Goal: Navigation & Orientation: Find specific page/section

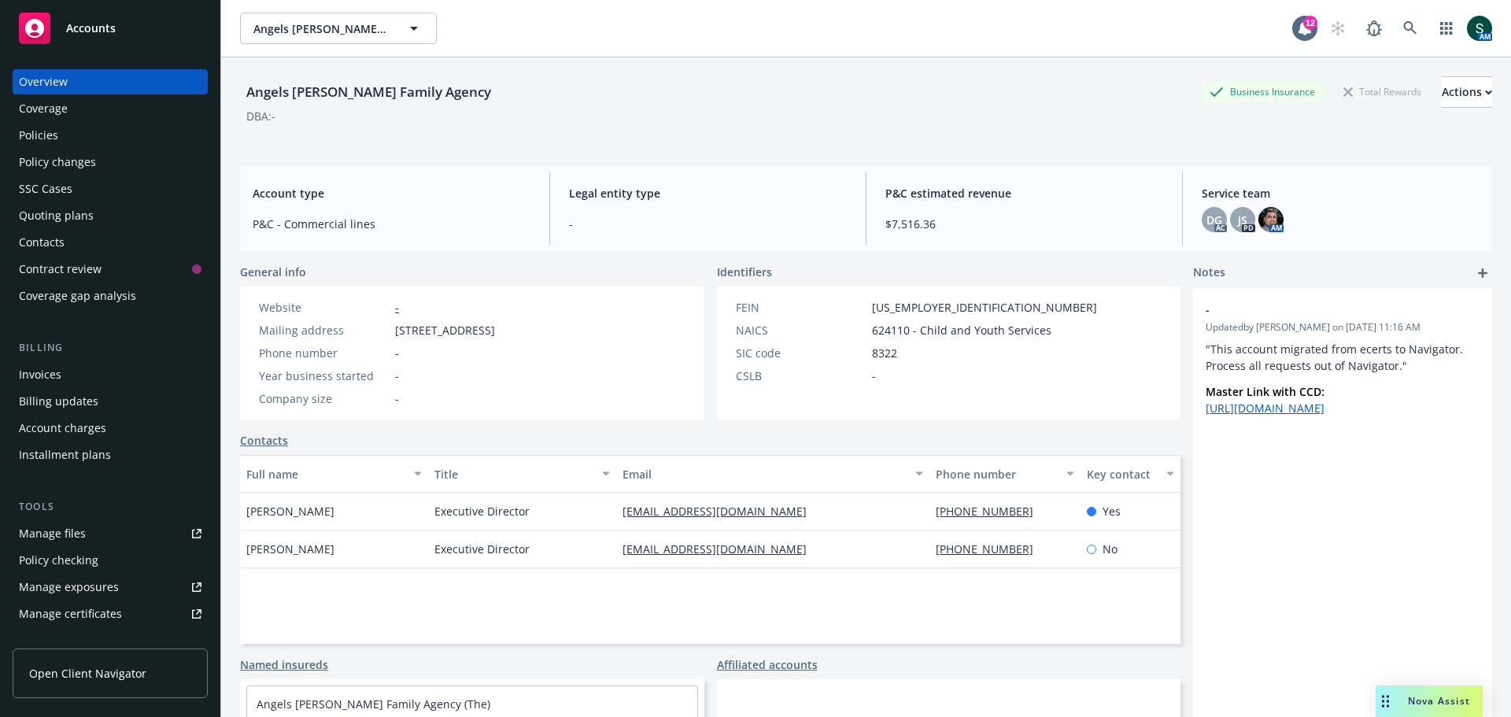
click at [93, 28] on span "Accounts" at bounding box center [91, 28] width 50 height 13
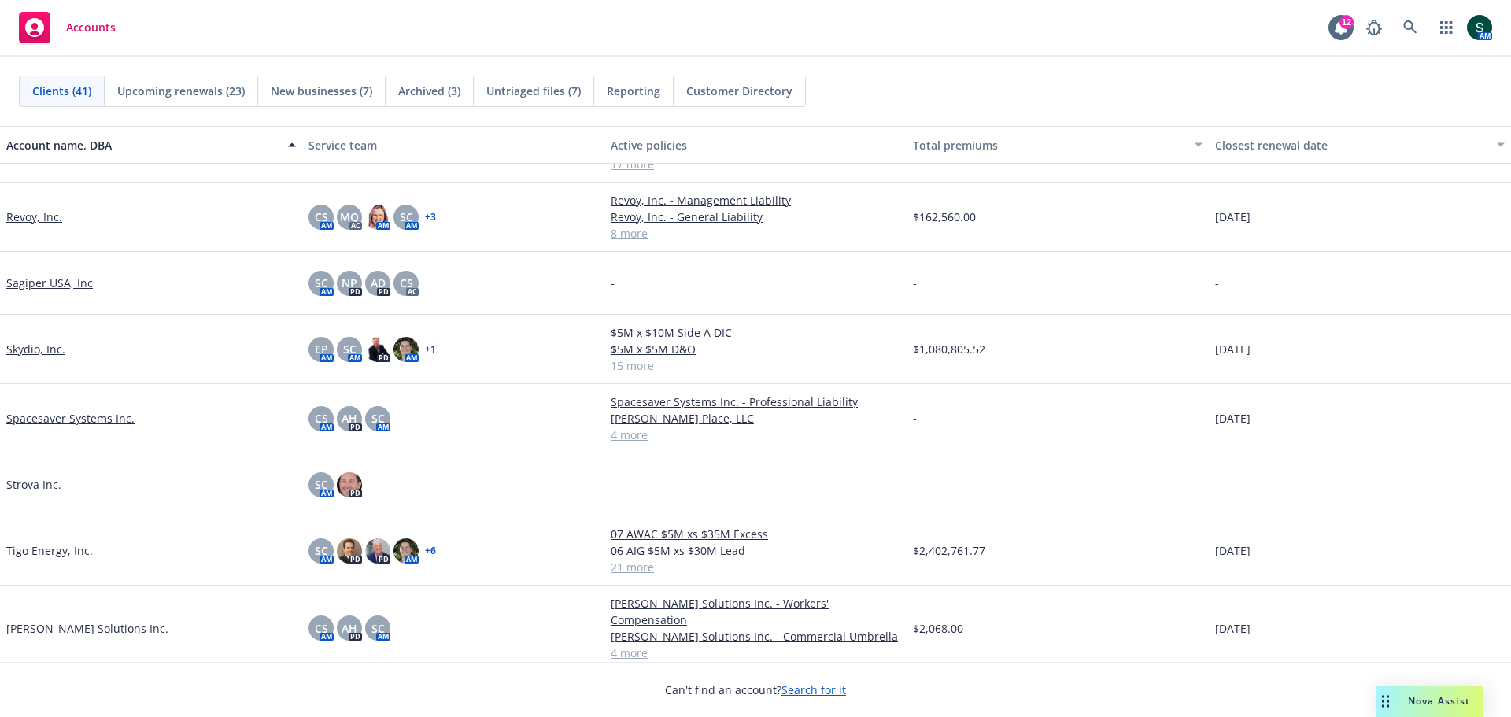
scroll to position [2046, 0]
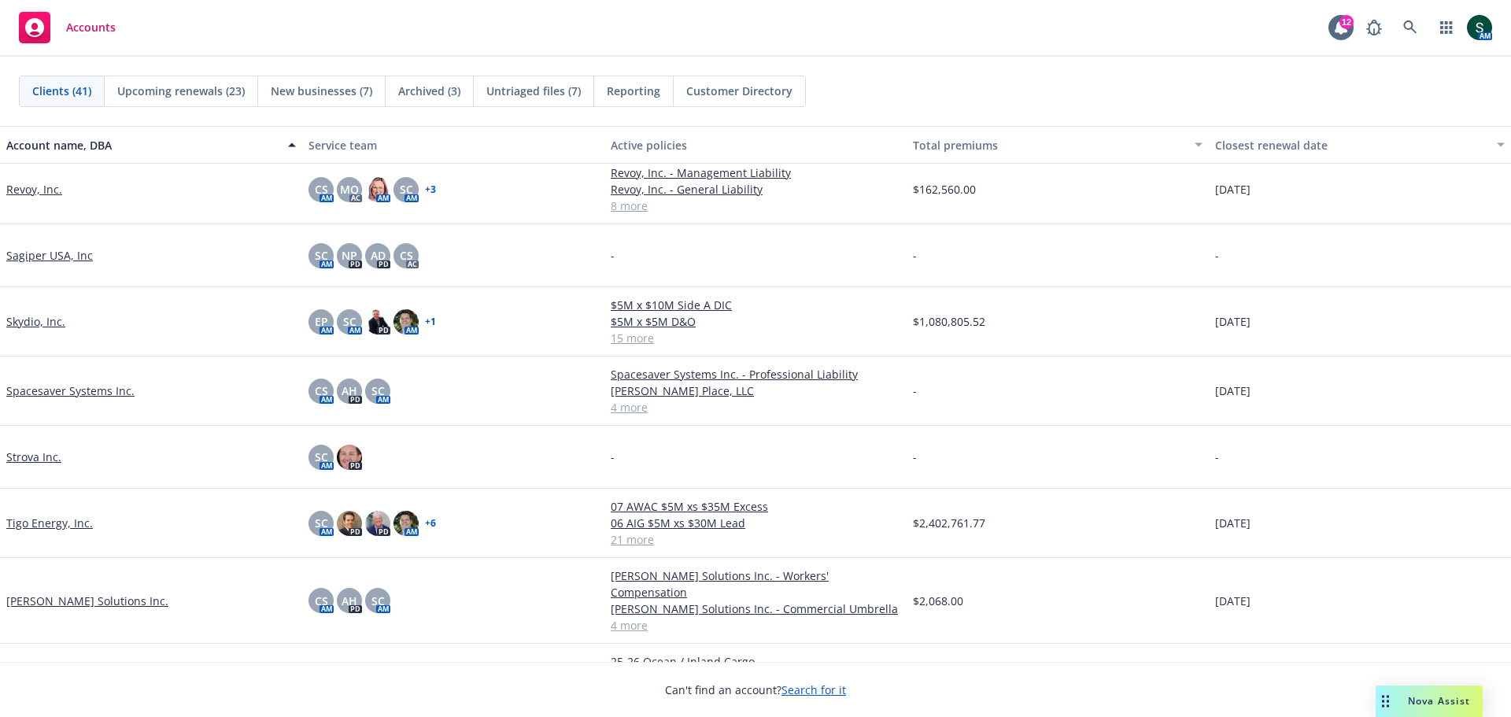
click at [62, 530] on link "Tigo Energy, Inc." at bounding box center [49, 523] width 87 height 17
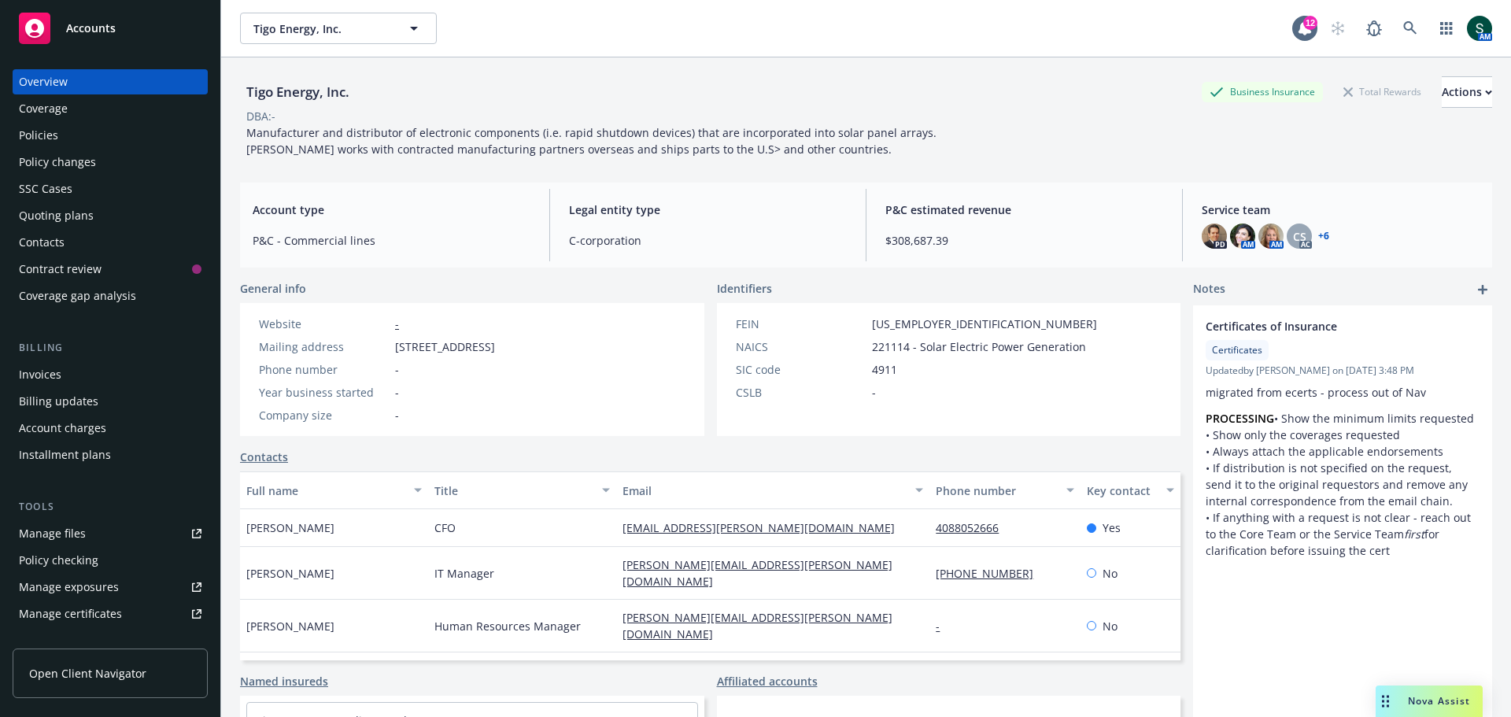
click at [76, 132] on div "Policies" at bounding box center [110, 135] width 183 height 25
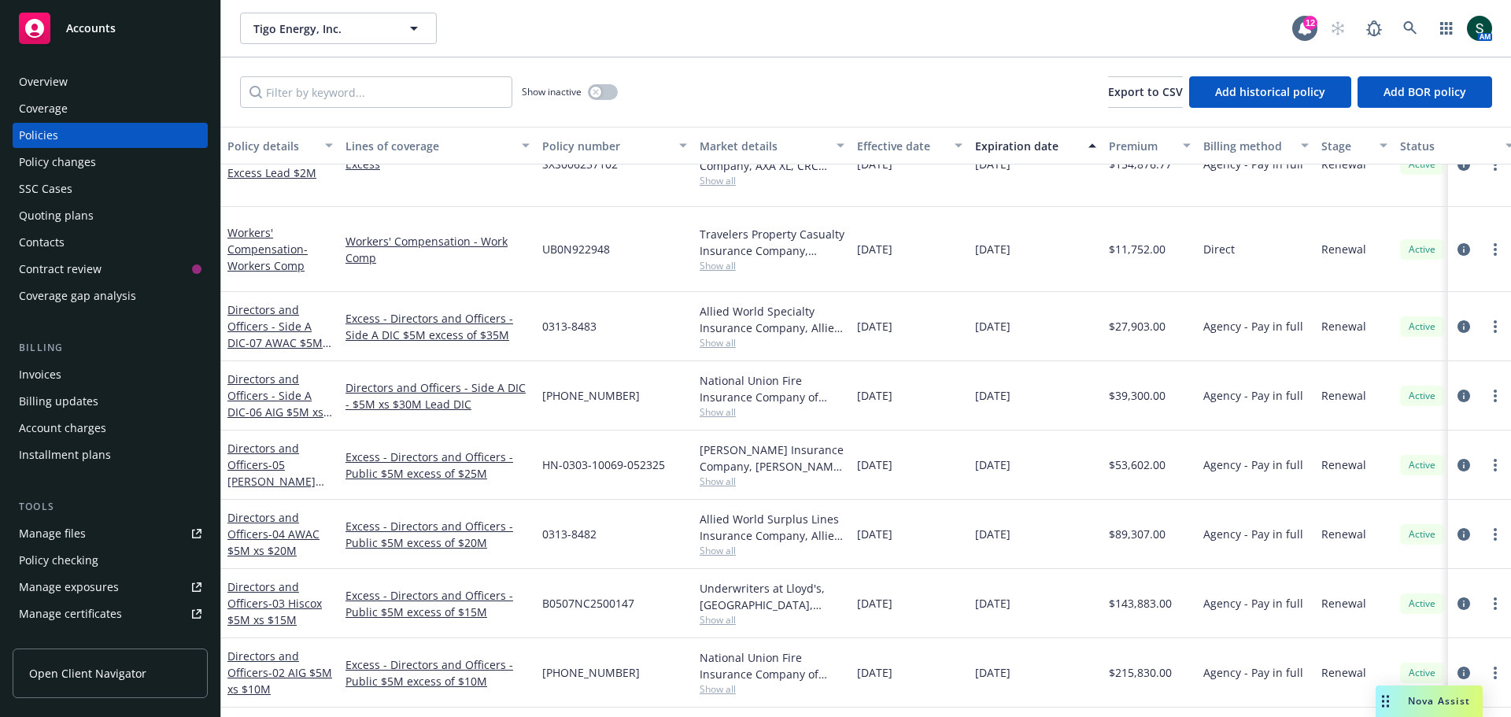
scroll to position [489, 0]
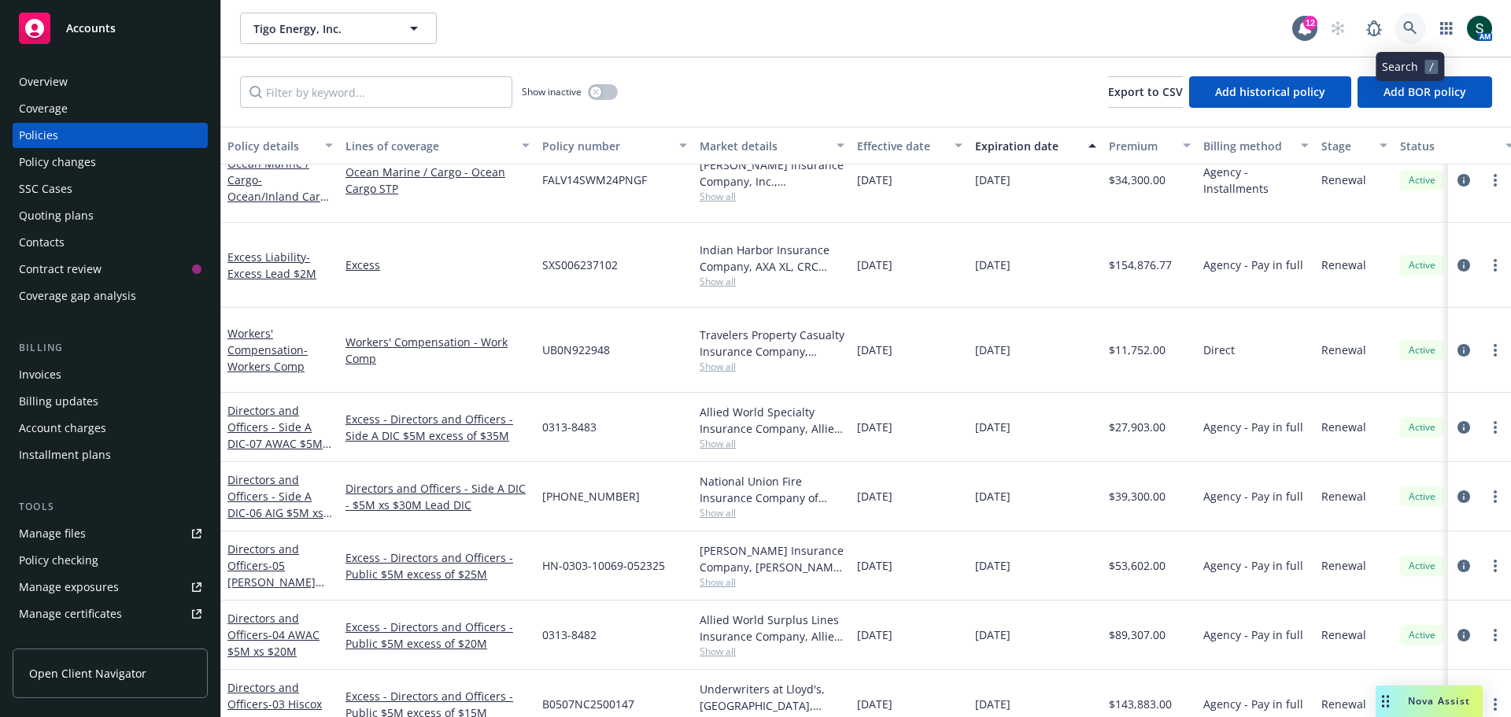
click at [1411, 28] on icon at bounding box center [1409, 27] width 13 height 13
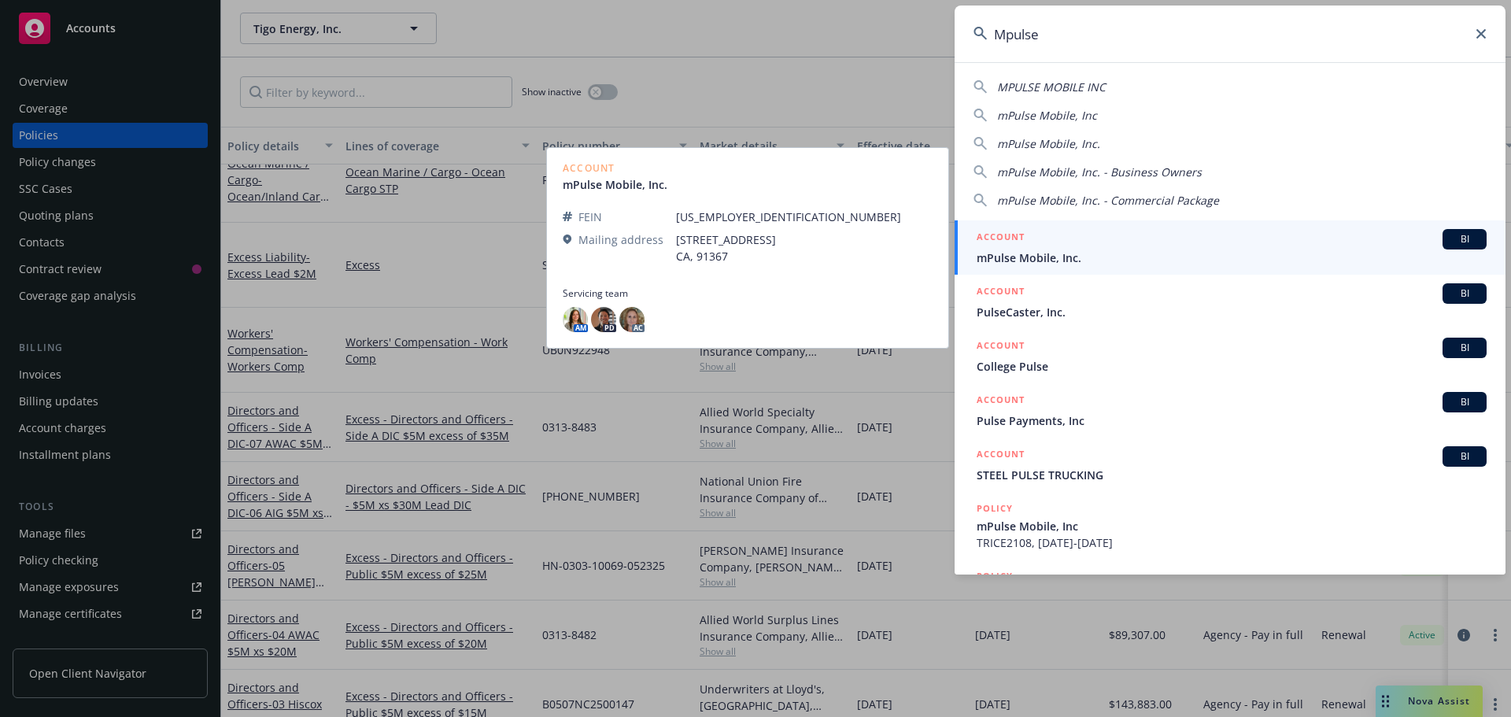
type input "Mpulse"
click at [1036, 246] on div "ACCOUNT BI" at bounding box center [1231, 239] width 510 height 20
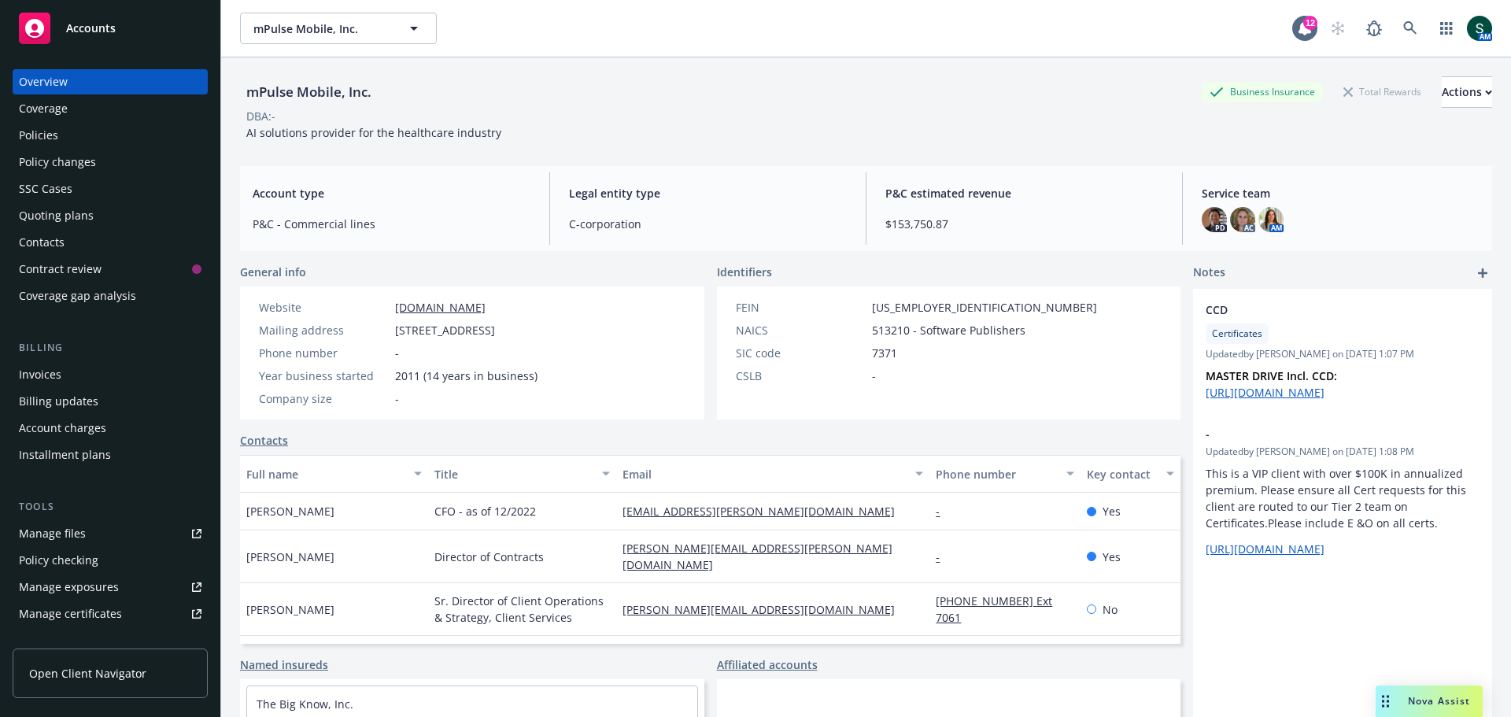
click at [61, 132] on div "Policies" at bounding box center [110, 135] width 183 height 25
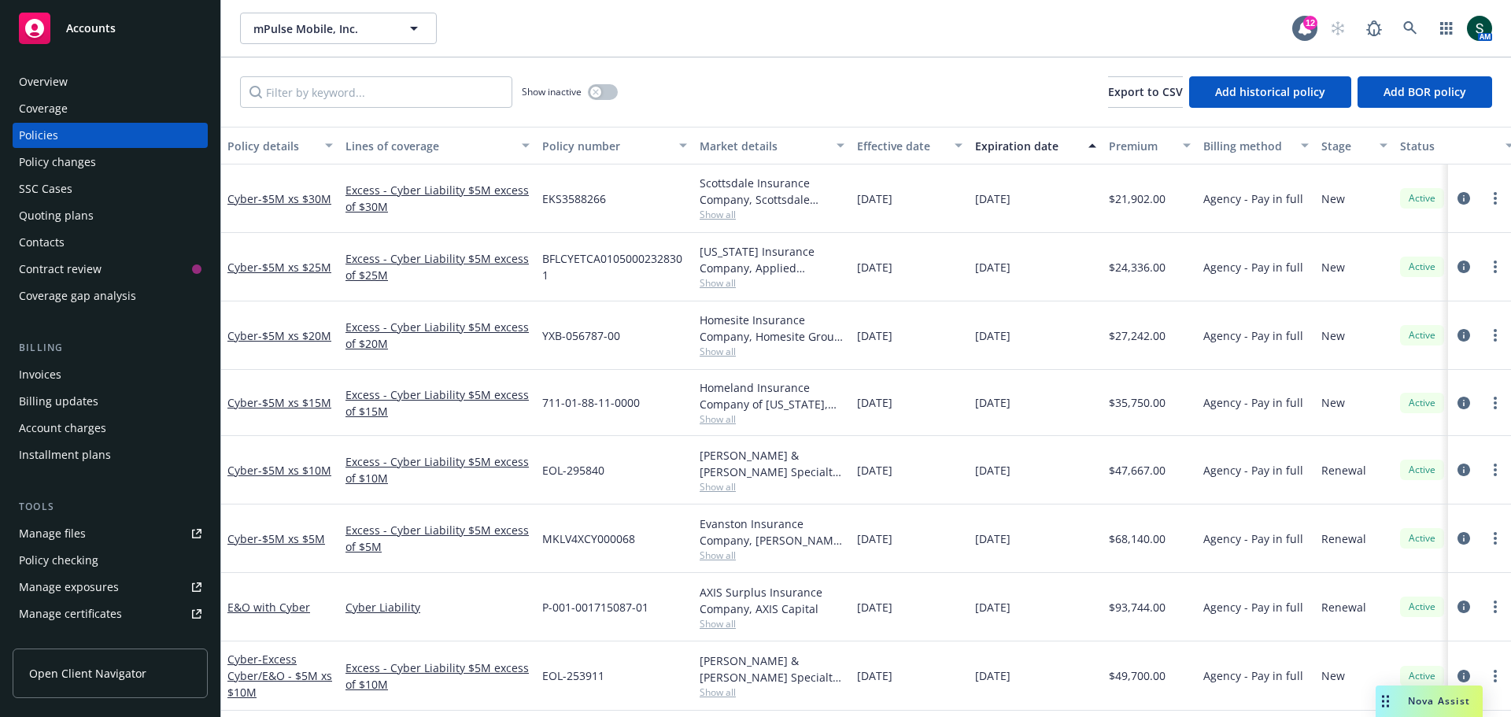
scroll to position [393, 0]
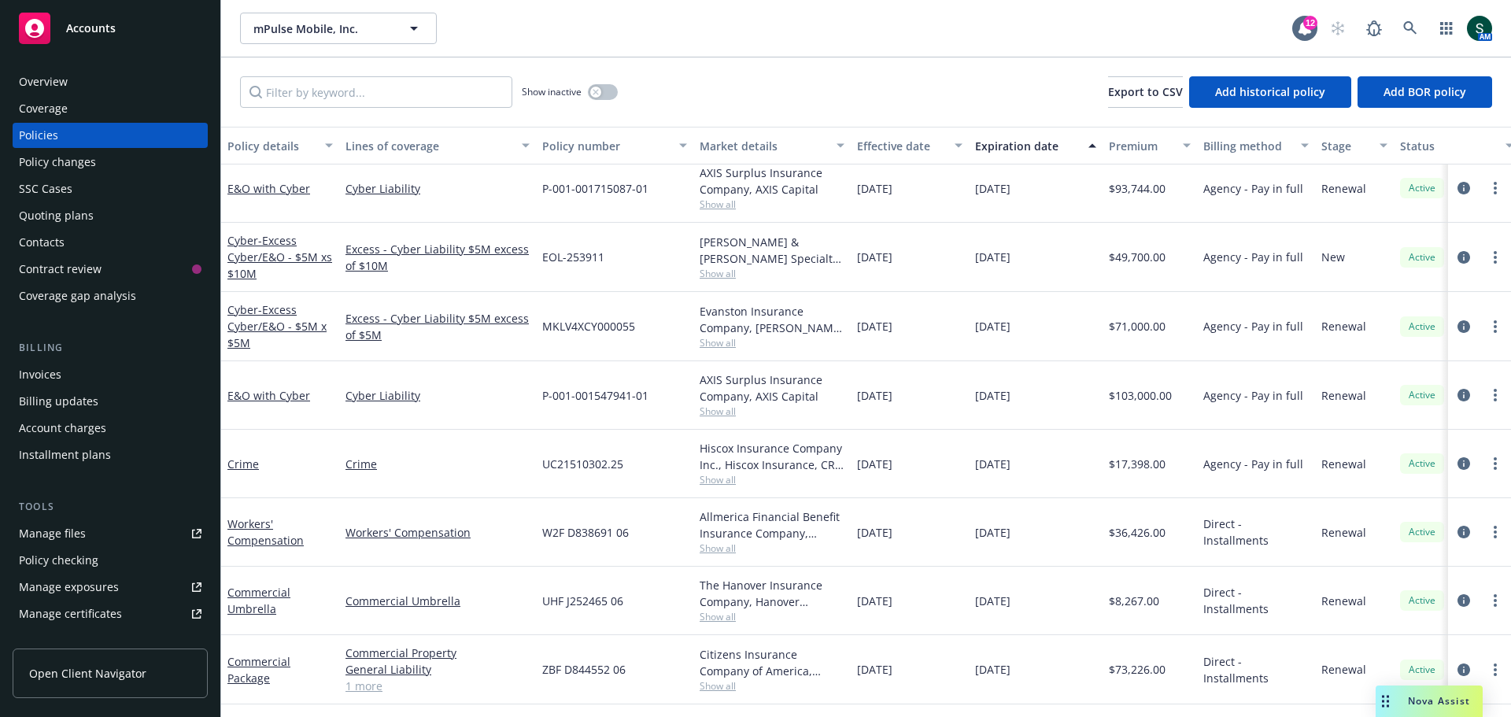
click at [81, 33] on span "Accounts" at bounding box center [91, 28] width 50 height 13
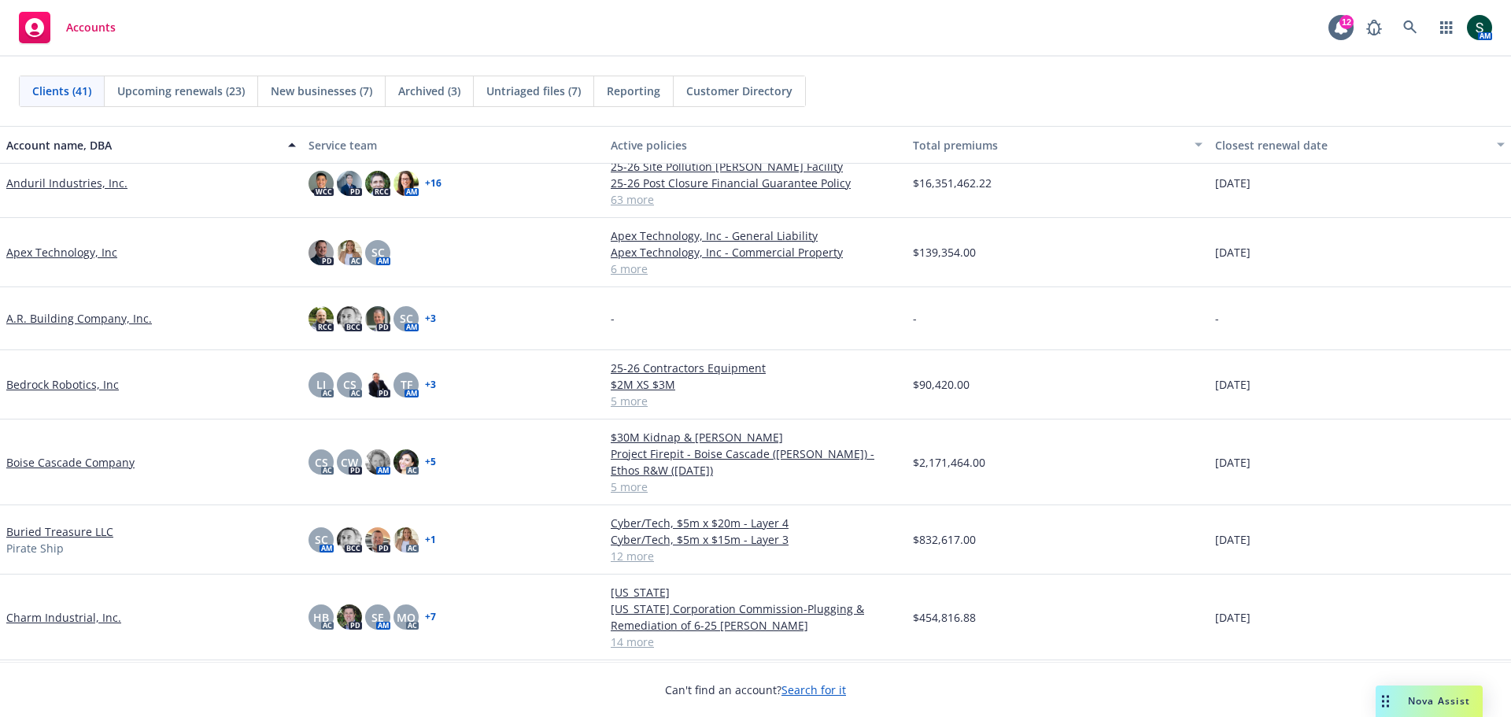
scroll to position [157, 0]
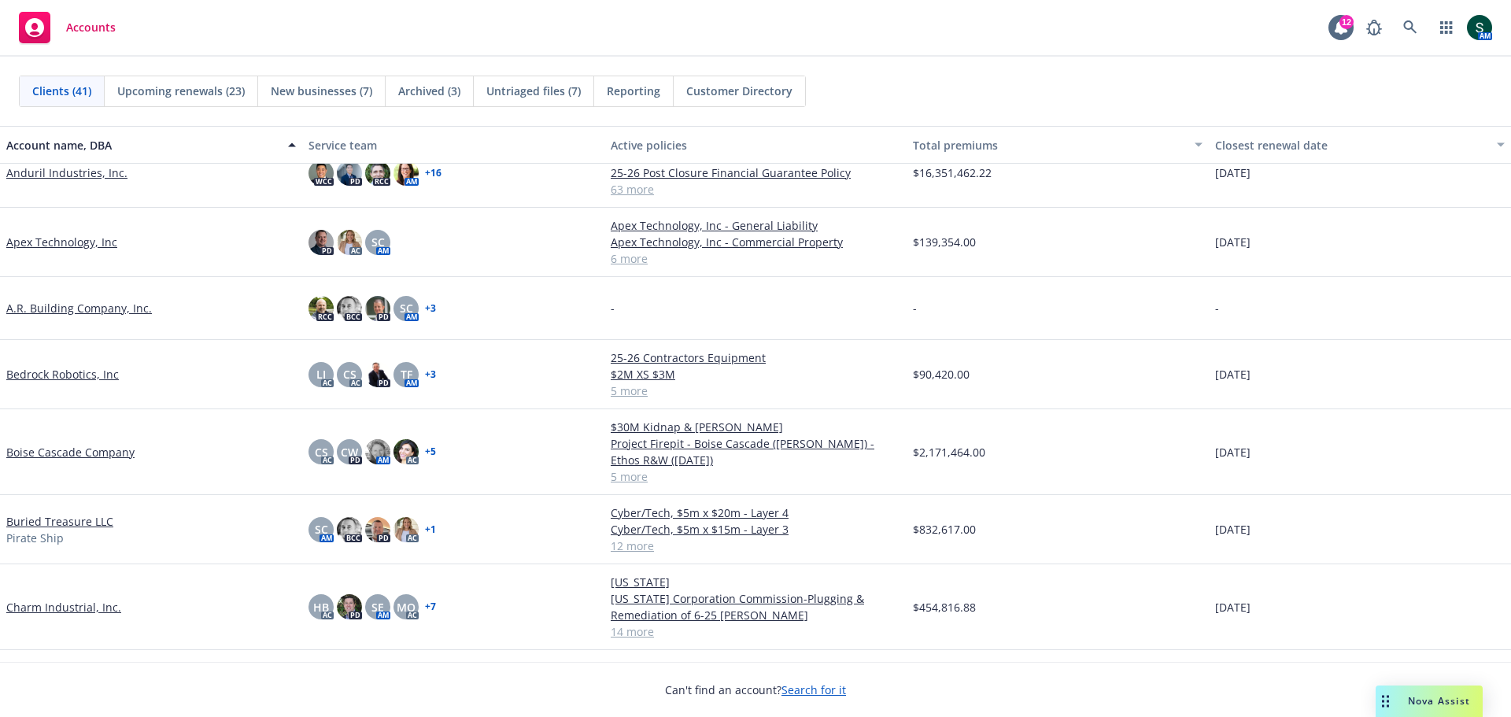
click at [45, 523] on link "Buried Treasure LLC" at bounding box center [59, 521] width 107 height 17
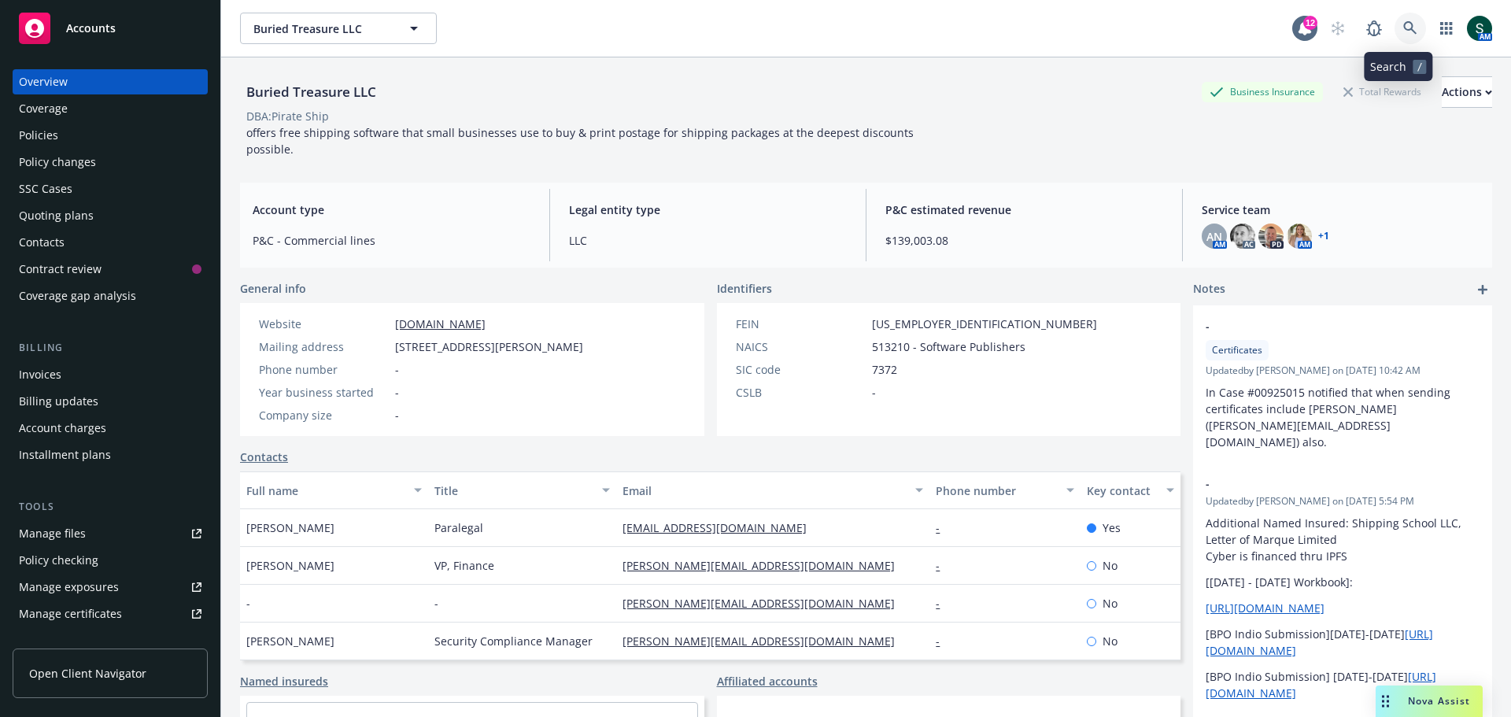
click at [1403, 30] on icon at bounding box center [1410, 28] width 14 height 14
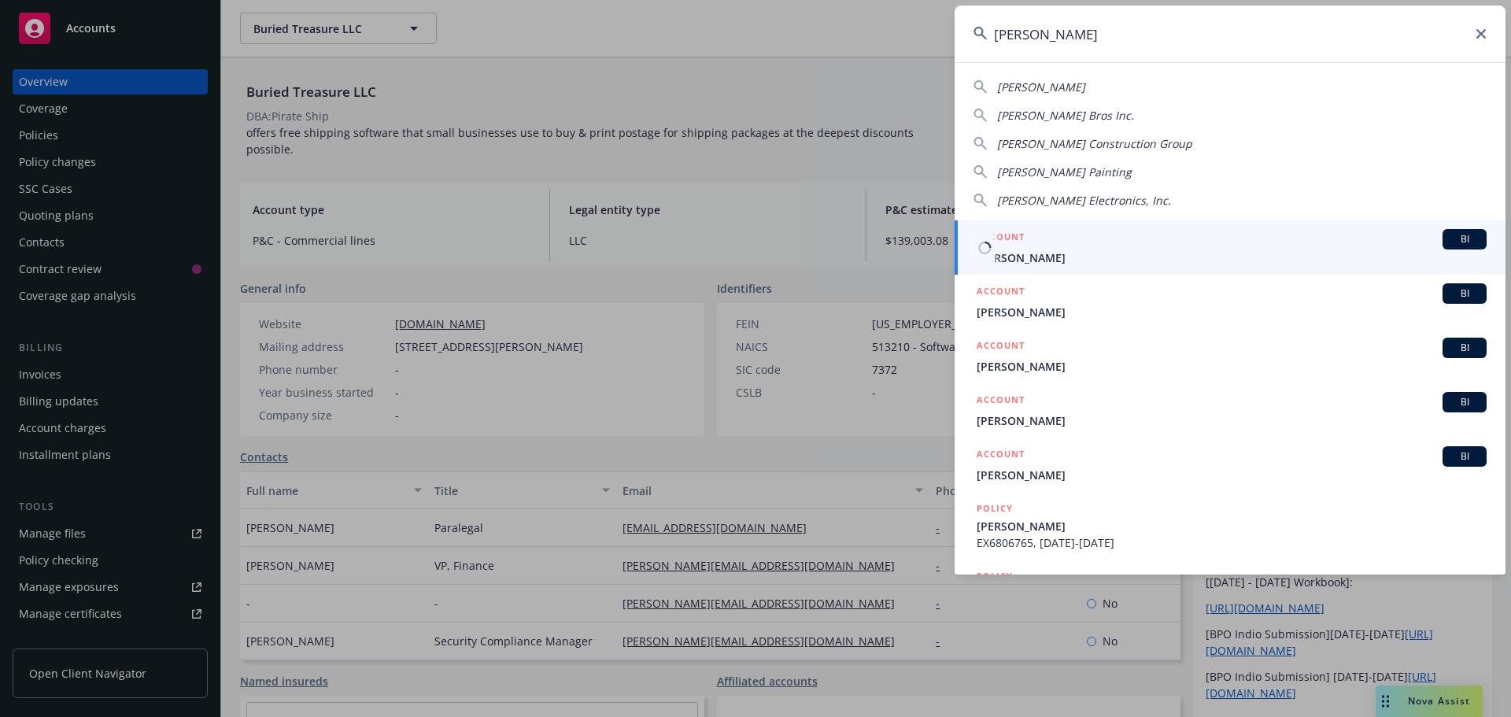
type input "wilson"
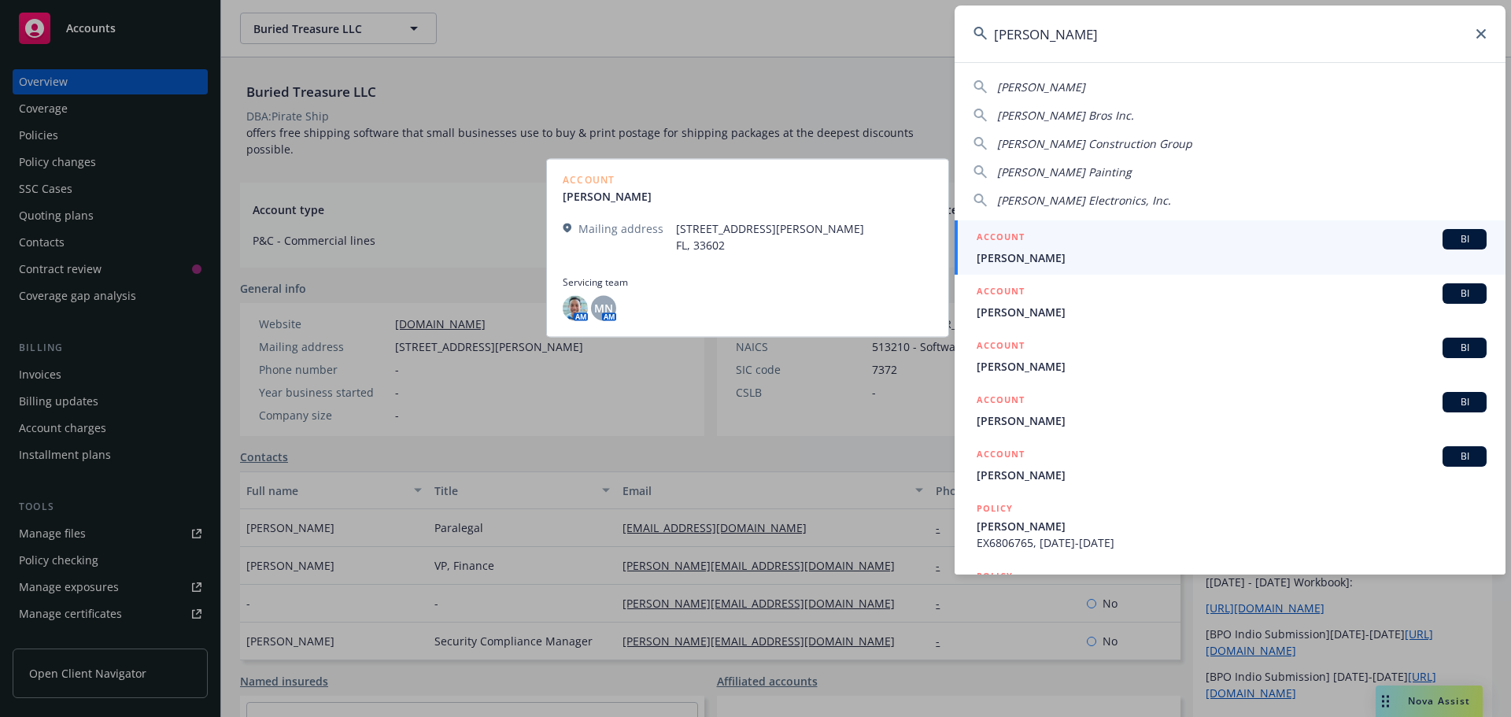
click at [1014, 259] on span "Wilson HR" at bounding box center [1231, 257] width 510 height 17
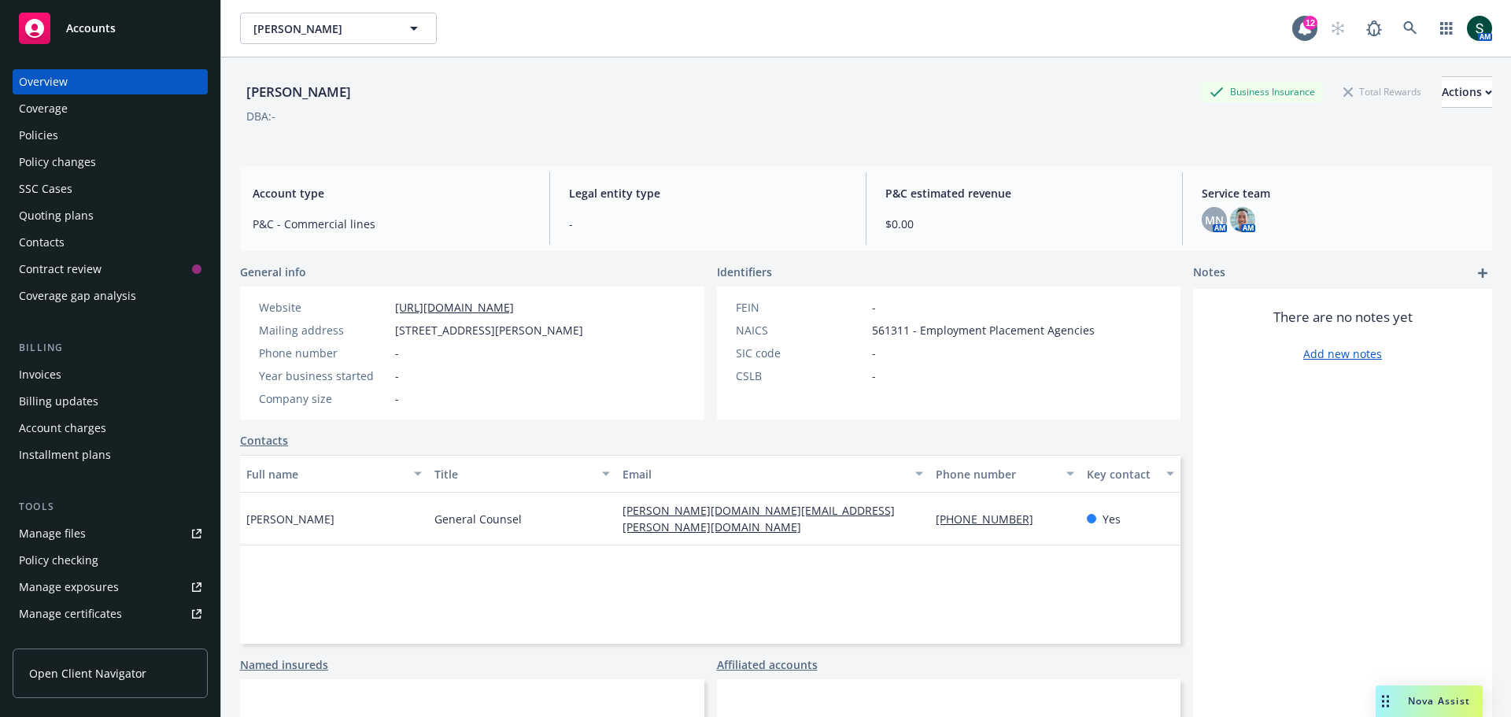
click at [43, 131] on div "Policies" at bounding box center [38, 135] width 39 height 25
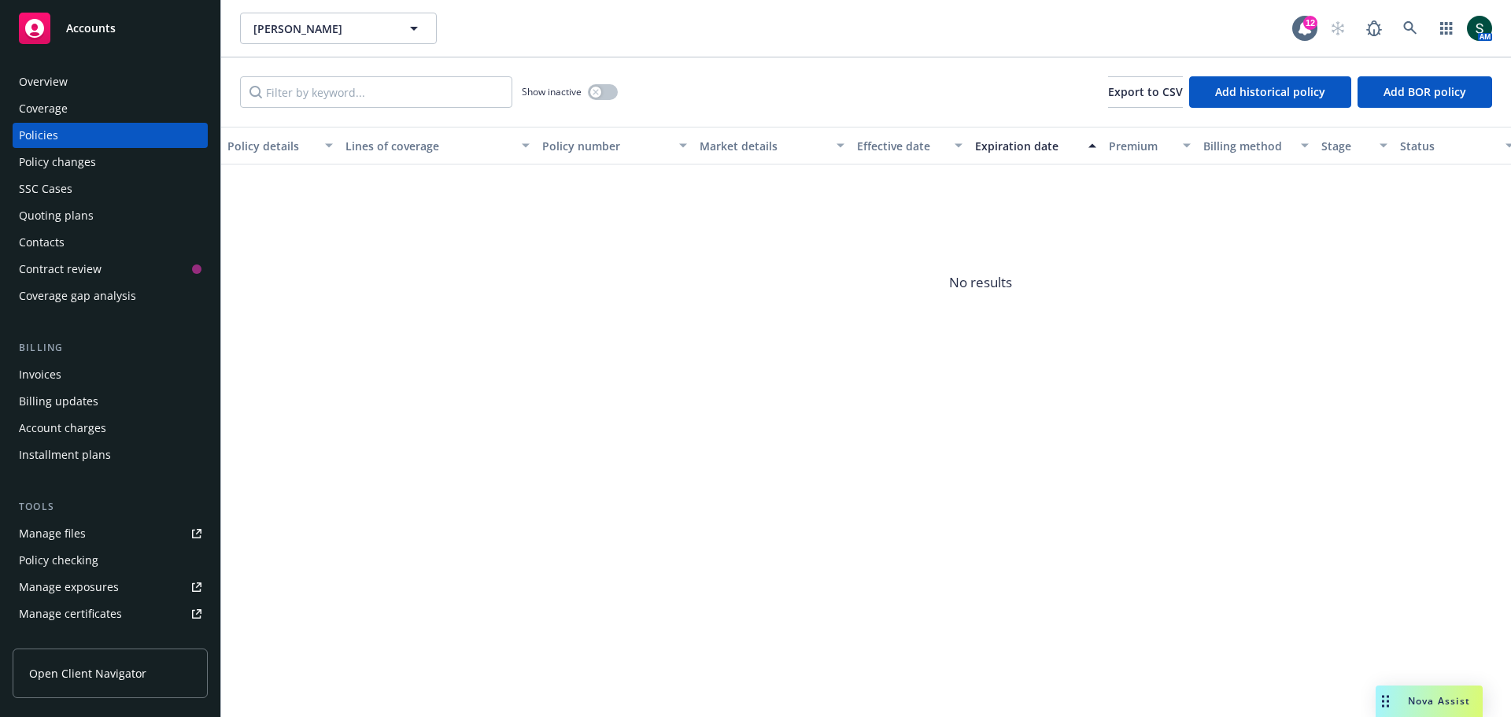
click at [68, 216] on div "Quoting plans" at bounding box center [56, 215] width 75 height 25
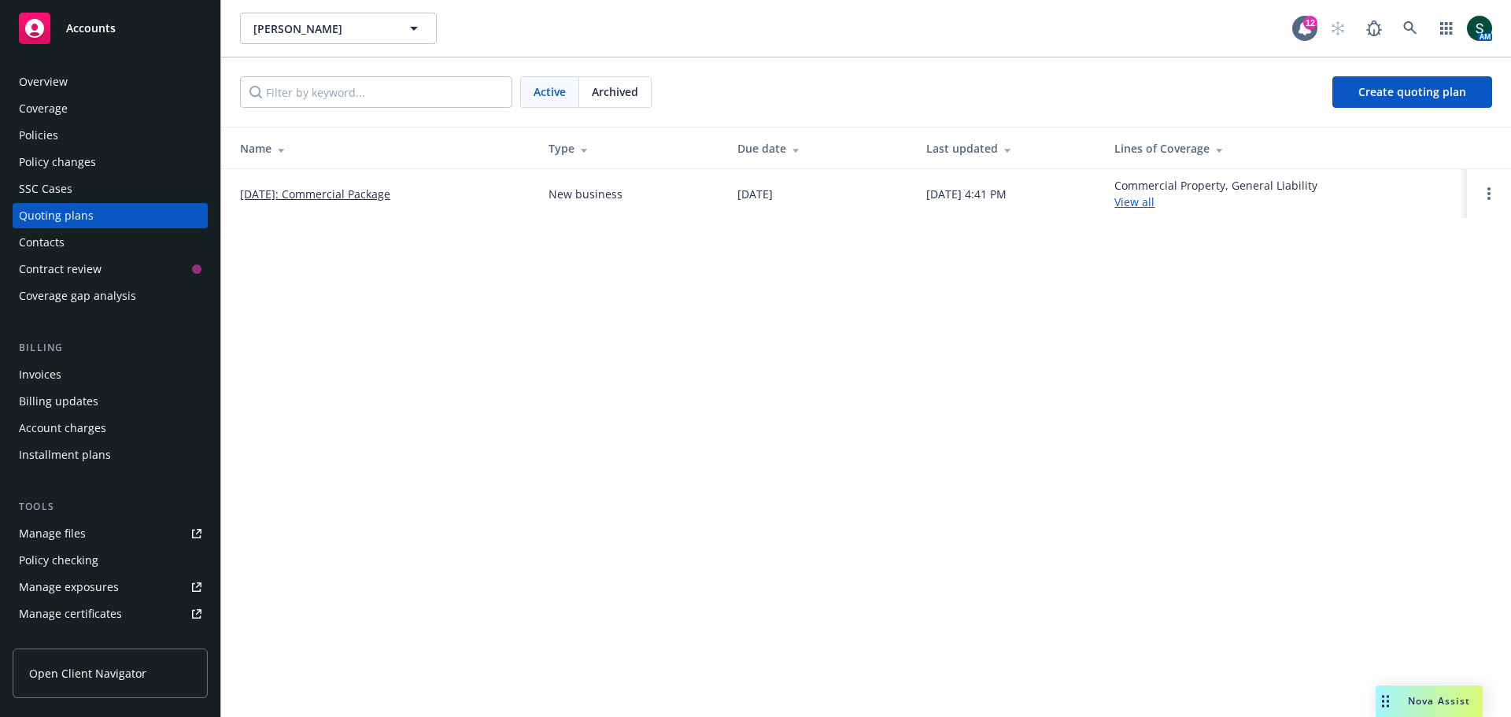
click at [288, 197] on link "09/30/2025: Commercial Package" at bounding box center [315, 194] width 150 height 17
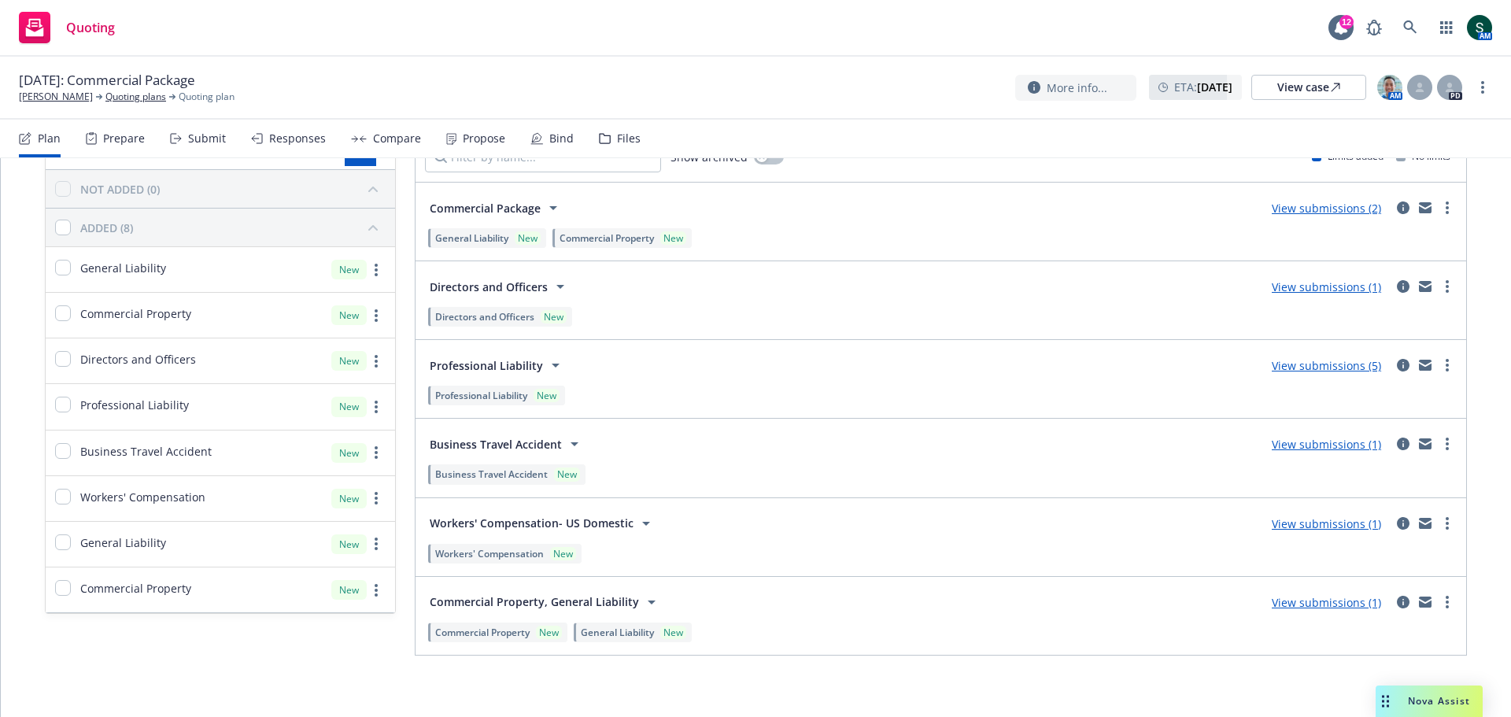
scroll to position [102, 0]
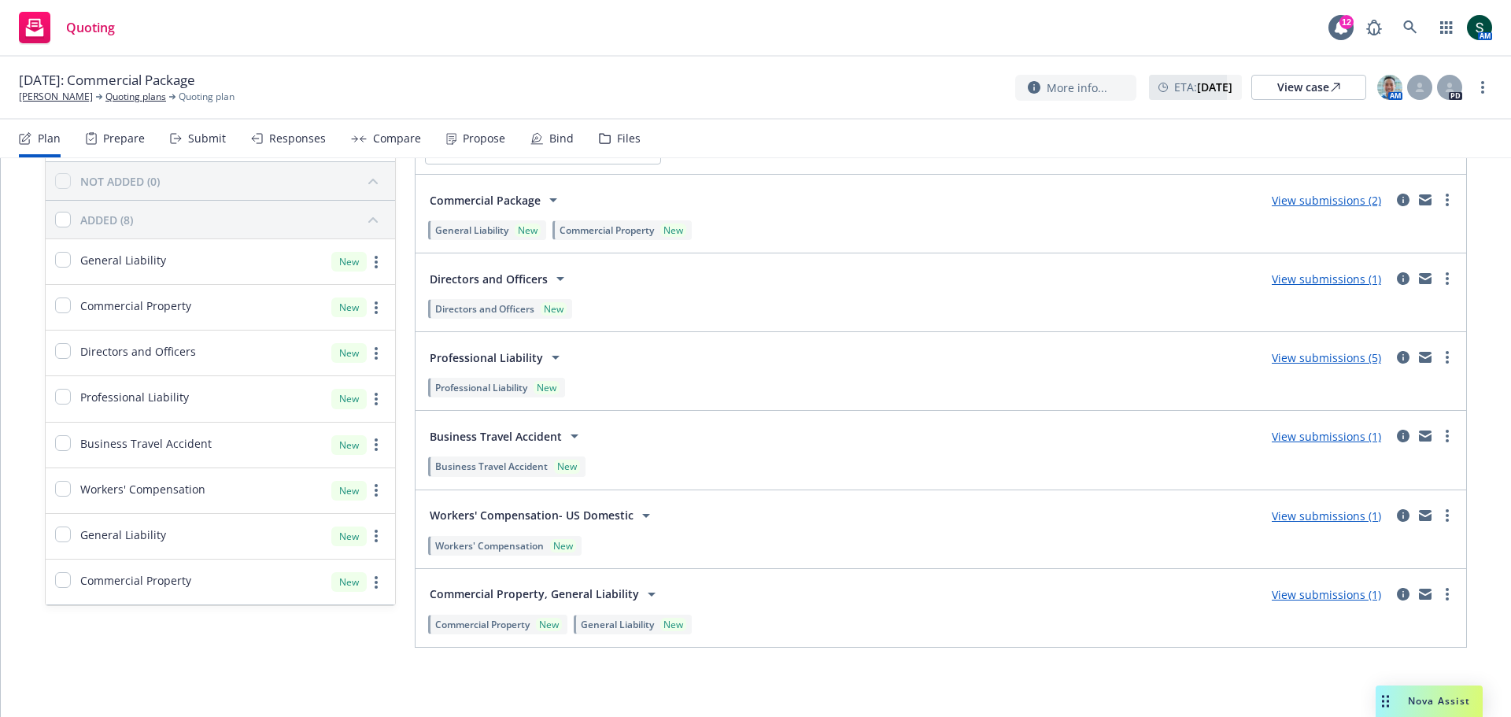
click at [1332, 517] on link "View submissions (1)" at bounding box center [1326, 515] width 109 height 15
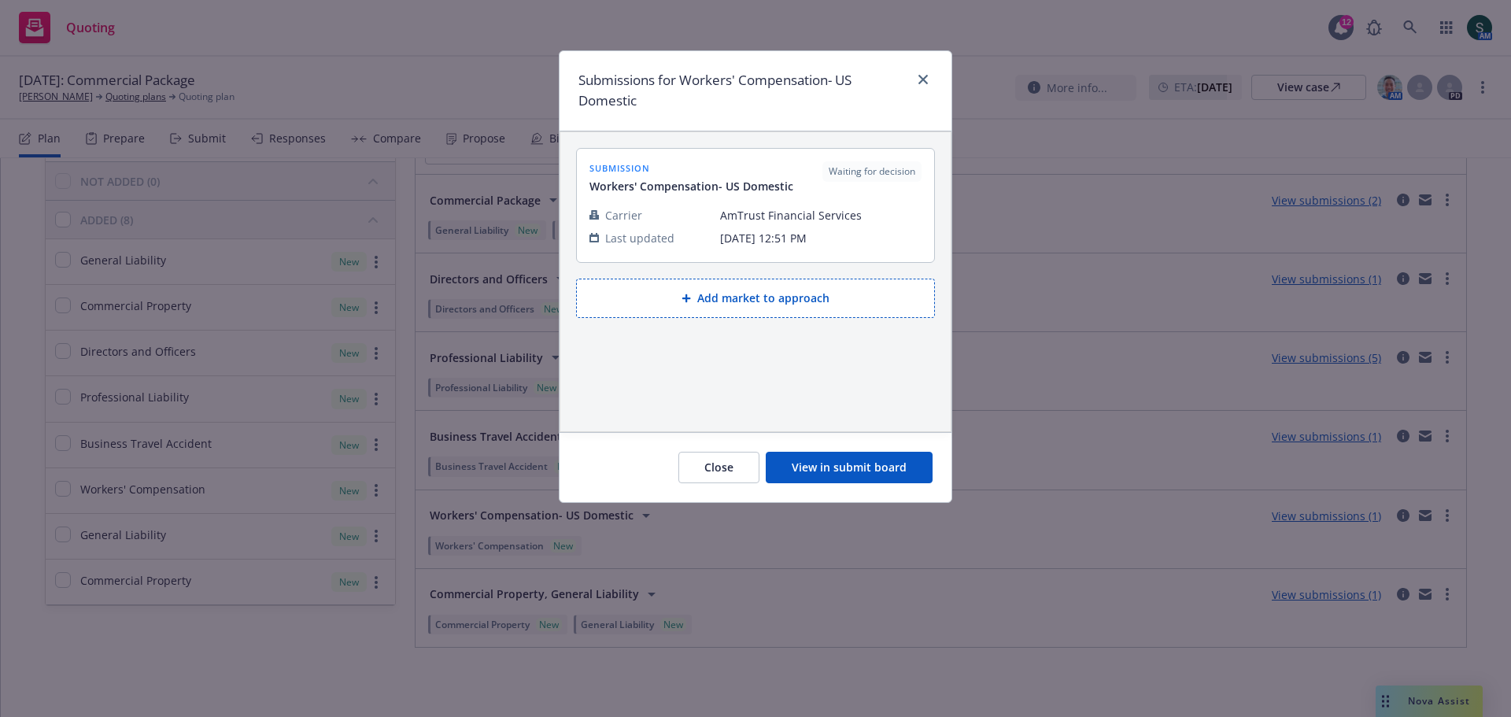
click at [831, 468] on button "View in submit board" at bounding box center [849, 467] width 167 height 31
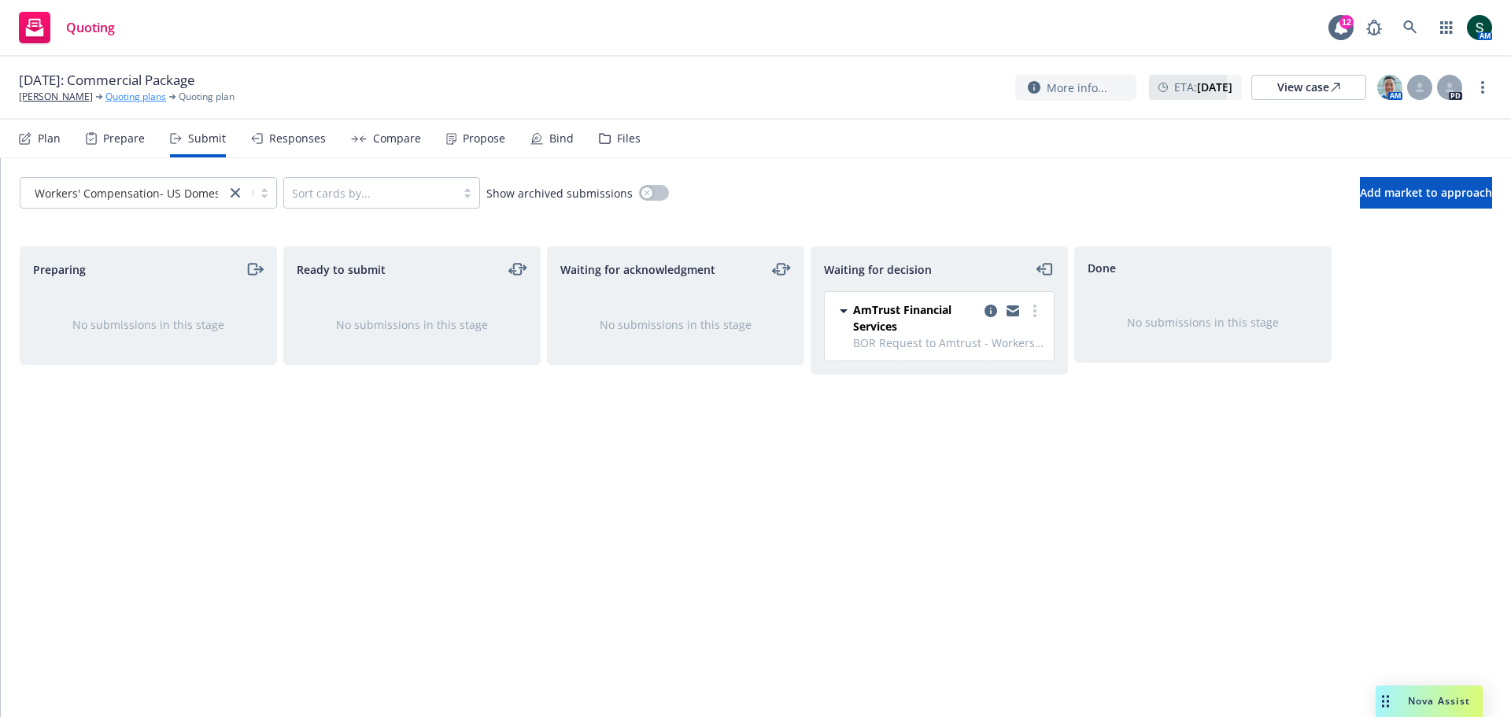
click at [113, 95] on link "Quoting plans" at bounding box center [135, 97] width 61 height 14
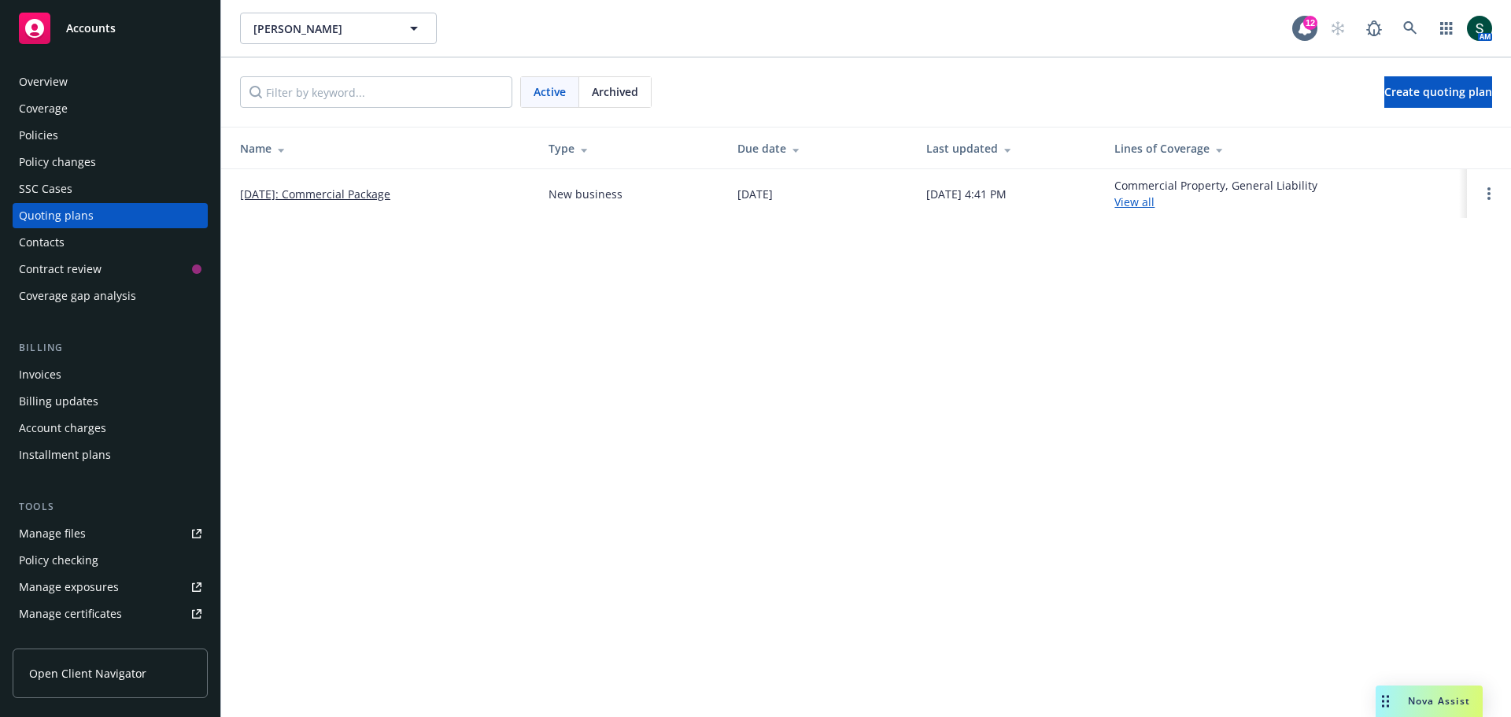
click at [297, 197] on link "[DATE]: Commercial Package" at bounding box center [315, 194] width 150 height 17
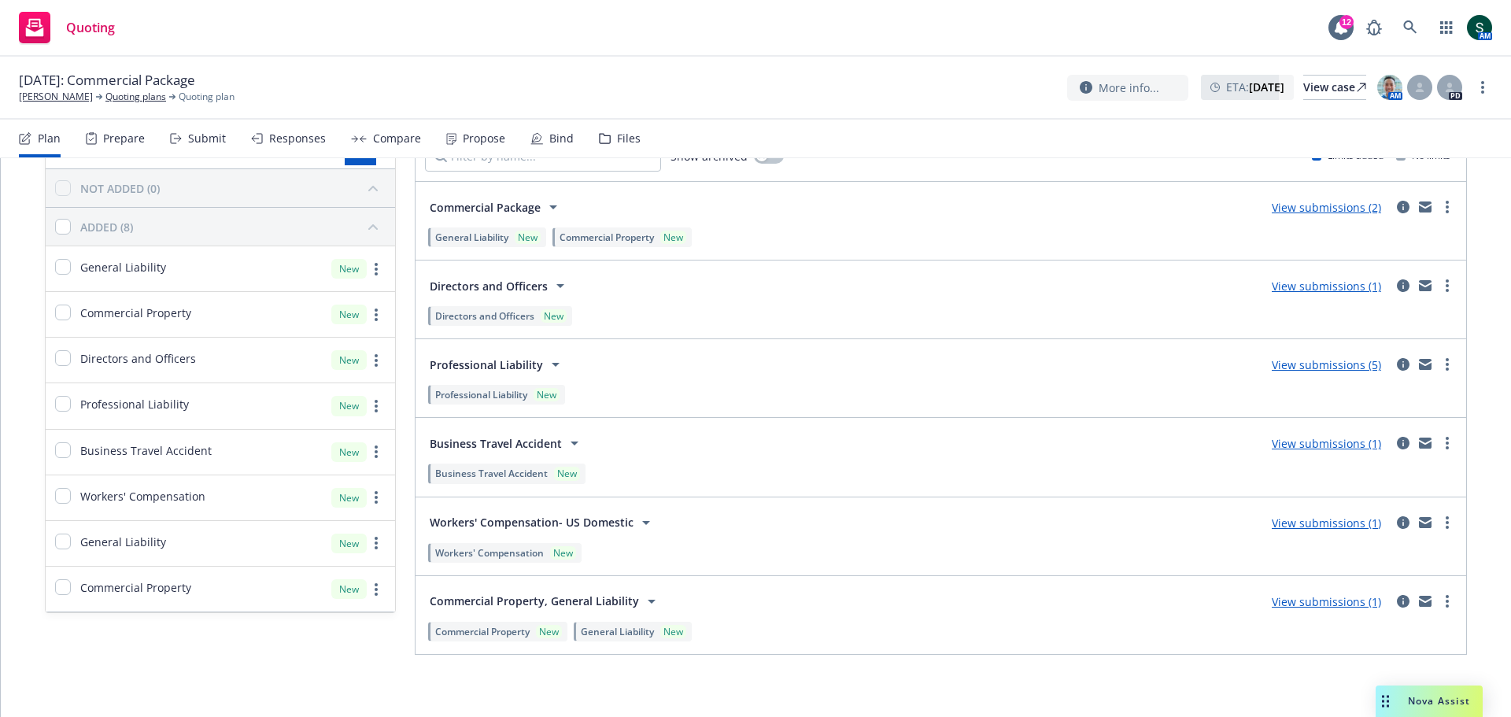
scroll to position [102, 0]
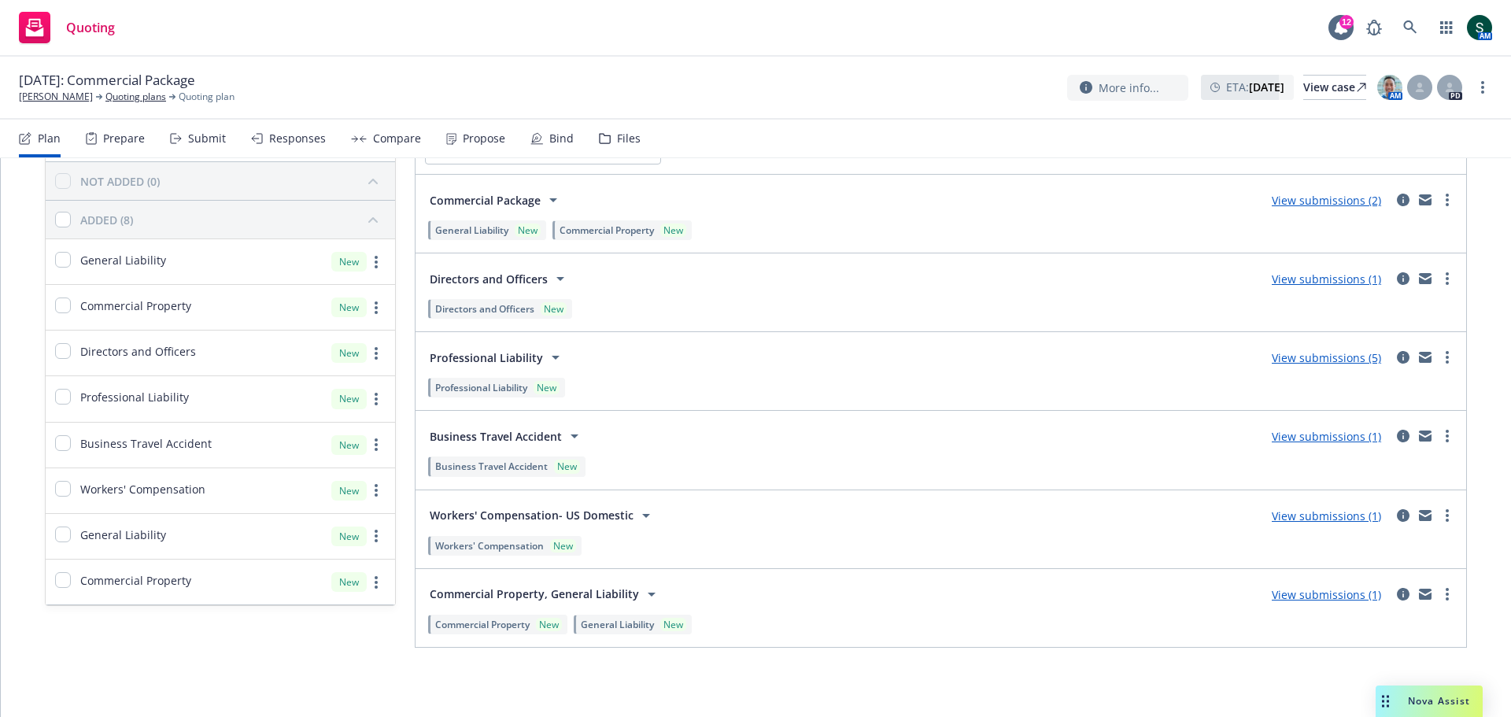
click at [1305, 442] on link "View submissions (1)" at bounding box center [1326, 436] width 109 height 15
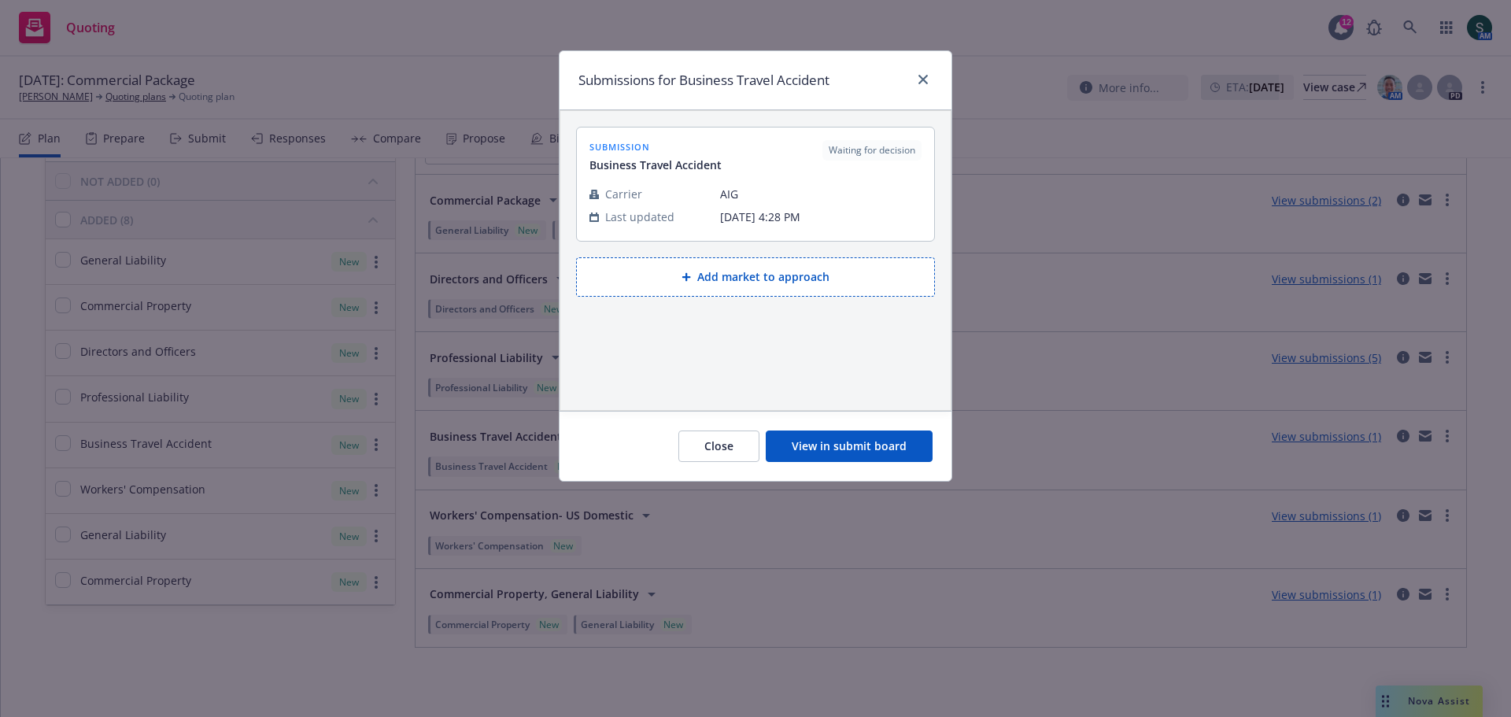
click at [856, 453] on button "View in submit board" at bounding box center [849, 445] width 167 height 31
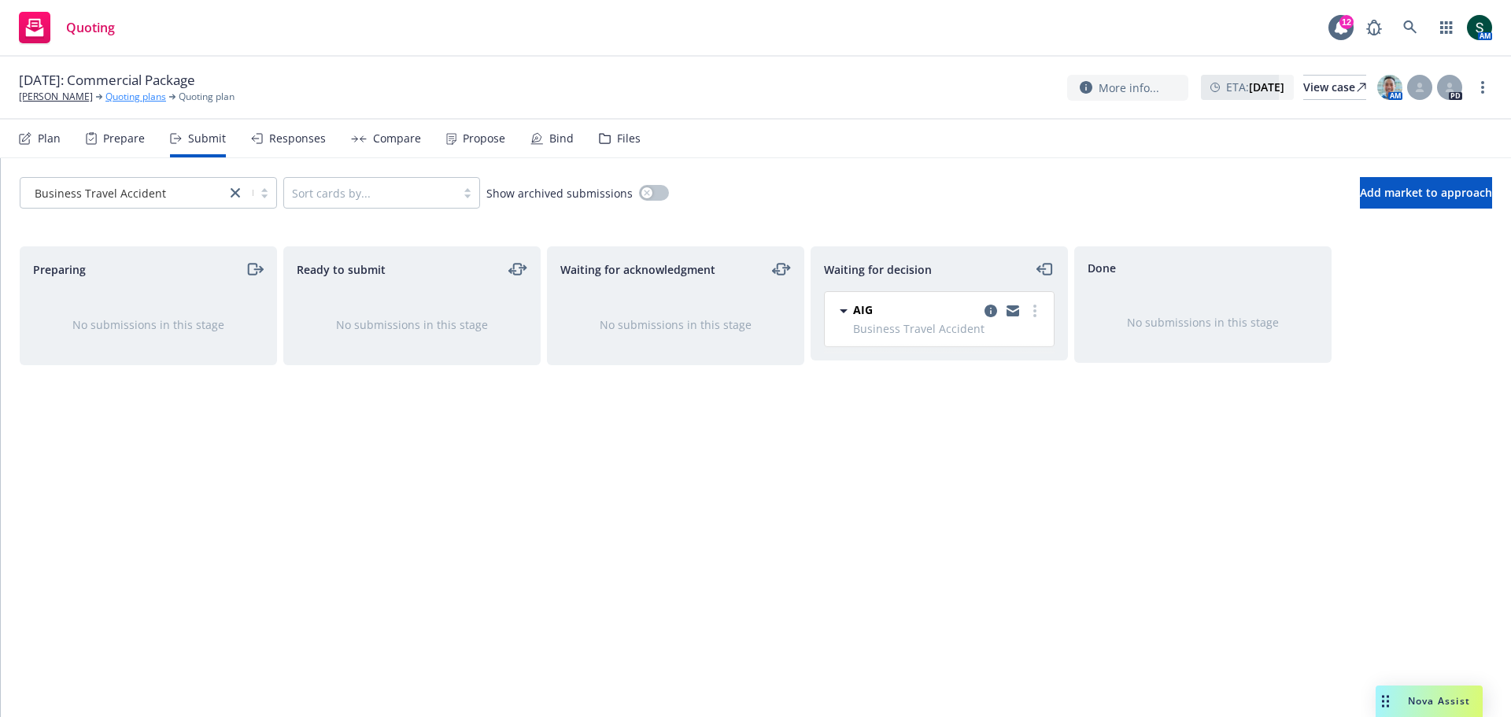
click at [105, 97] on link "Quoting plans" at bounding box center [135, 97] width 61 height 14
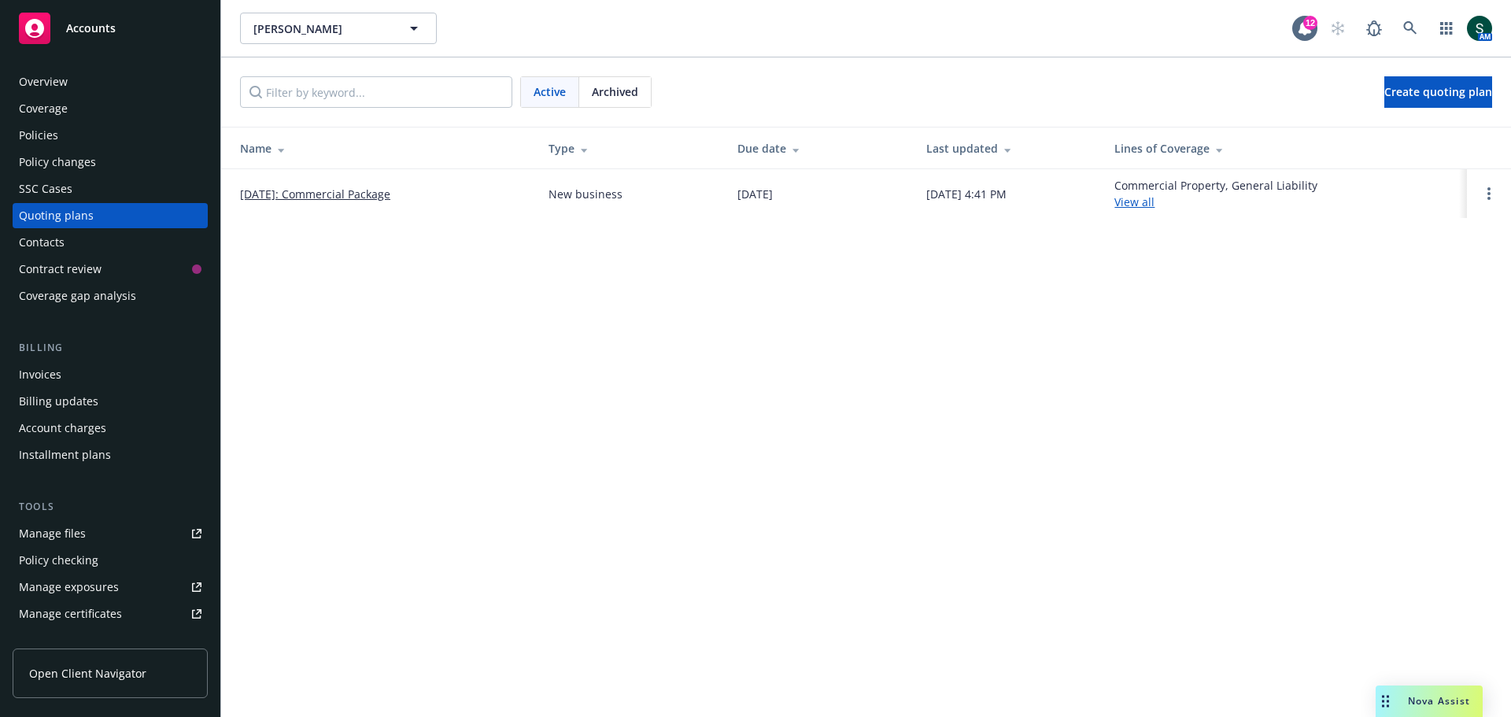
click at [322, 190] on link "[DATE]: Commercial Package" at bounding box center [315, 194] width 150 height 17
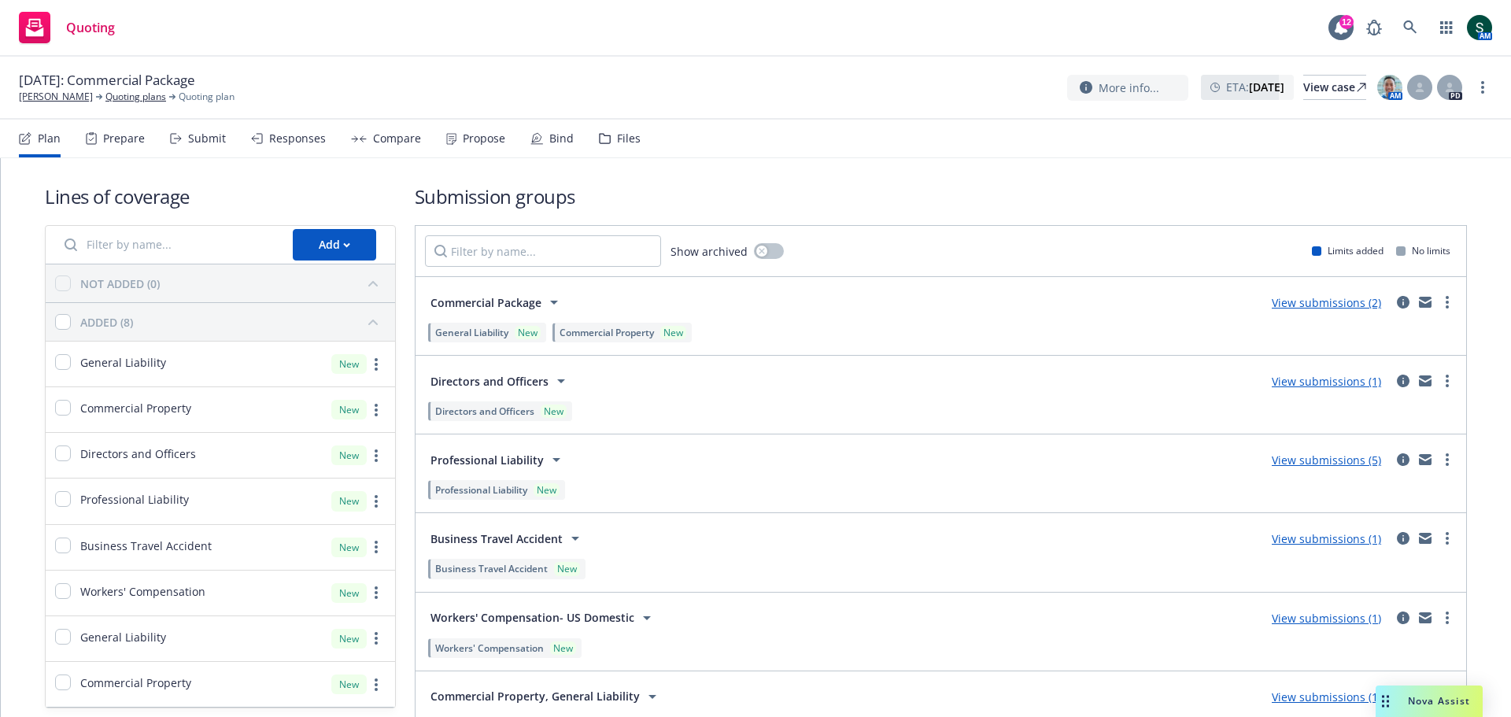
scroll to position [79, 0]
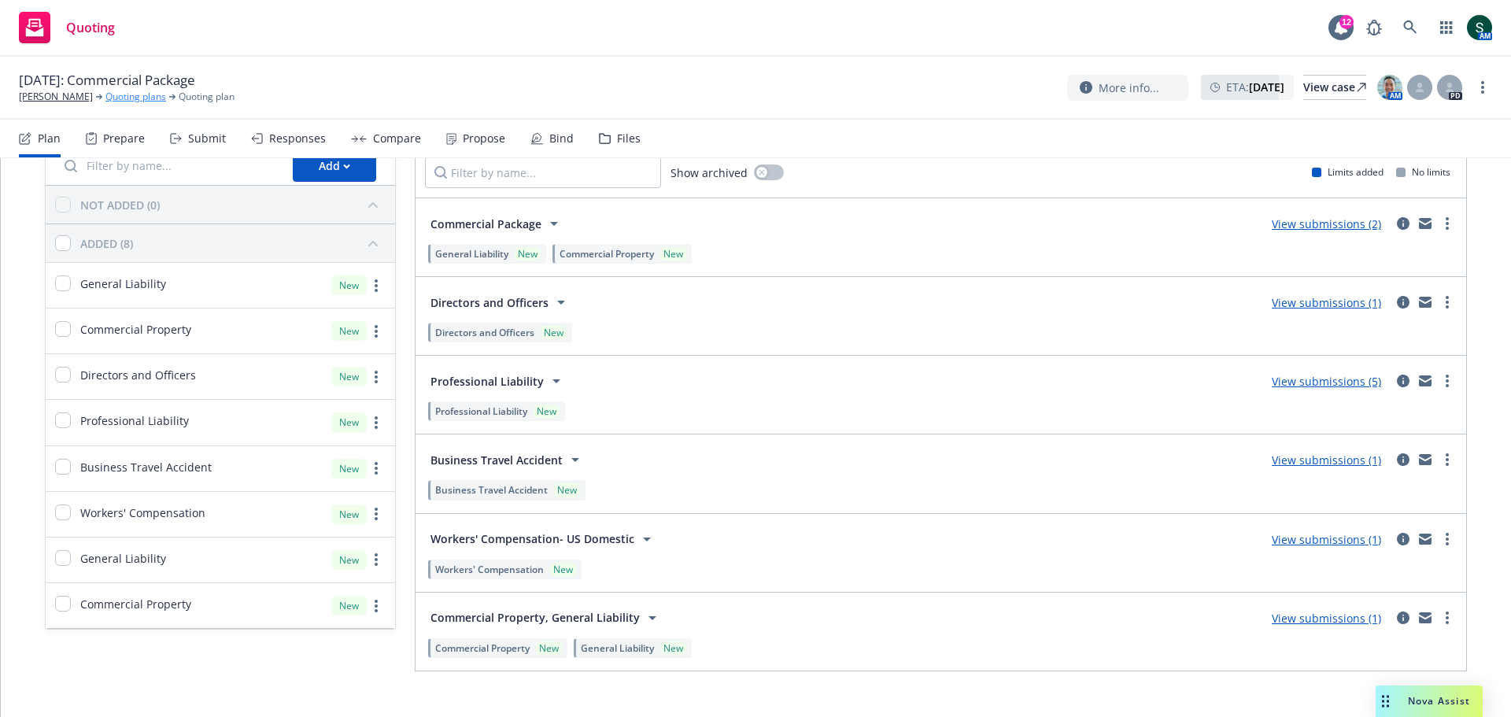
click at [116, 100] on link "Quoting plans" at bounding box center [135, 97] width 61 height 14
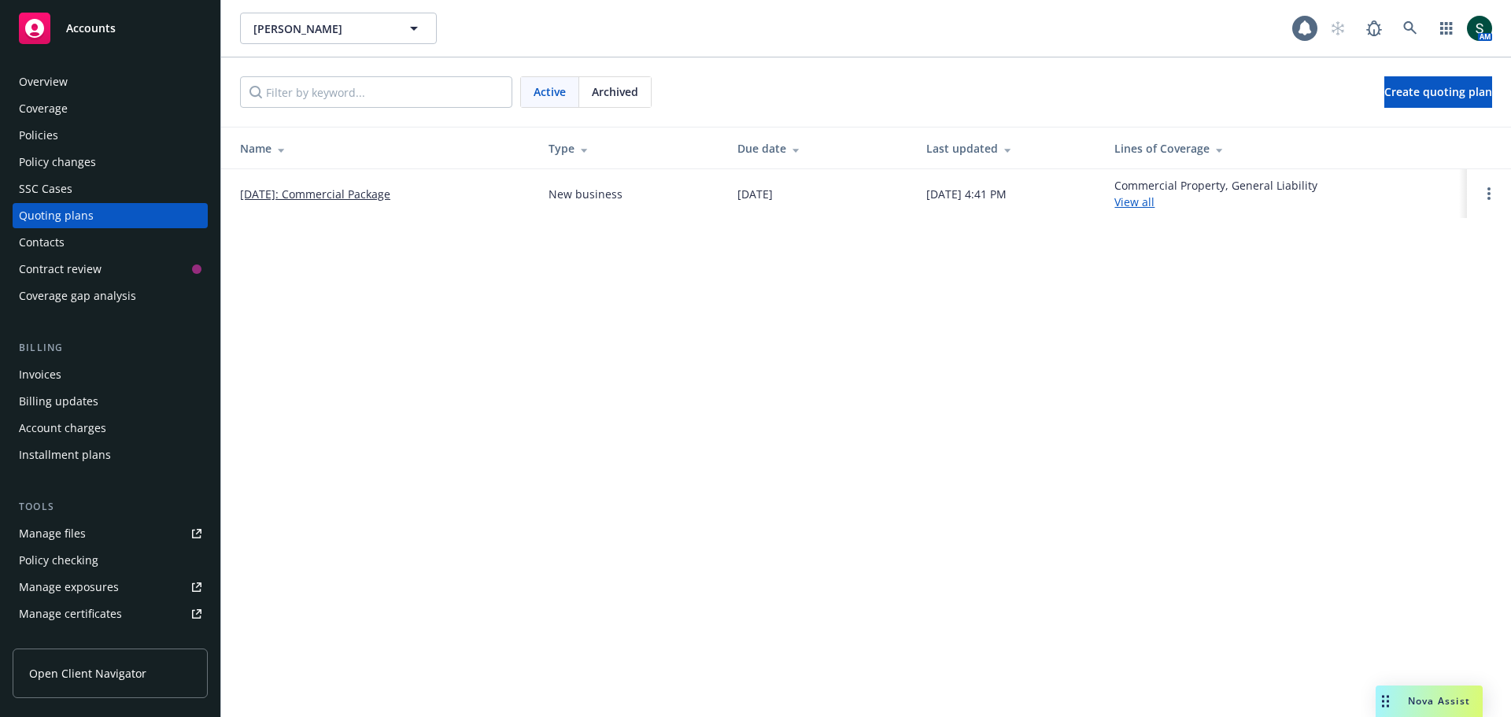
click at [40, 94] on div "Overview" at bounding box center [43, 81] width 49 height 25
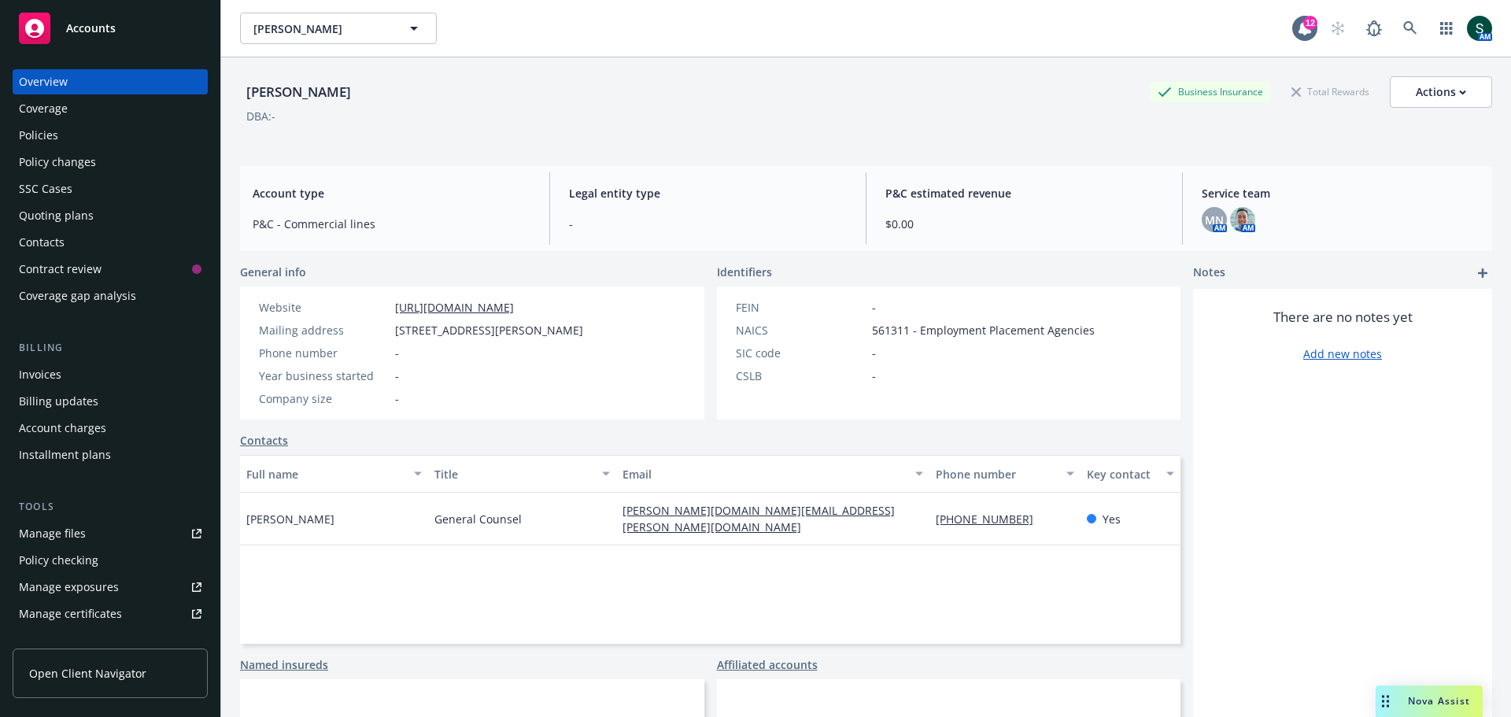
click at [76, 28] on span "Accounts" at bounding box center [91, 28] width 50 height 13
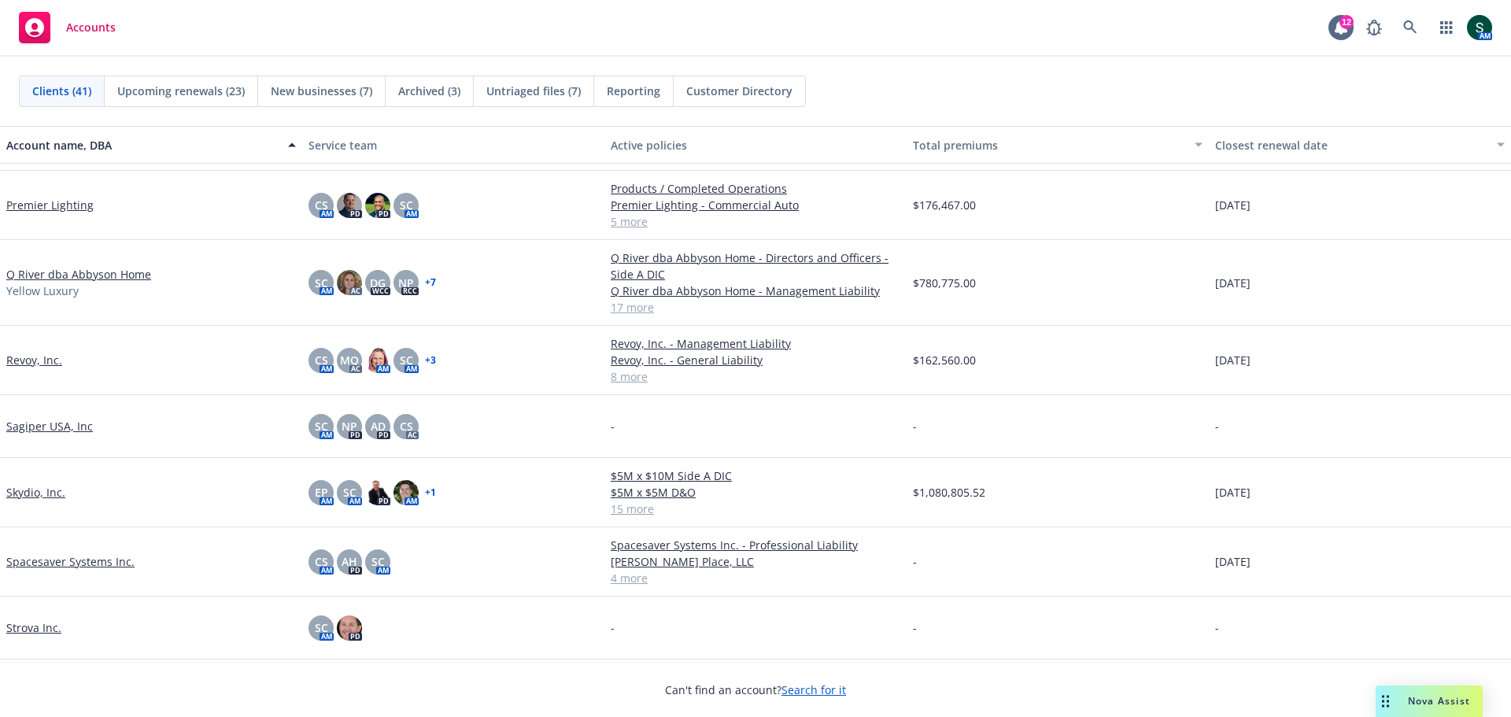
scroll to position [2046, 0]
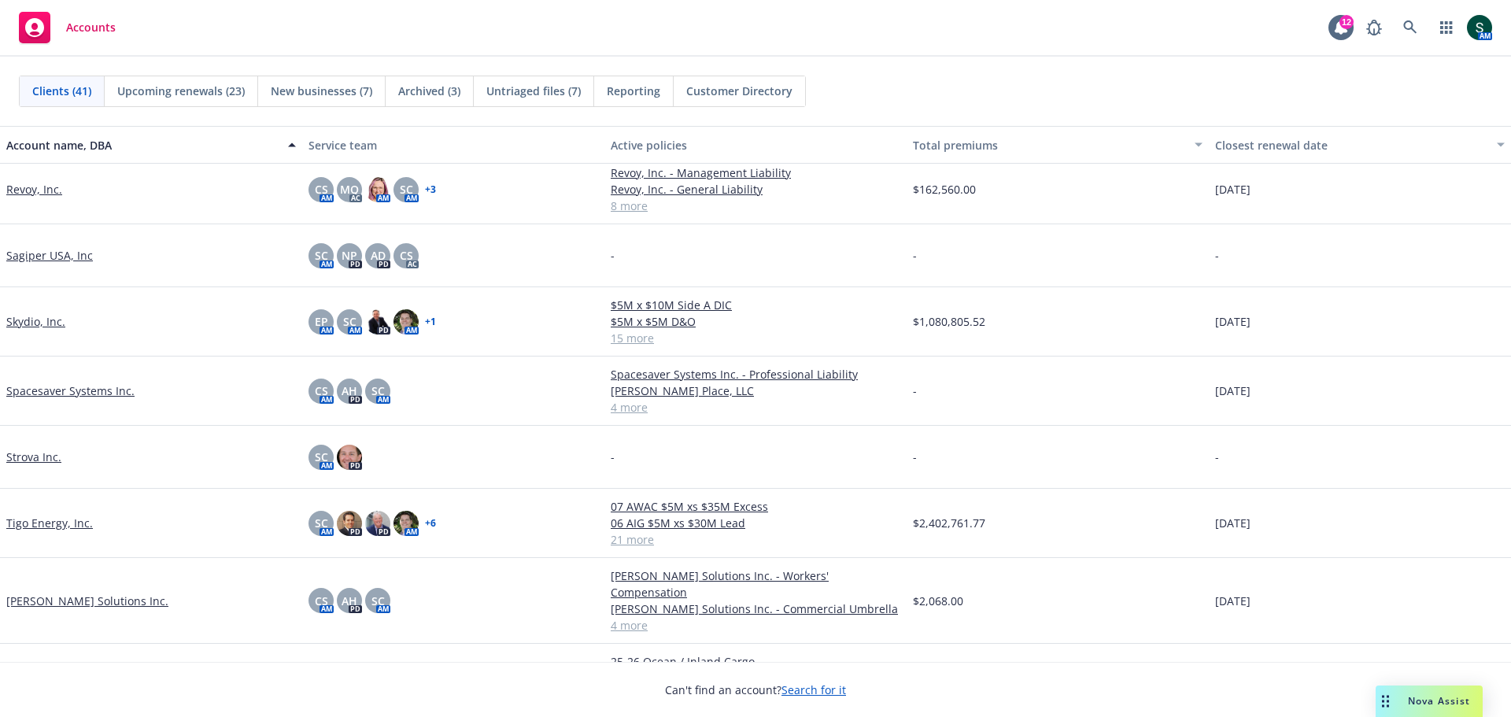
click at [50, 525] on link "Tigo Energy, Inc." at bounding box center [49, 523] width 87 height 17
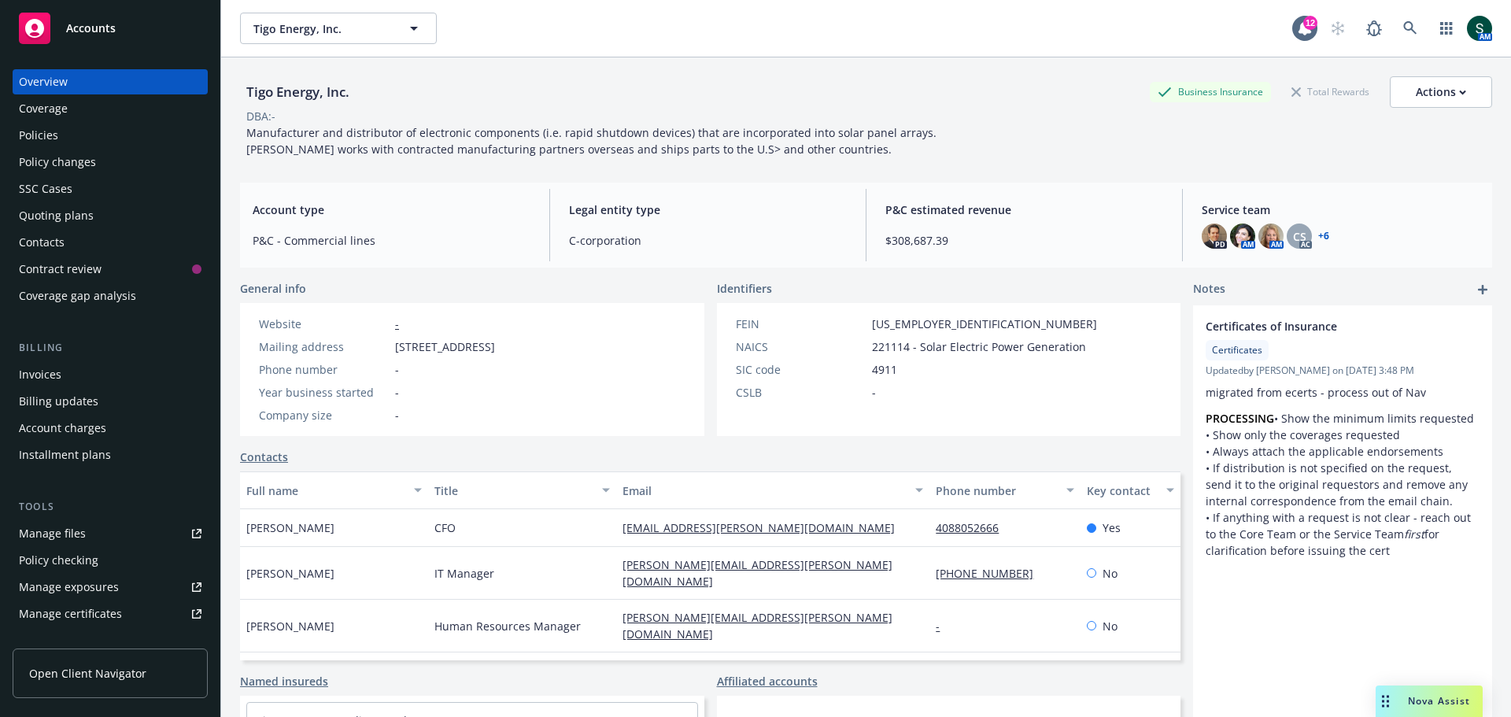
click at [46, 134] on div "Policies" at bounding box center [38, 135] width 39 height 25
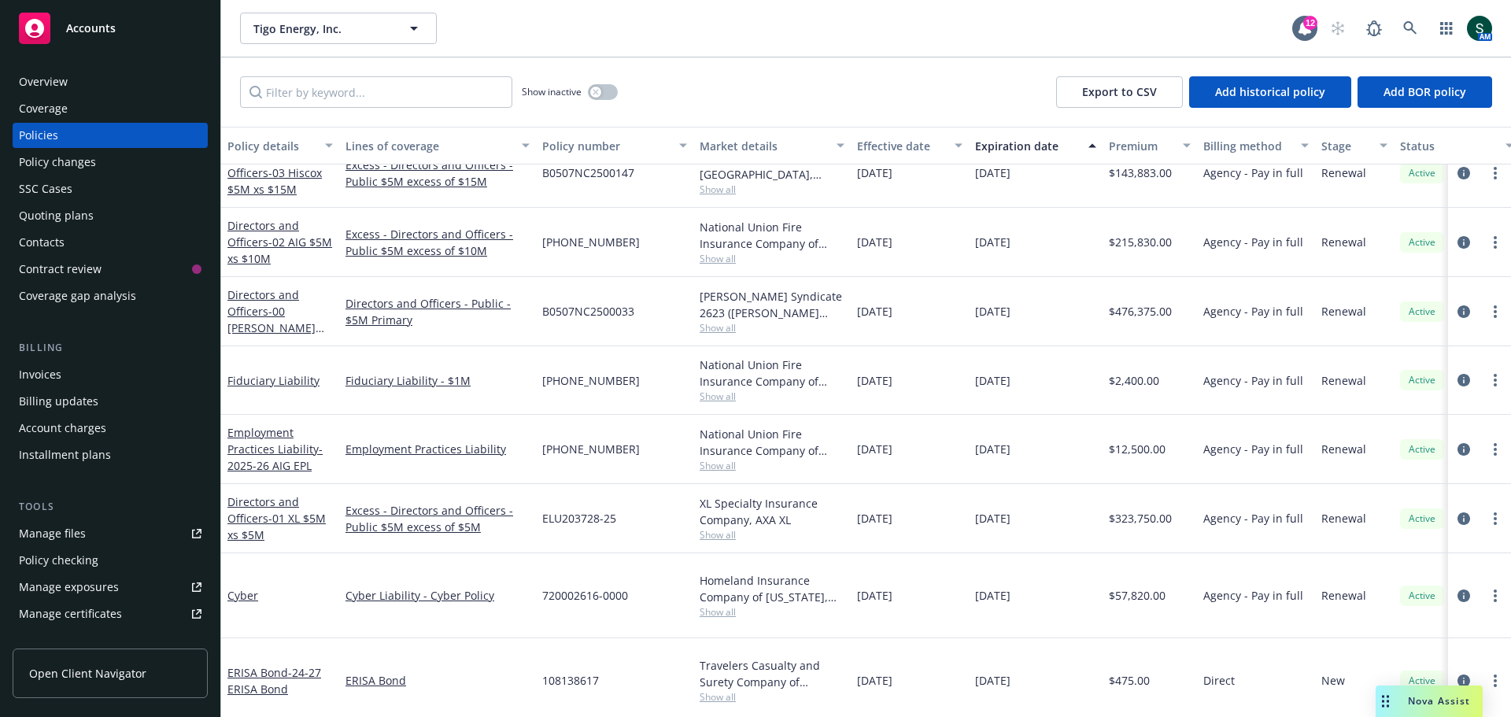
scroll to position [962, 0]
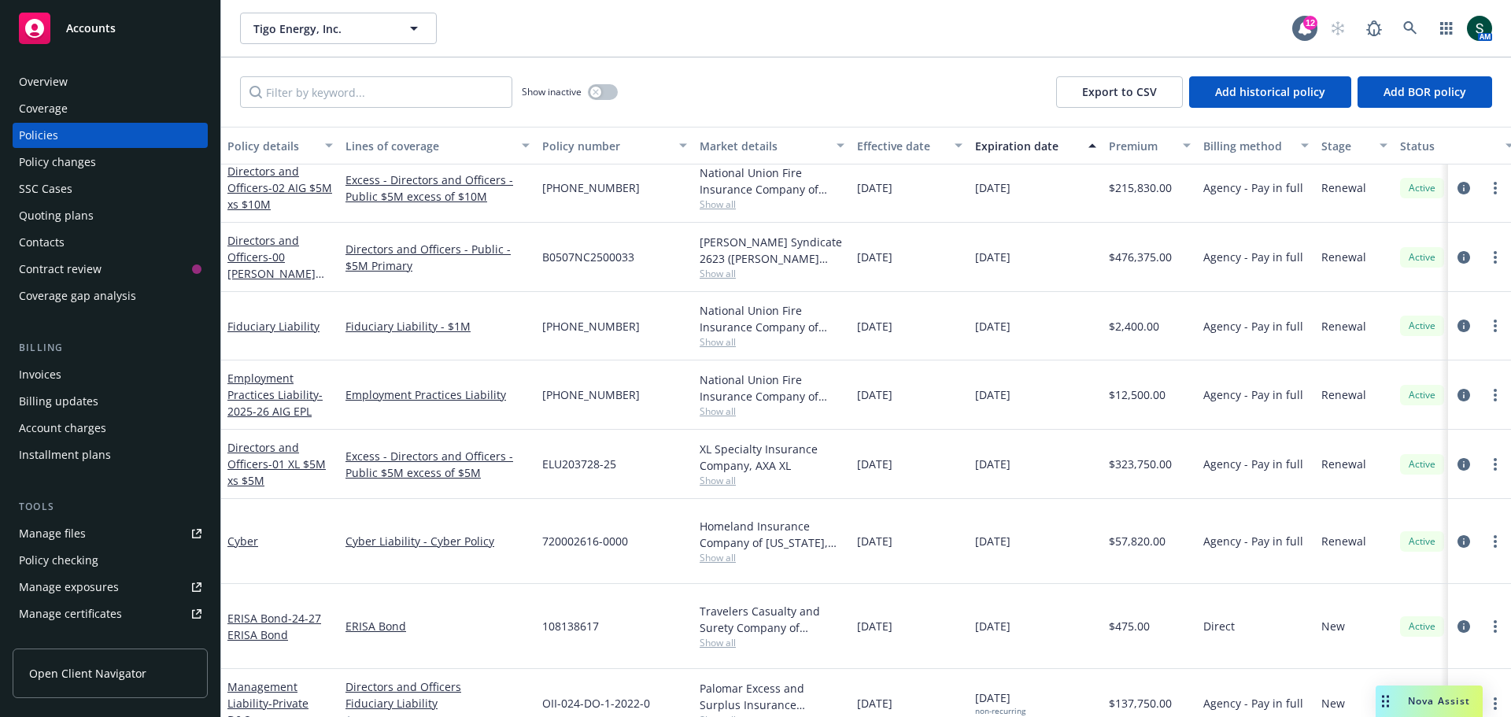
click at [65, 616] on div "Manage certificates" at bounding box center [70, 613] width 103 height 25
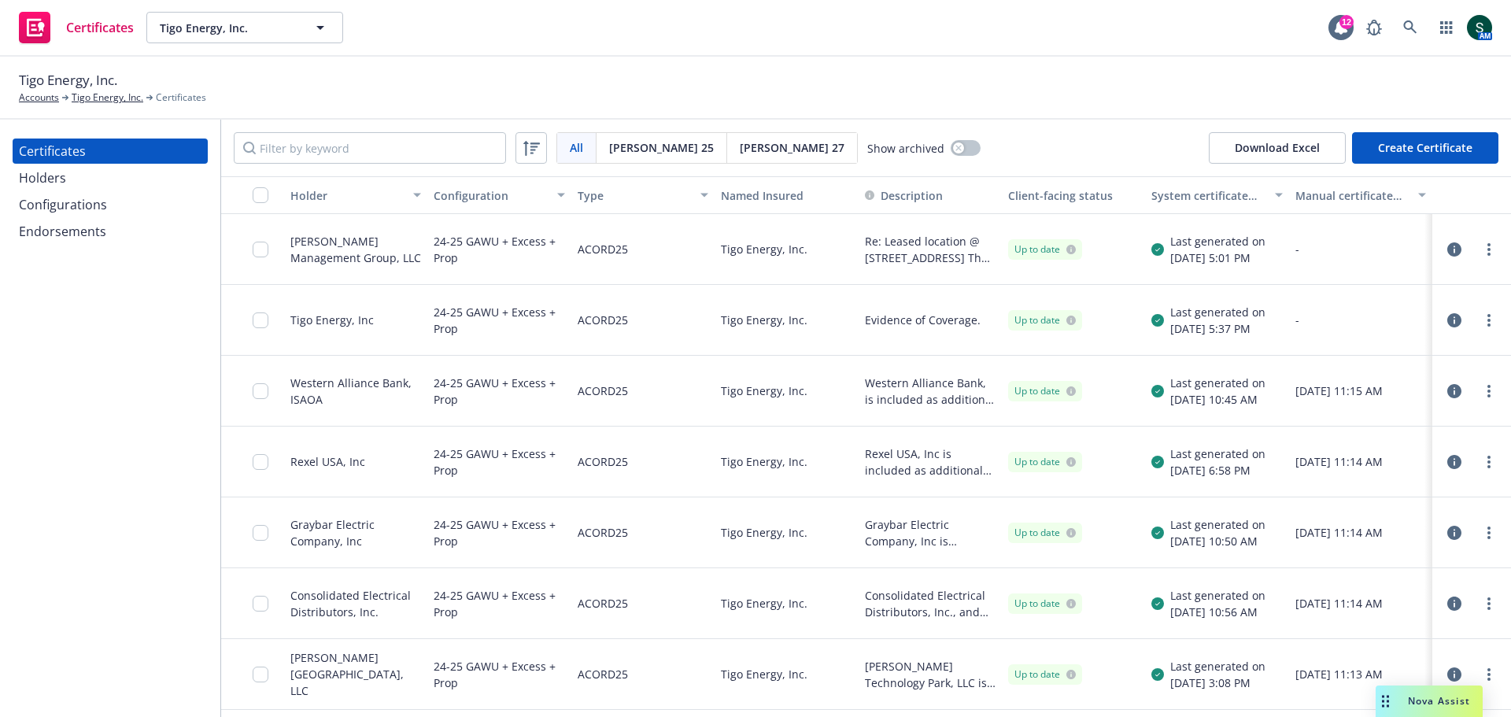
click at [75, 201] on div "Configurations" at bounding box center [63, 204] width 88 height 25
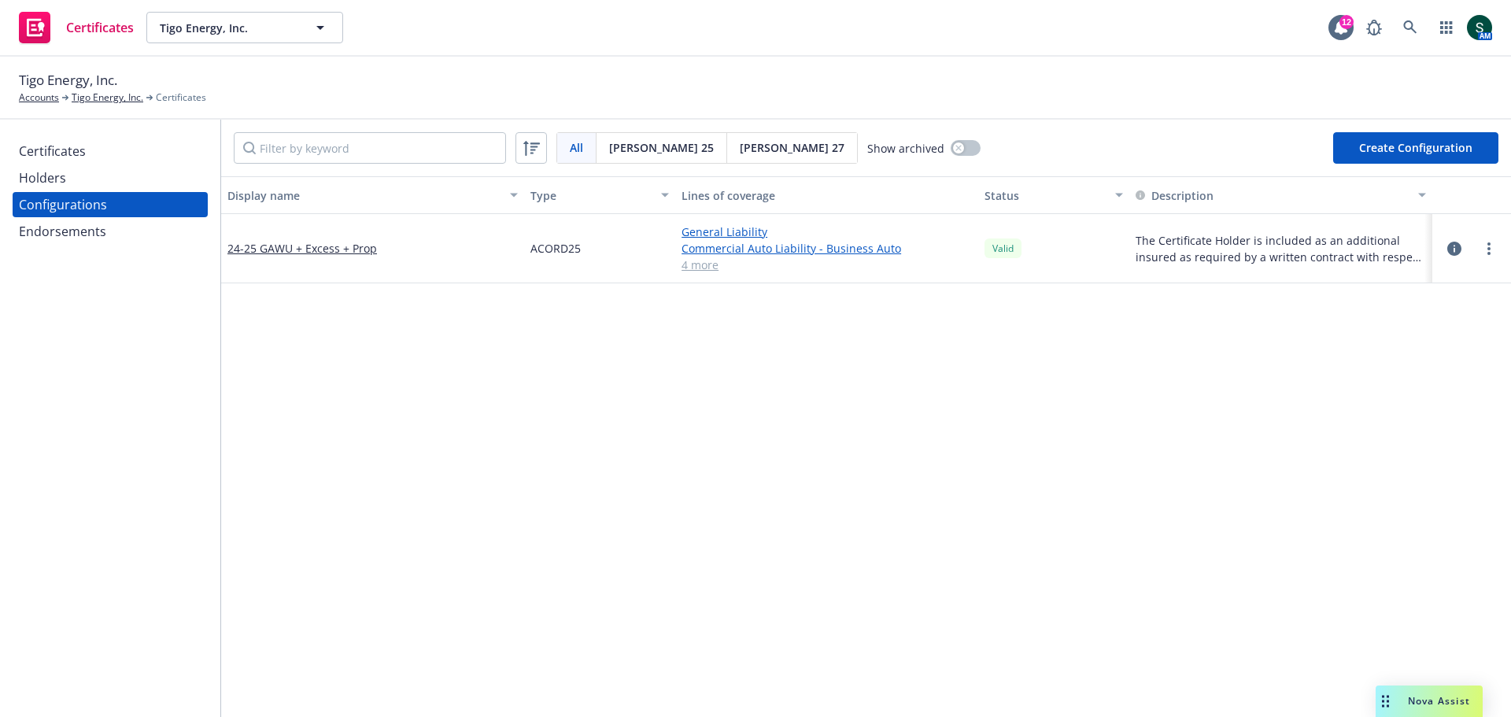
click at [703, 269] on link "4 more" at bounding box center [826, 265] width 290 height 17
click at [47, 180] on div "Holders" at bounding box center [42, 177] width 47 height 25
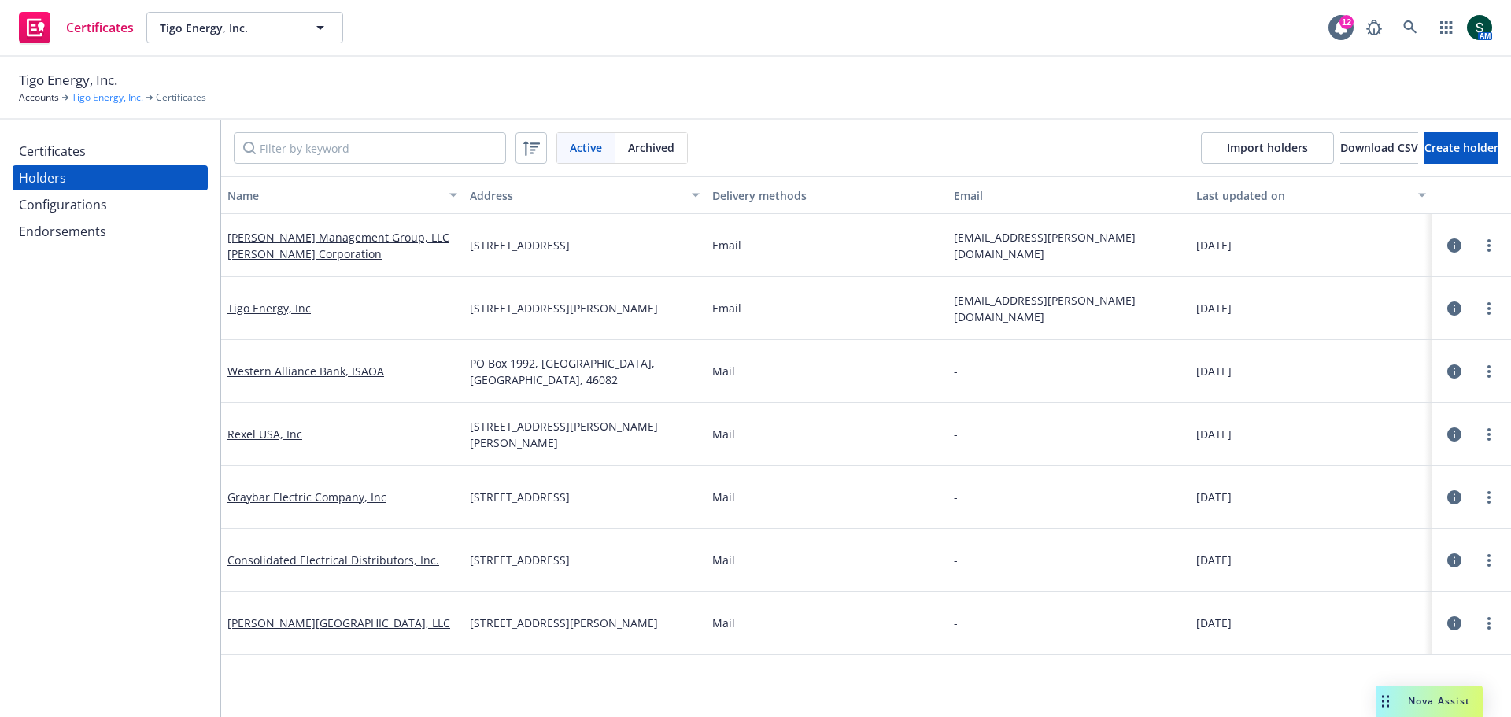
click at [94, 102] on link "Tigo Energy, Inc." at bounding box center [108, 97] width 72 height 14
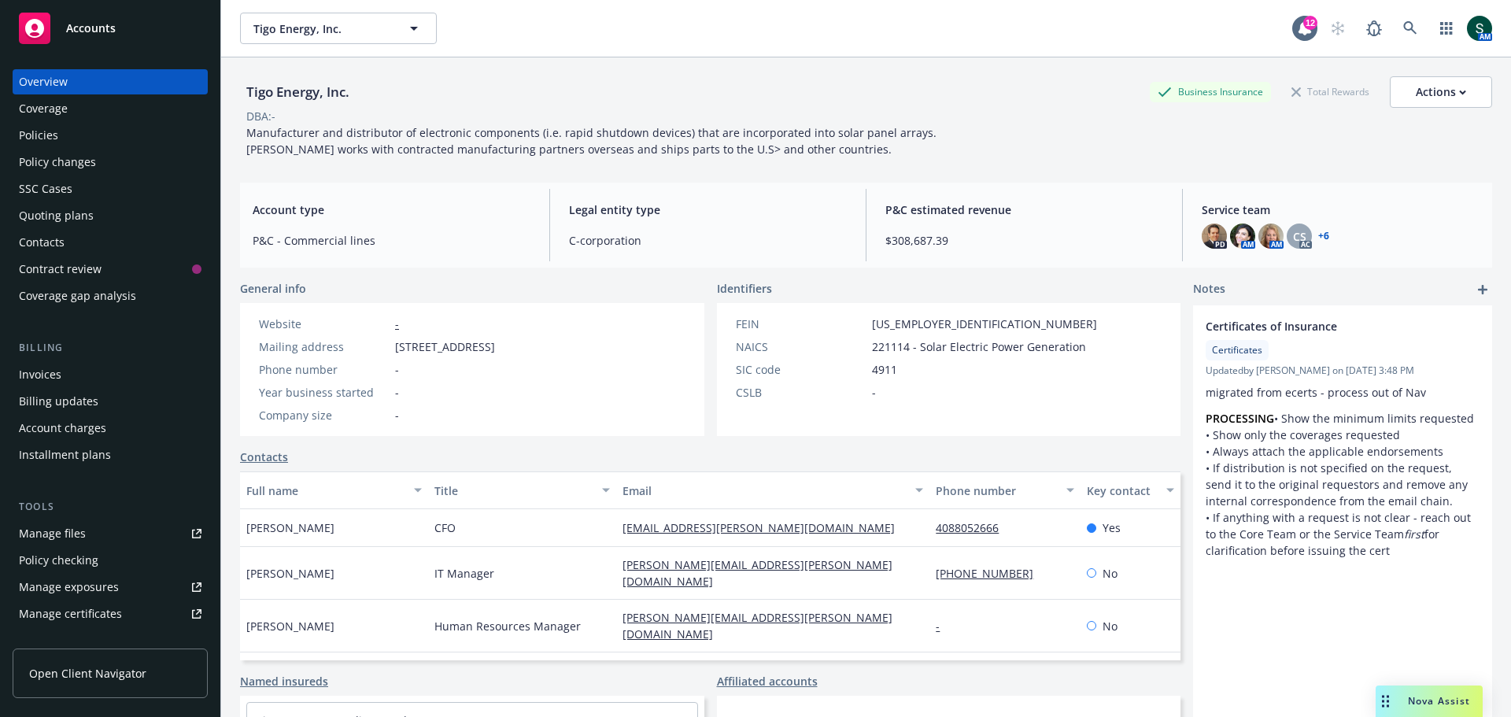
click at [28, 130] on div "Policies" at bounding box center [38, 135] width 39 height 25
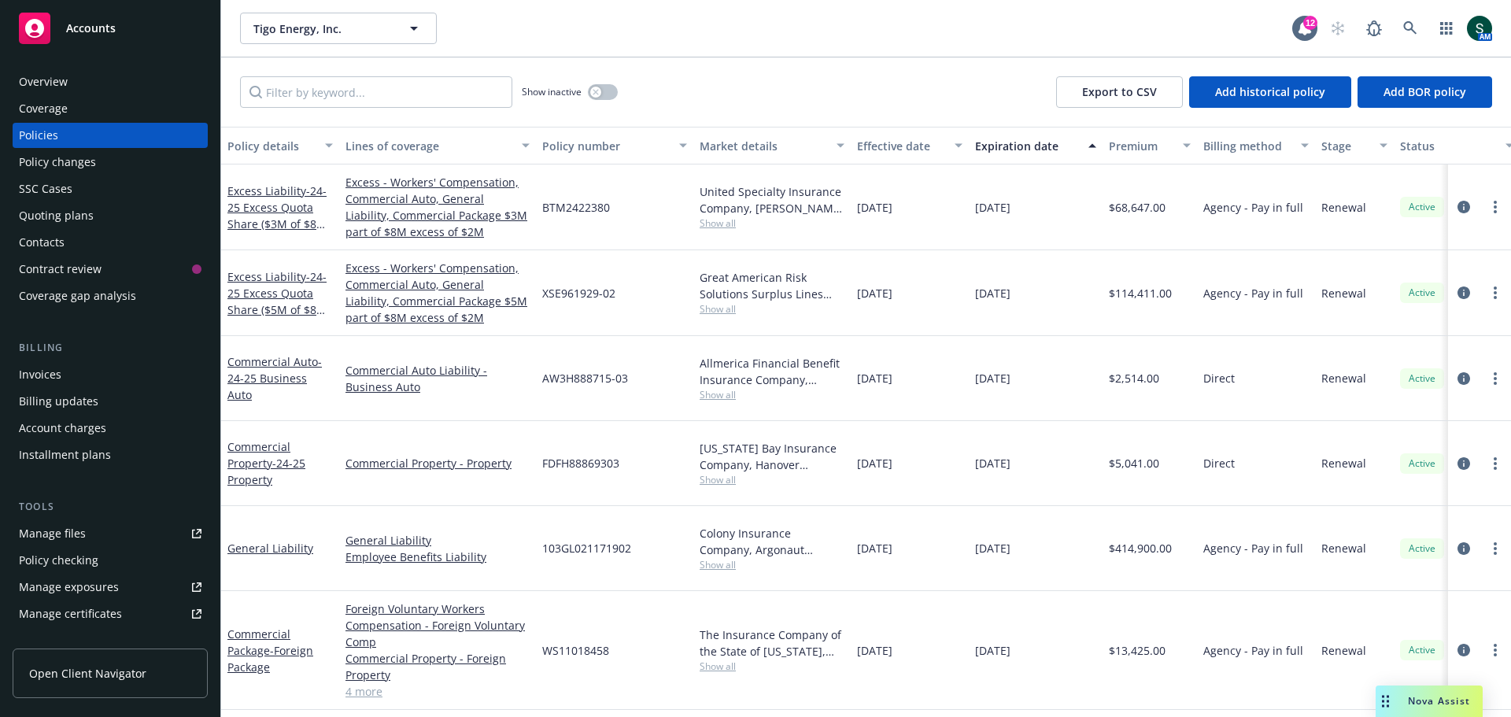
click at [563, 143] on div "Policy number" at bounding box center [605, 146] width 127 height 17
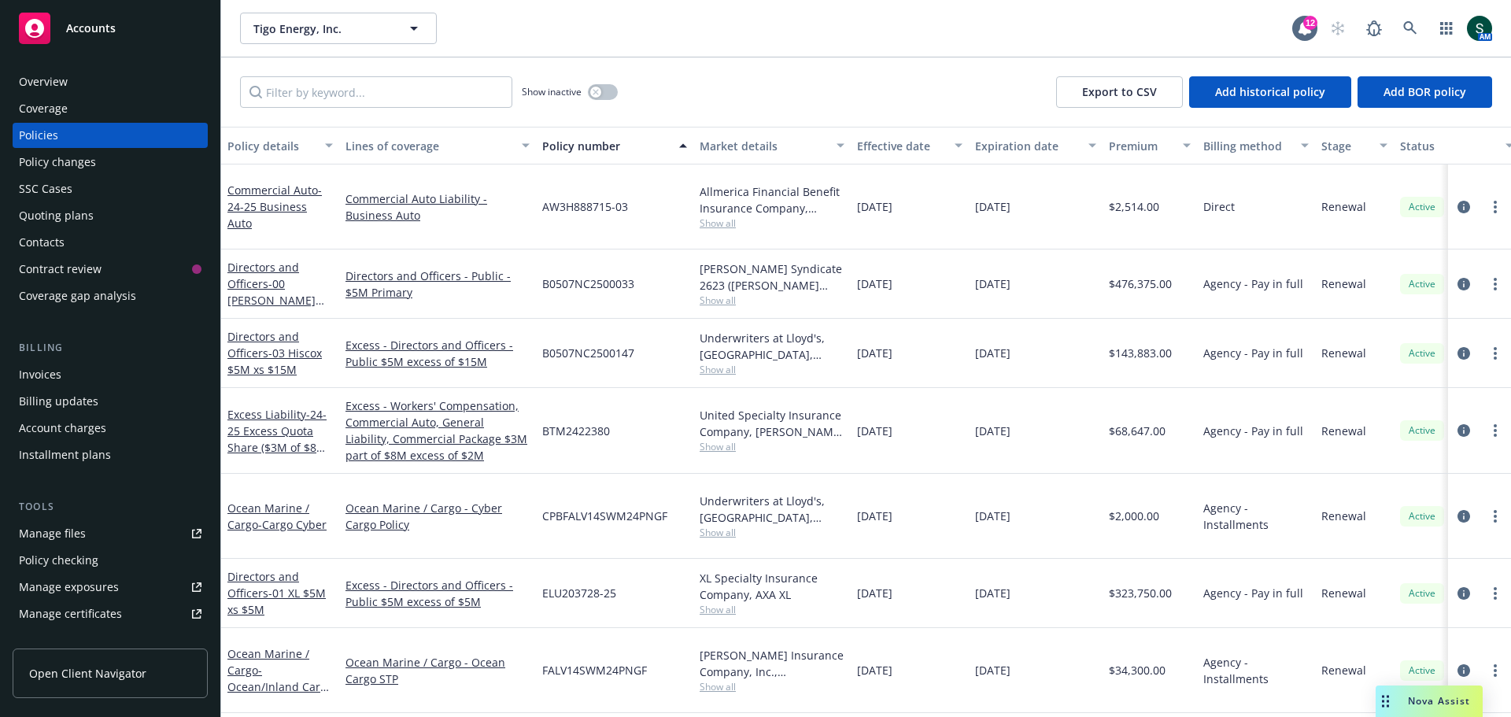
click at [606, 101] on div "Show inactive" at bounding box center [570, 91] width 96 height 31
click at [607, 91] on button "button" at bounding box center [603, 92] width 30 height 16
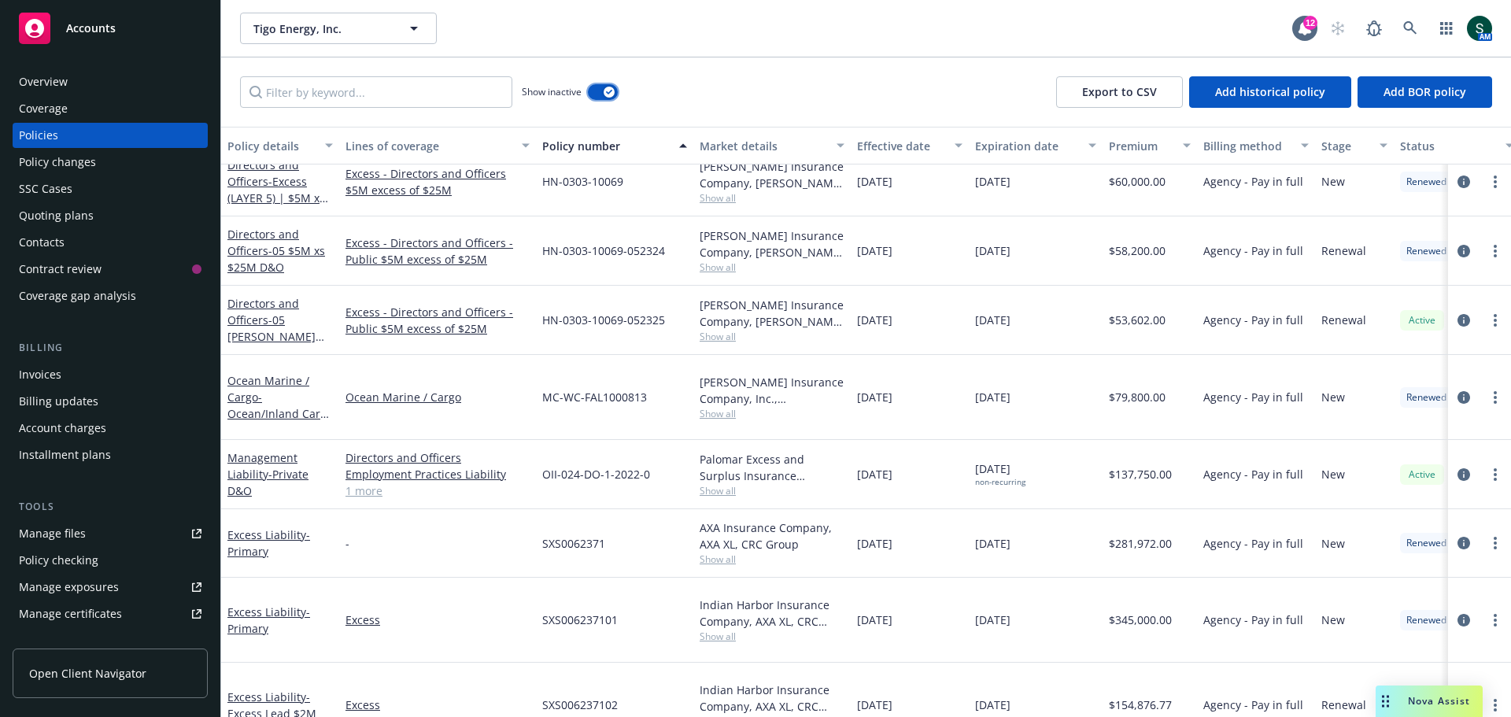
scroll to position [1859, 0]
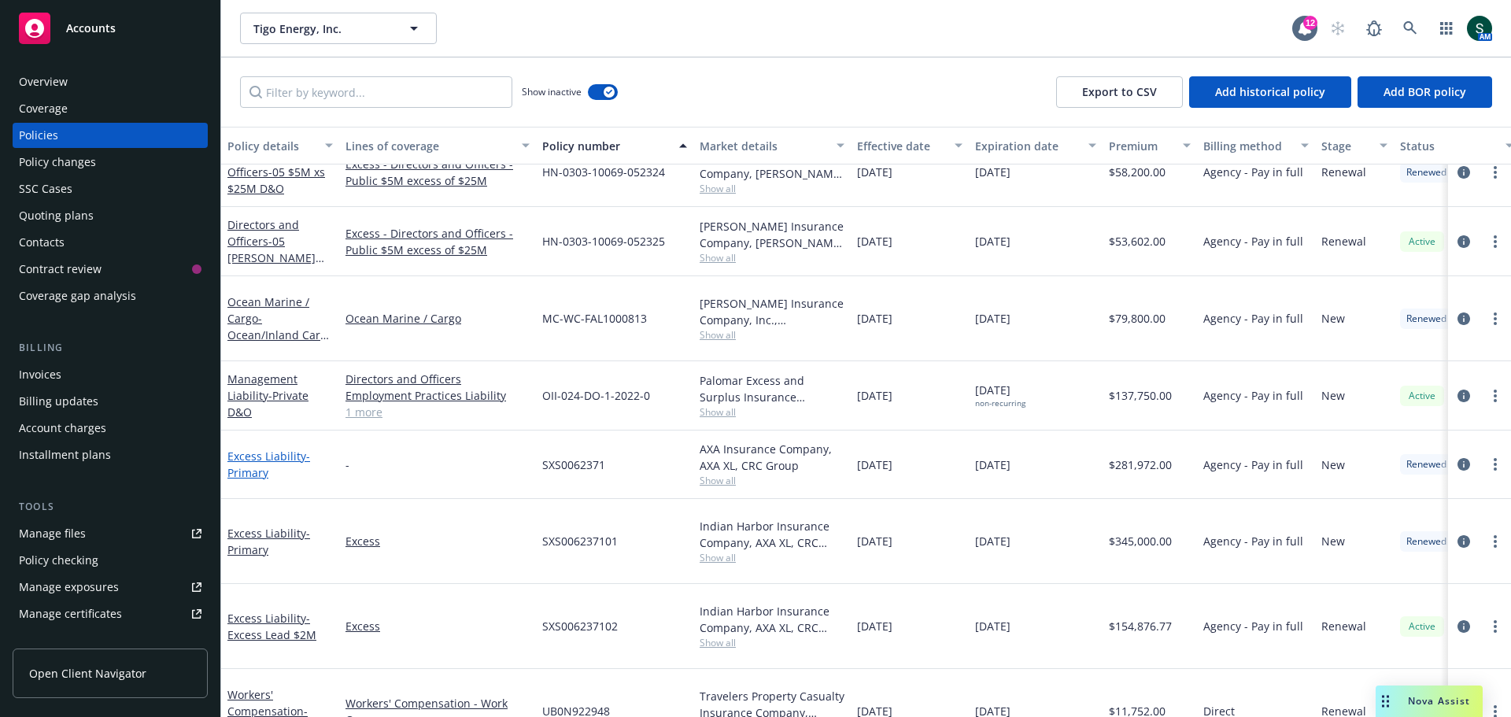
click at [245, 449] on link "Excess Liability - Primary" at bounding box center [268, 464] width 83 height 31
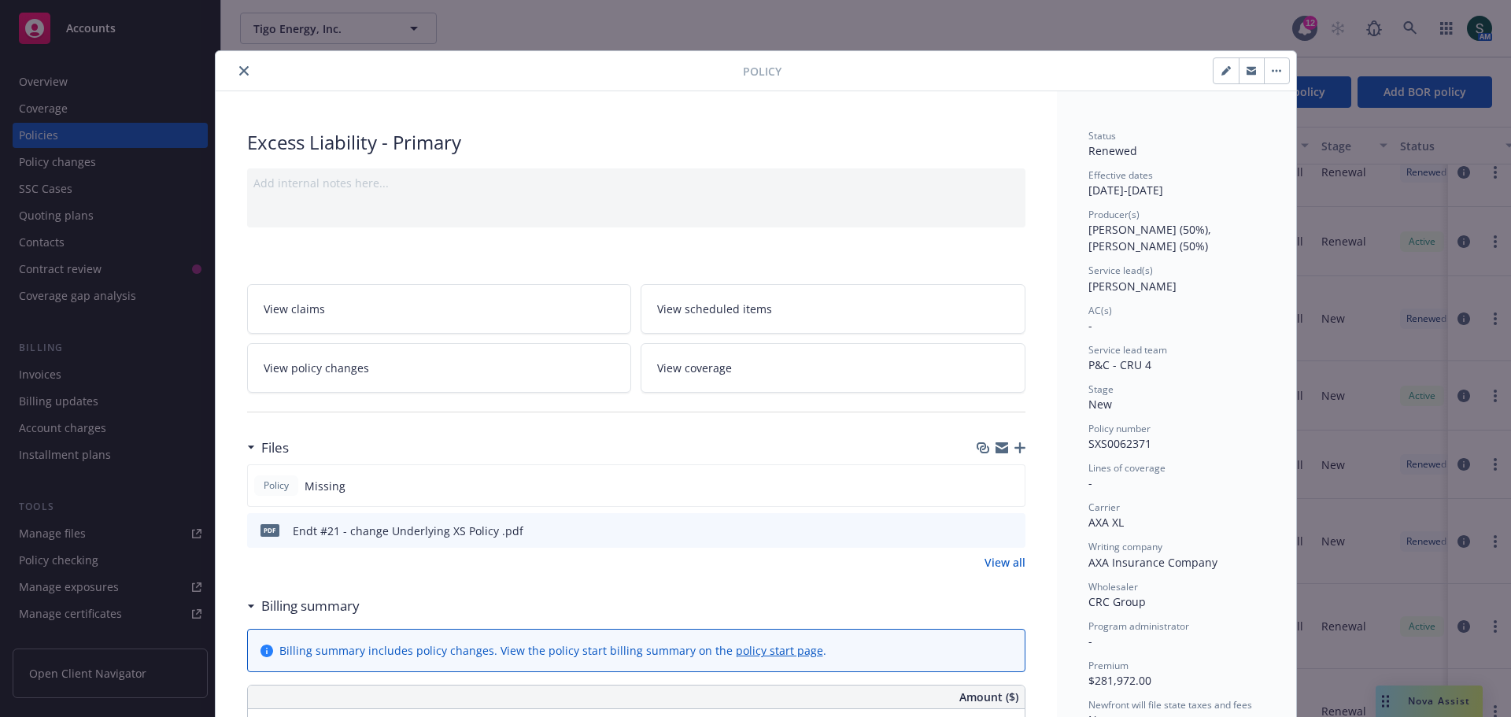
click at [437, 532] on div "Endt #21 - change Underlying XS Policy .pdf" at bounding box center [408, 530] width 231 height 17
click at [1006, 530] on icon "preview file" at bounding box center [1010, 529] width 14 height 11
click at [241, 73] on icon "close" at bounding box center [243, 70] width 9 height 9
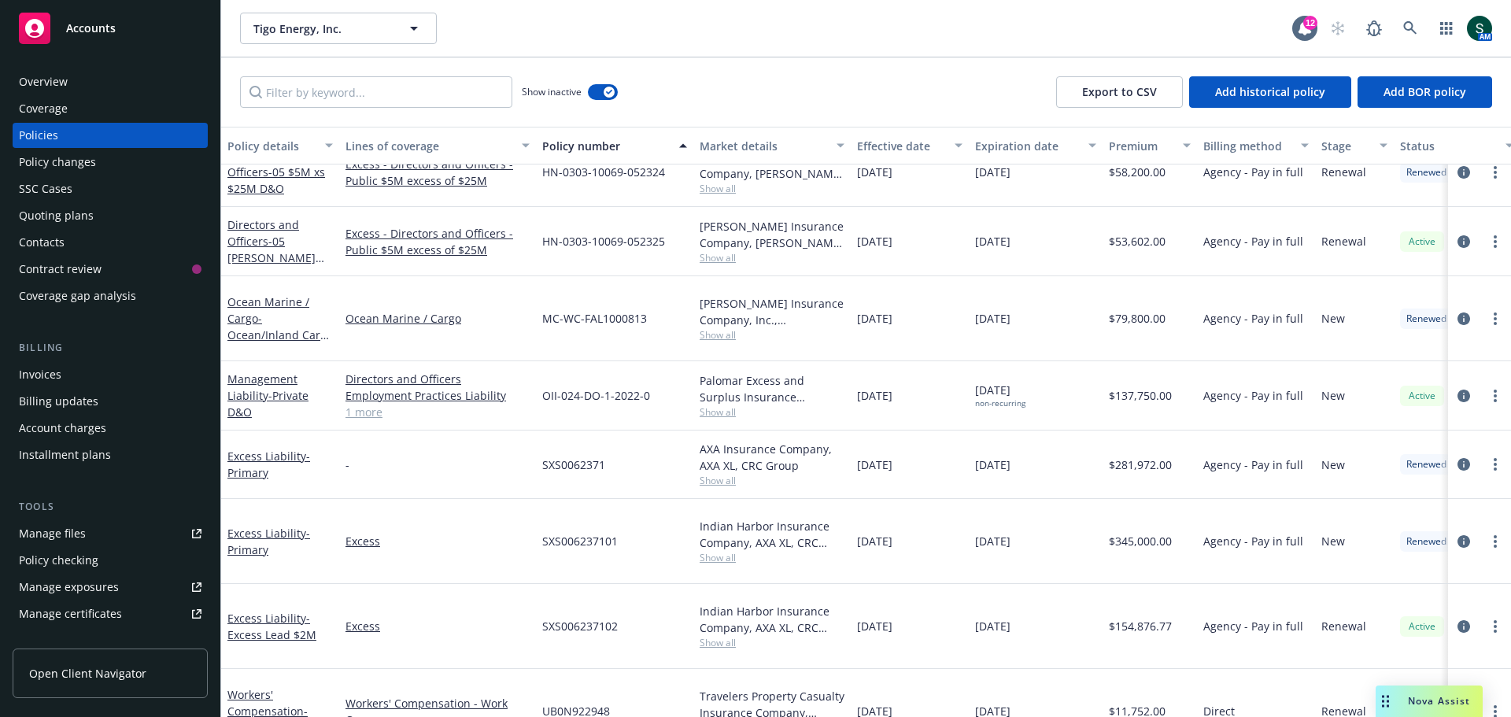
scroll to position [1780, 0]
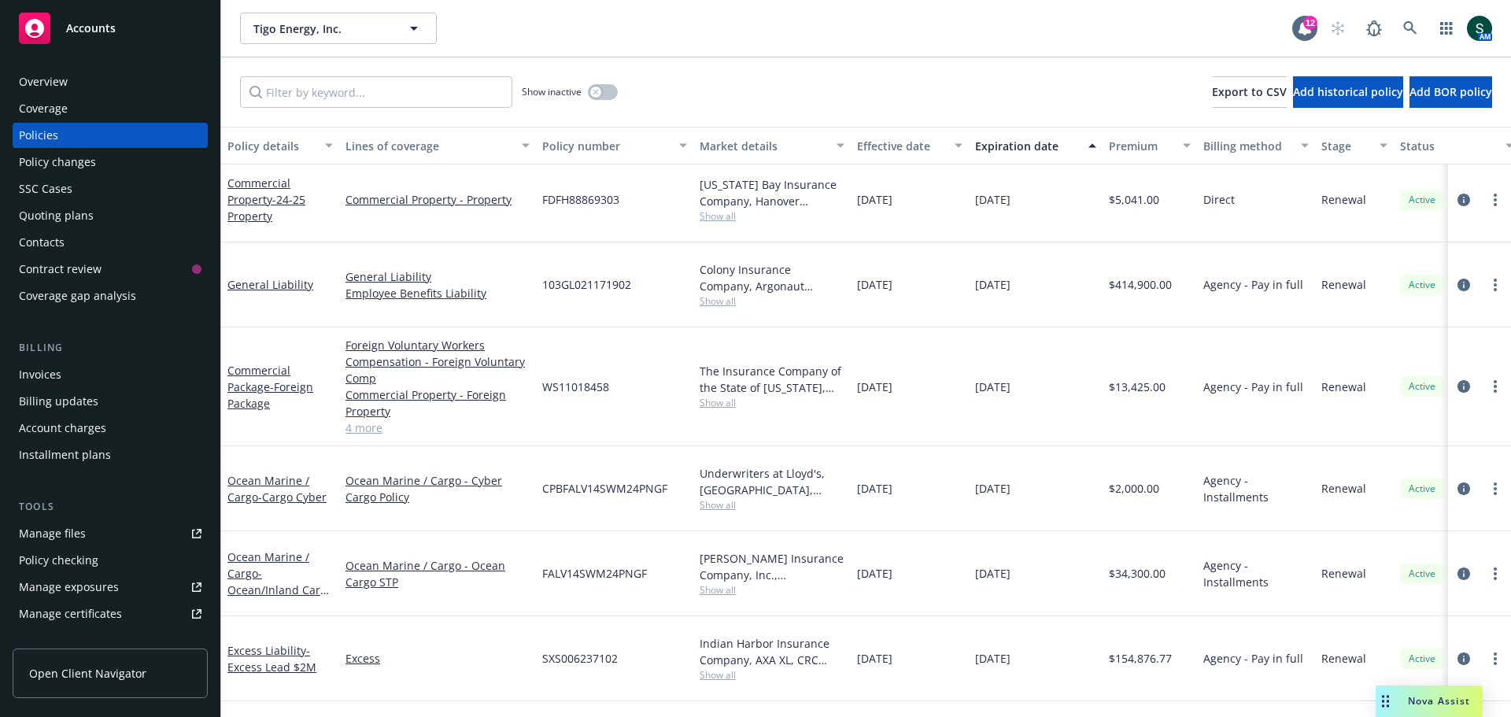
scroll to position [175, 0]
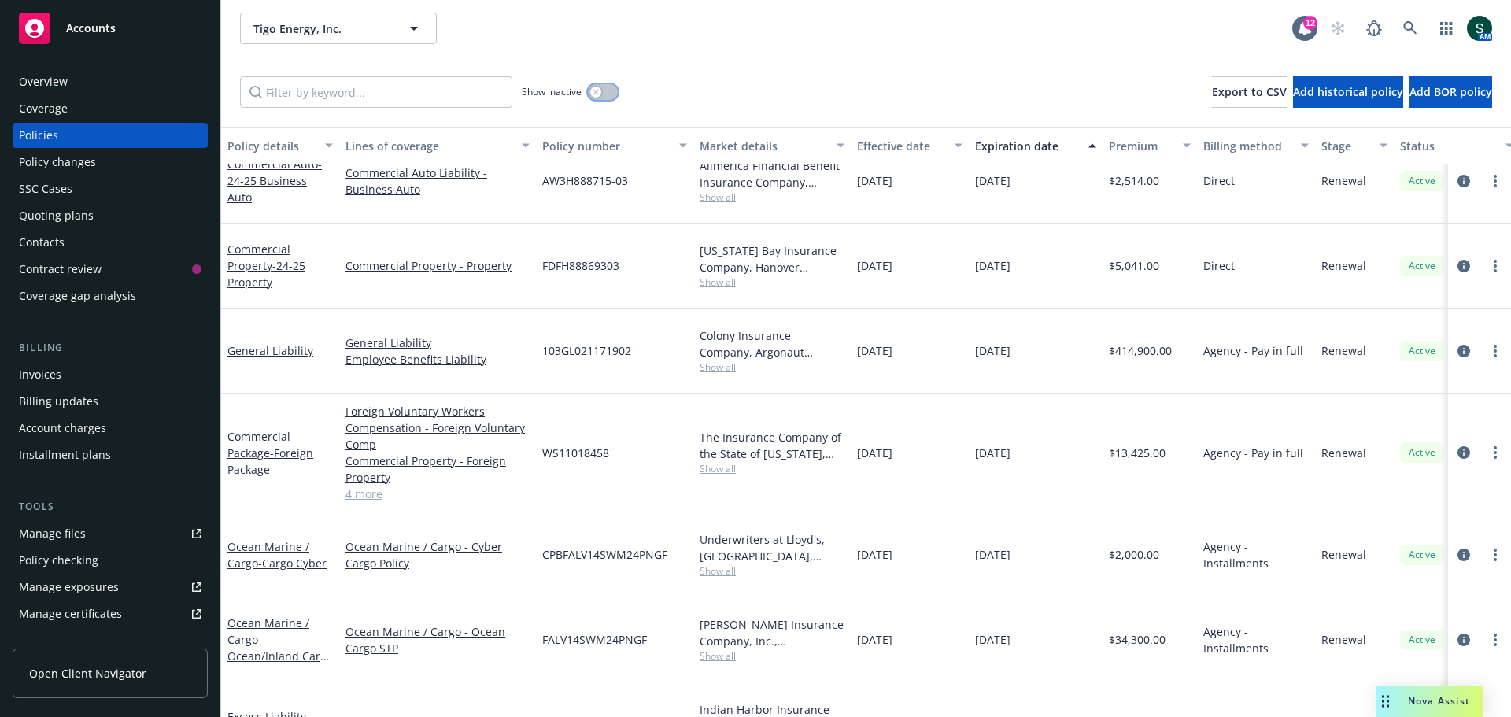
click at [606, 90] on button "button" at bounding box center [603, 92] width 30 height 16
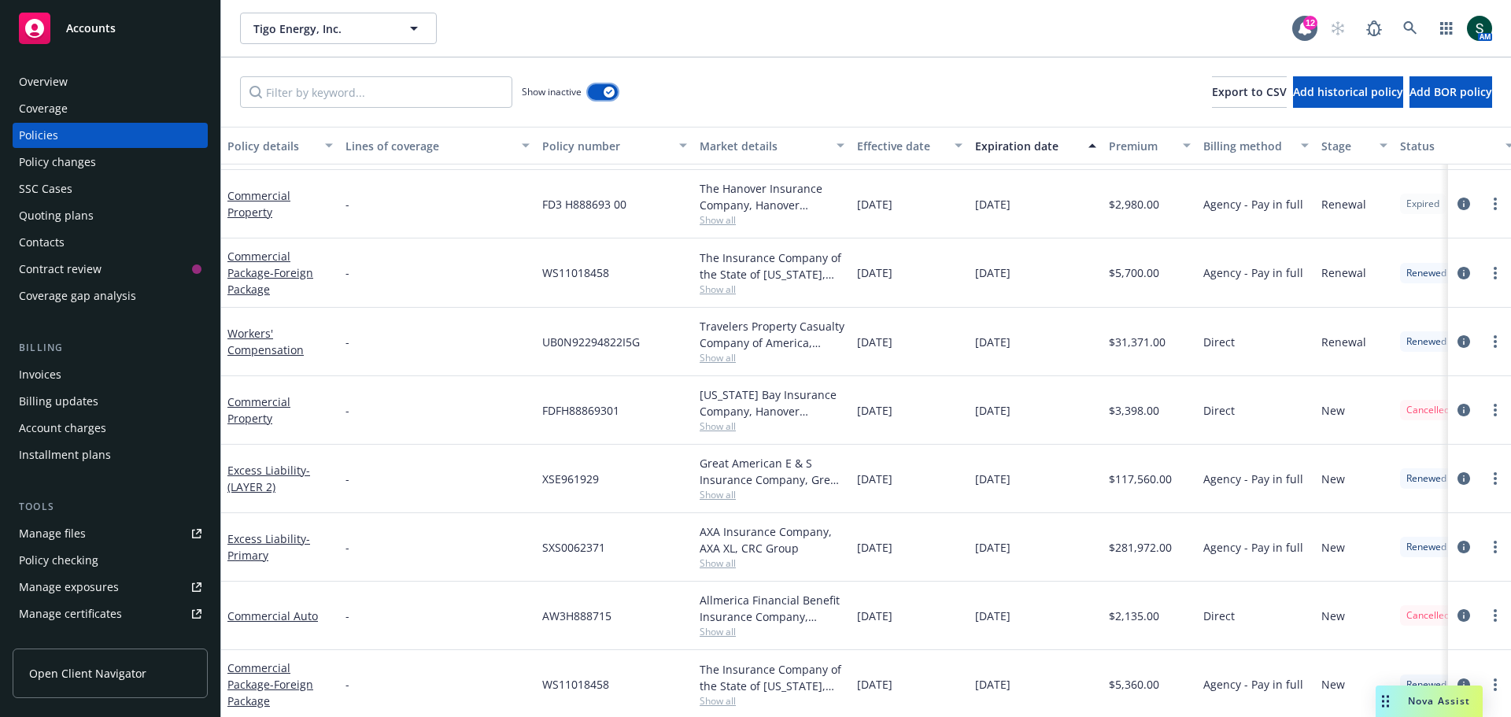
scroll to position [393, 0]
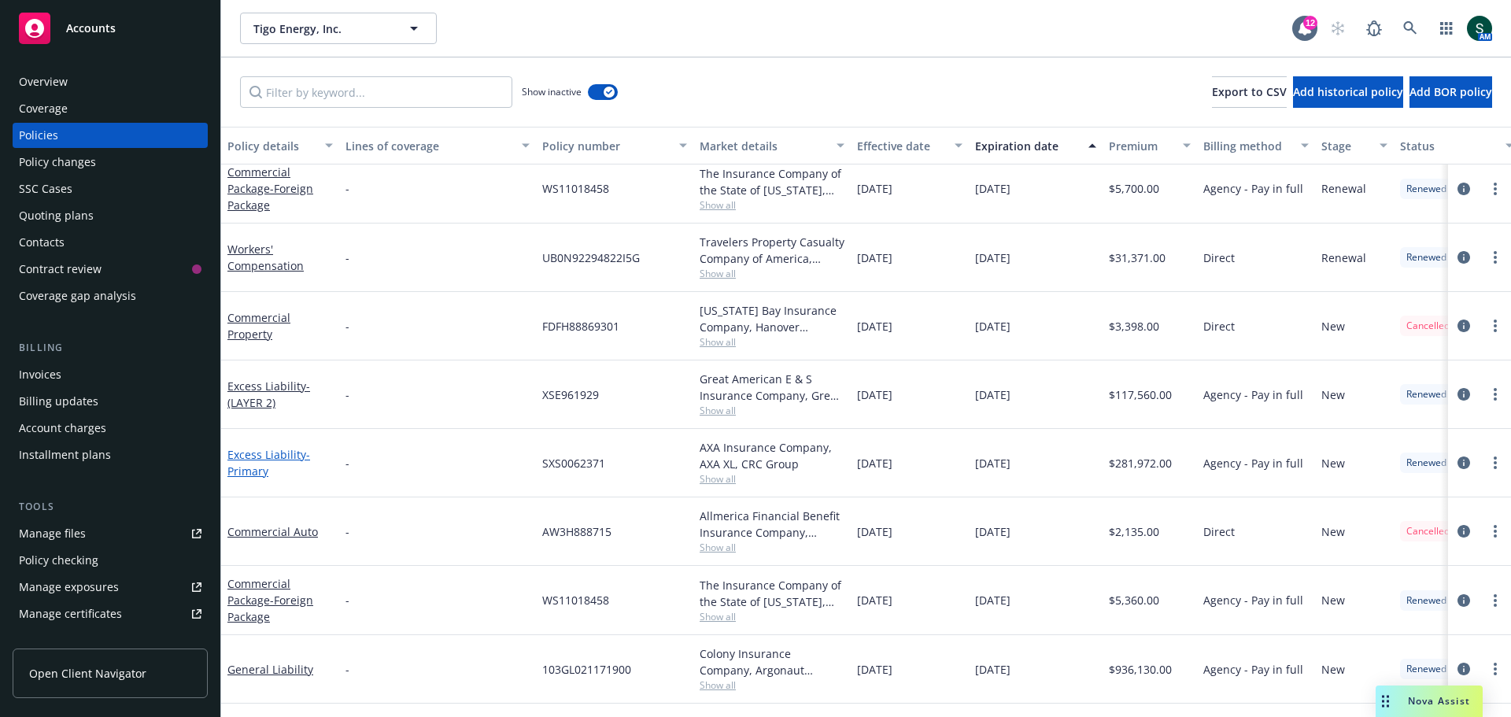
click at [278, 458] on link "Excess Liability - Primary" at bounding box center [268, 462] width 83 height 31
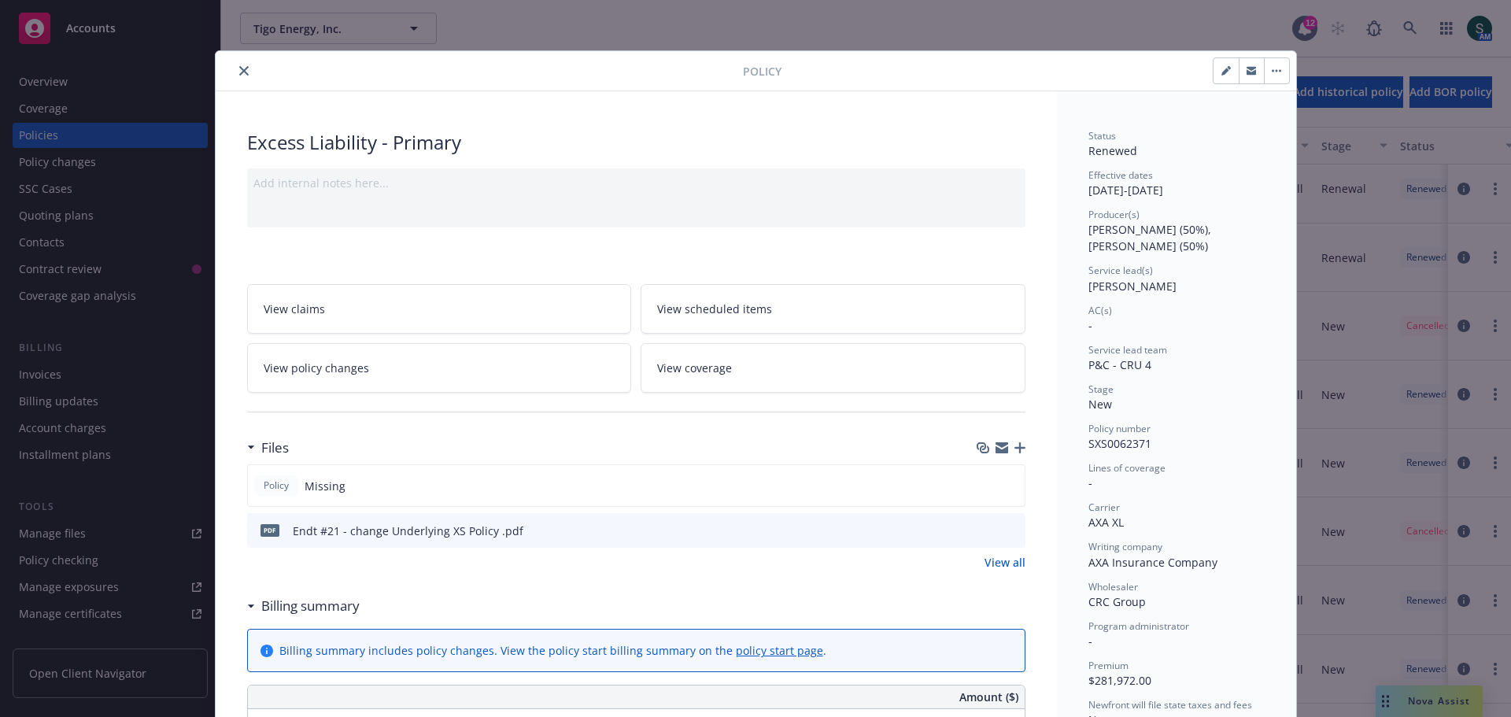
click at [248, 68] on div at bounding box center [482, 70] width 521 height 19
click at [239, 74] on icon "close" at bounding box center [243, 70] width 9 height 9
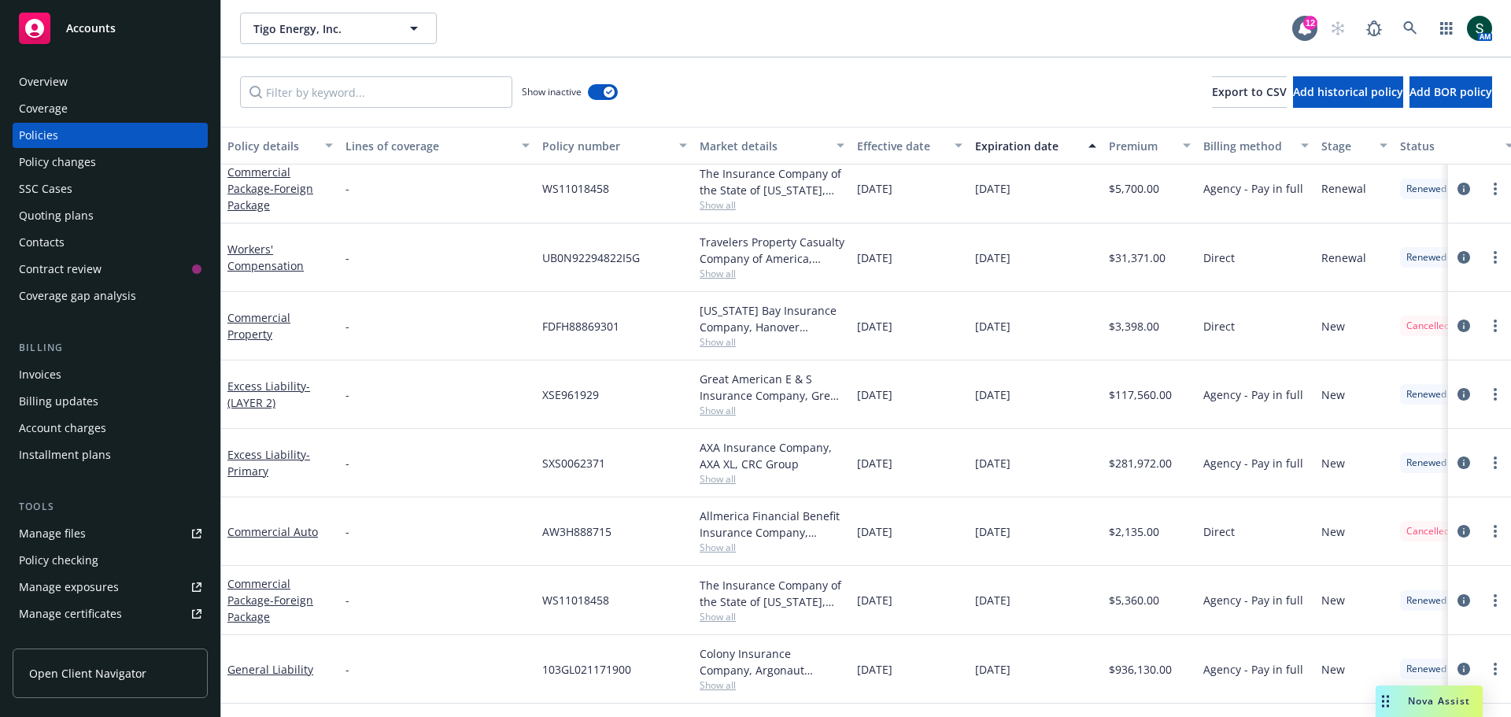
click at [100, 28] on span "Accounts" at bounding box center [91, 28] width 50 height 13
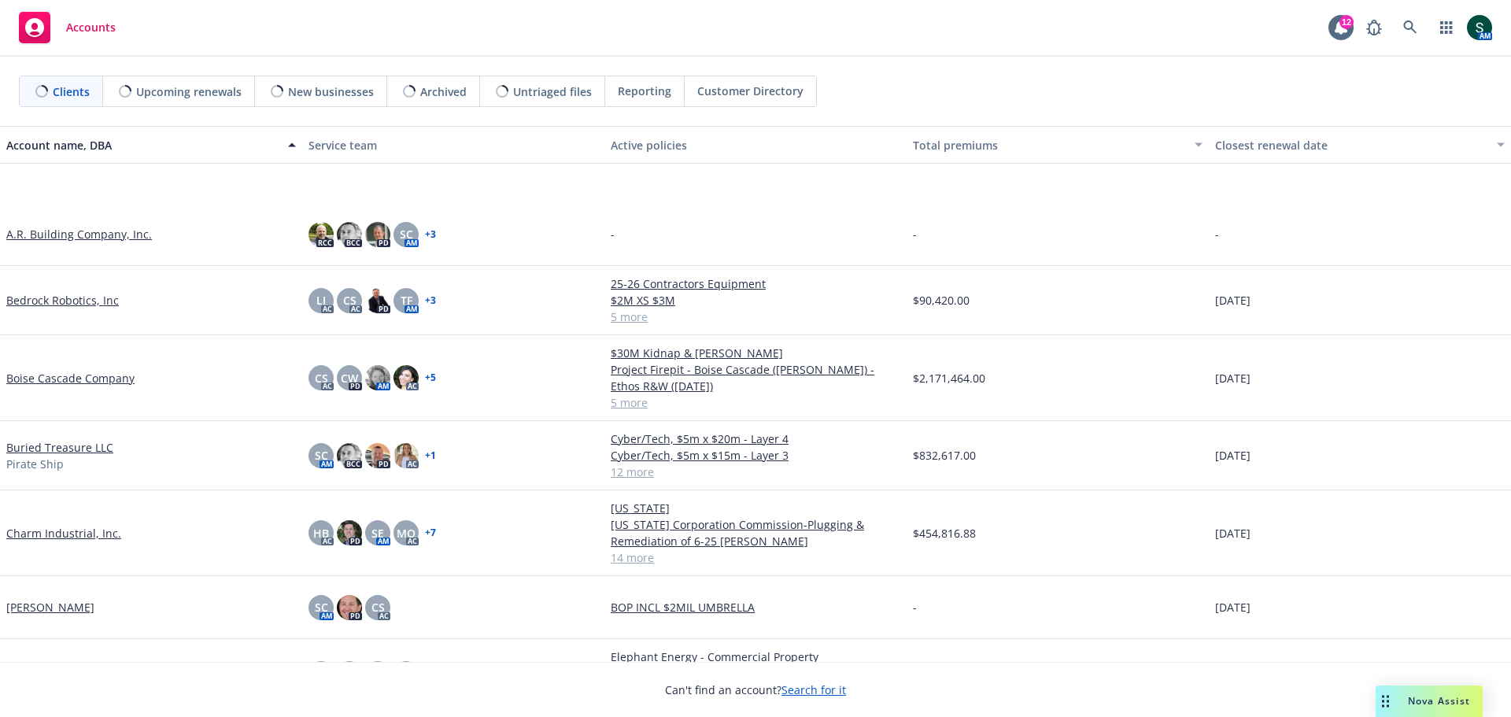
scroll to position [393, 0]
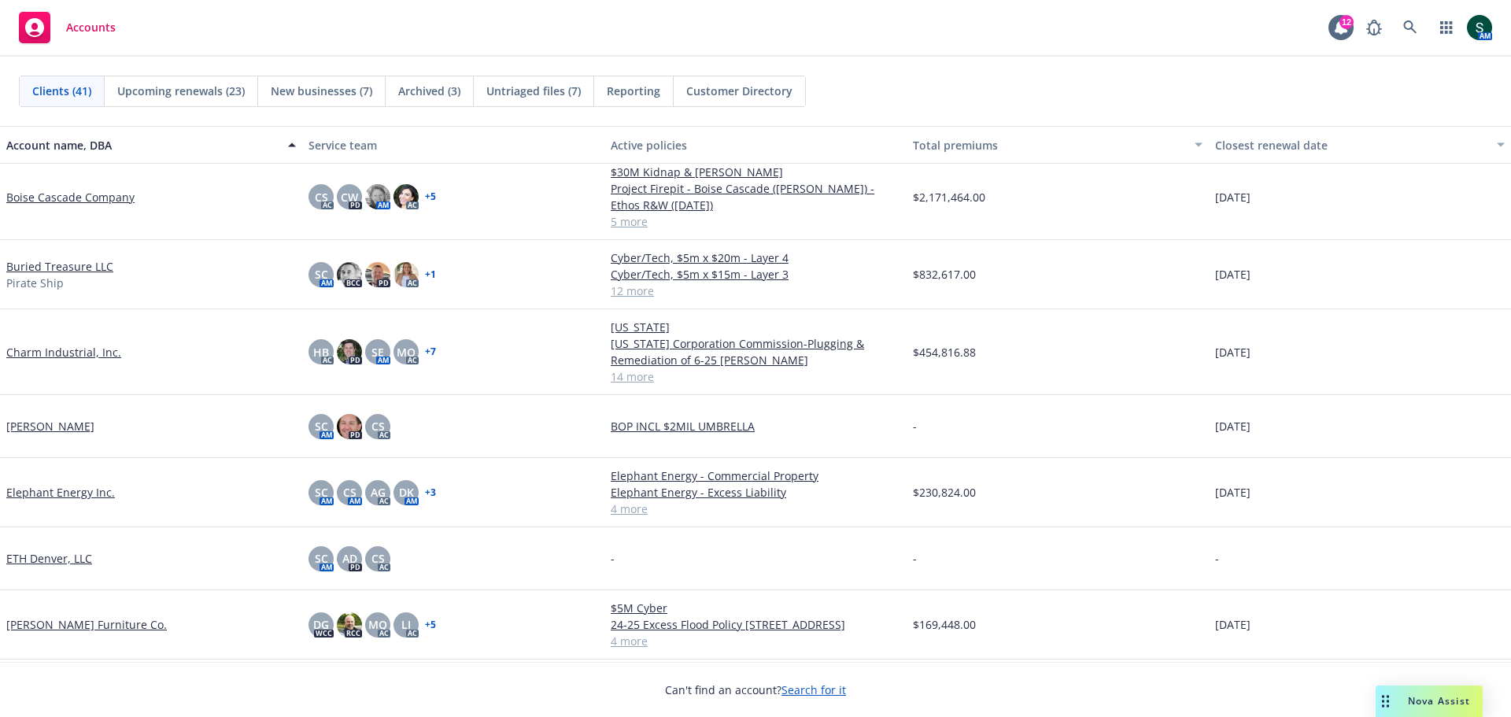
click at [51, 269] on link "Buried Treasure LLC" at bounding box center [59, 266] width 107 height 17
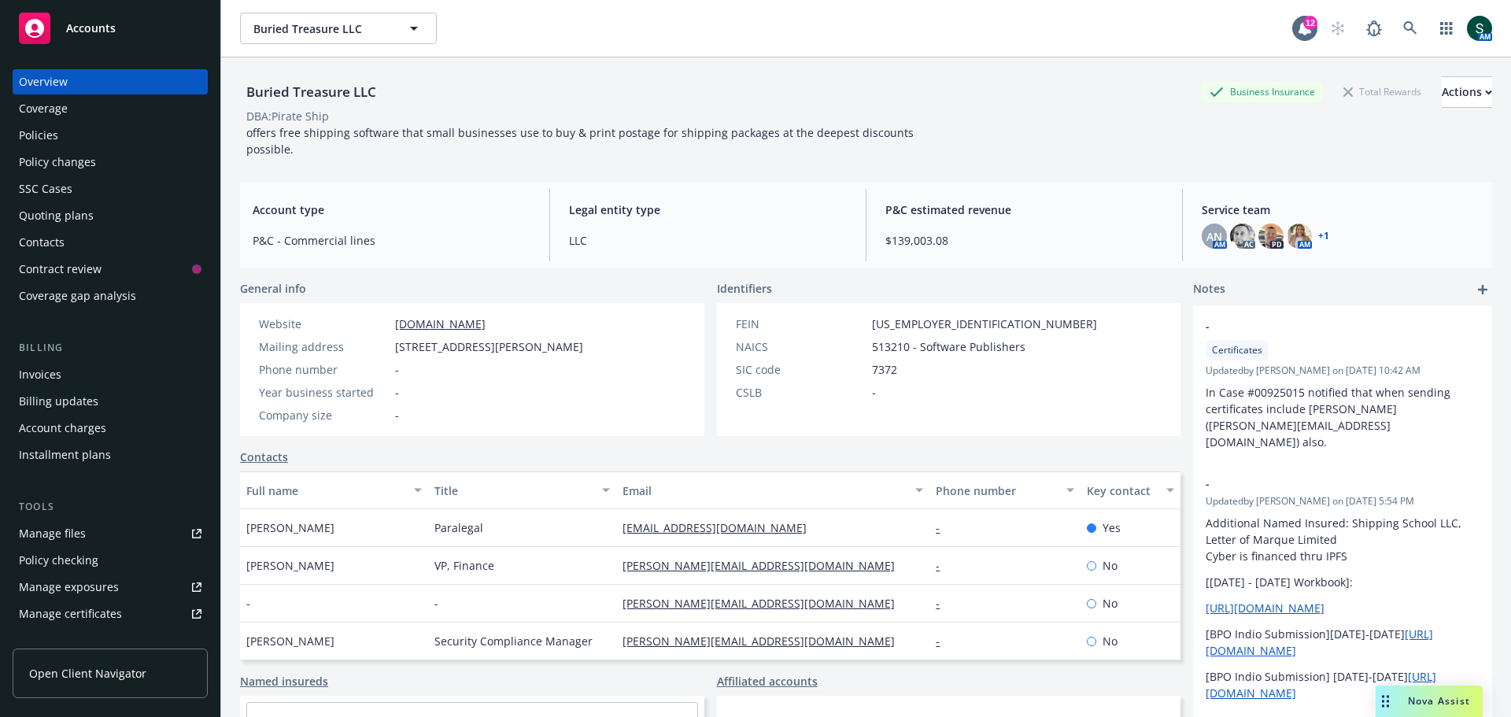
click at [47, 137] on div "Policies" at bounding box center [38, 135] width 39 height 25
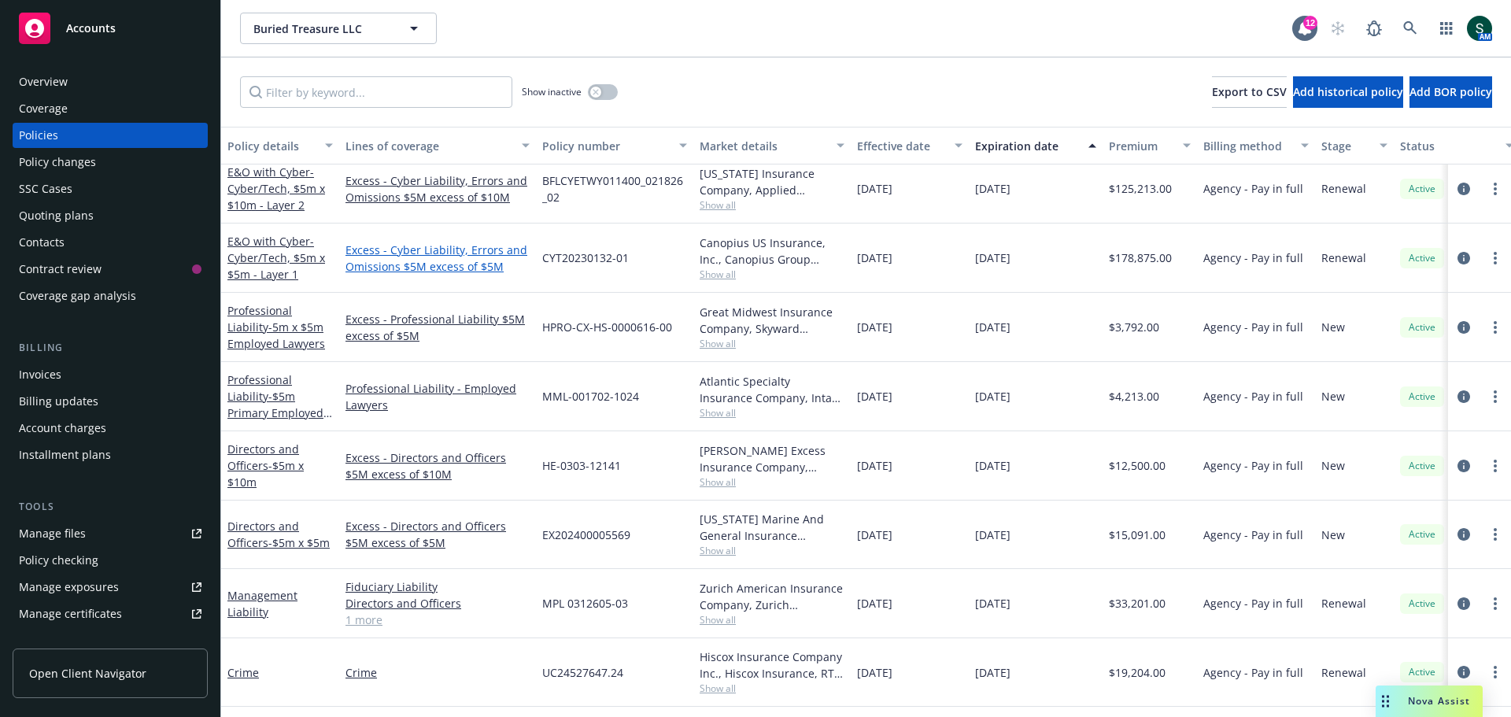
scroll to position [157, 0]
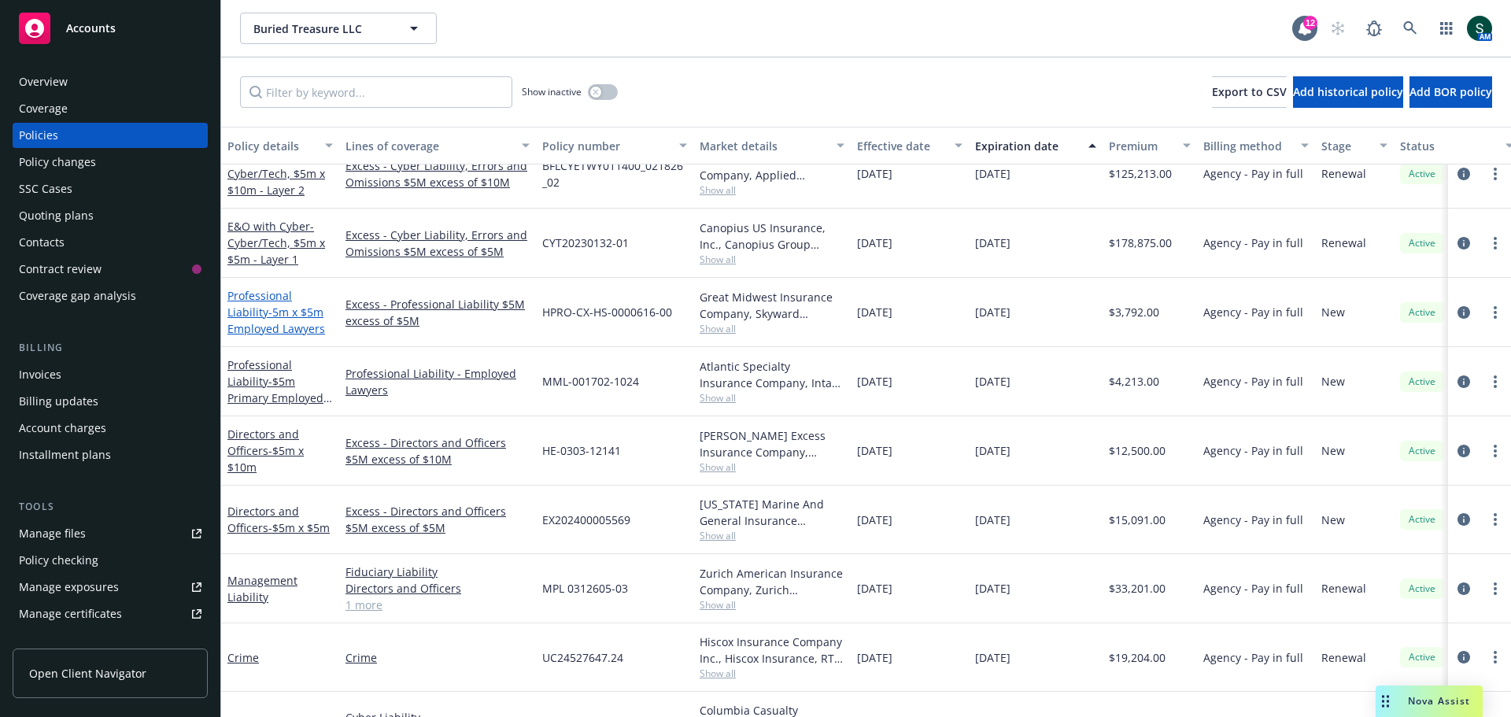
click at [279, 307] on span "- 5m x $5m Employed Lawyers" at bounding box center [276, 320] width 98 height 31
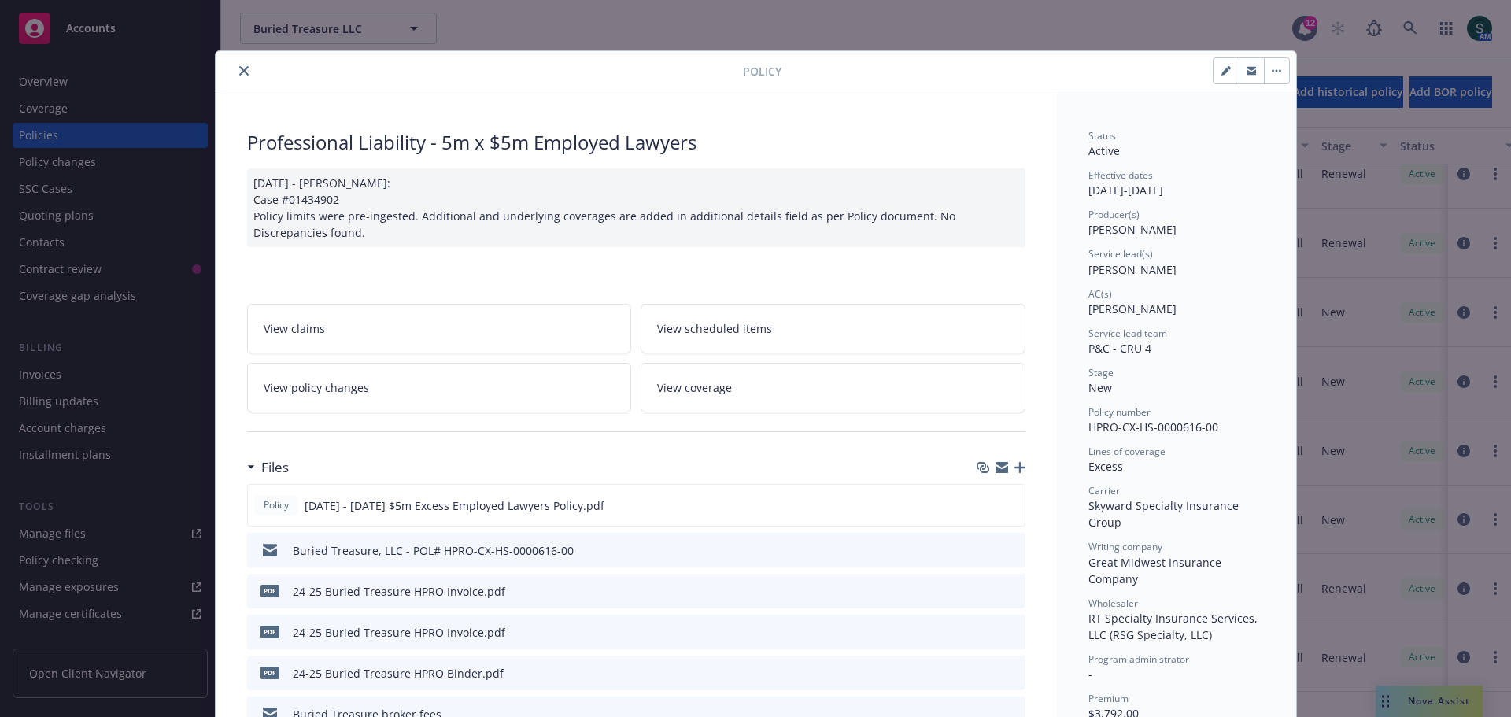
click at [240, 73] on icon "close" at bounding box center [243, 70] width 9 height 9
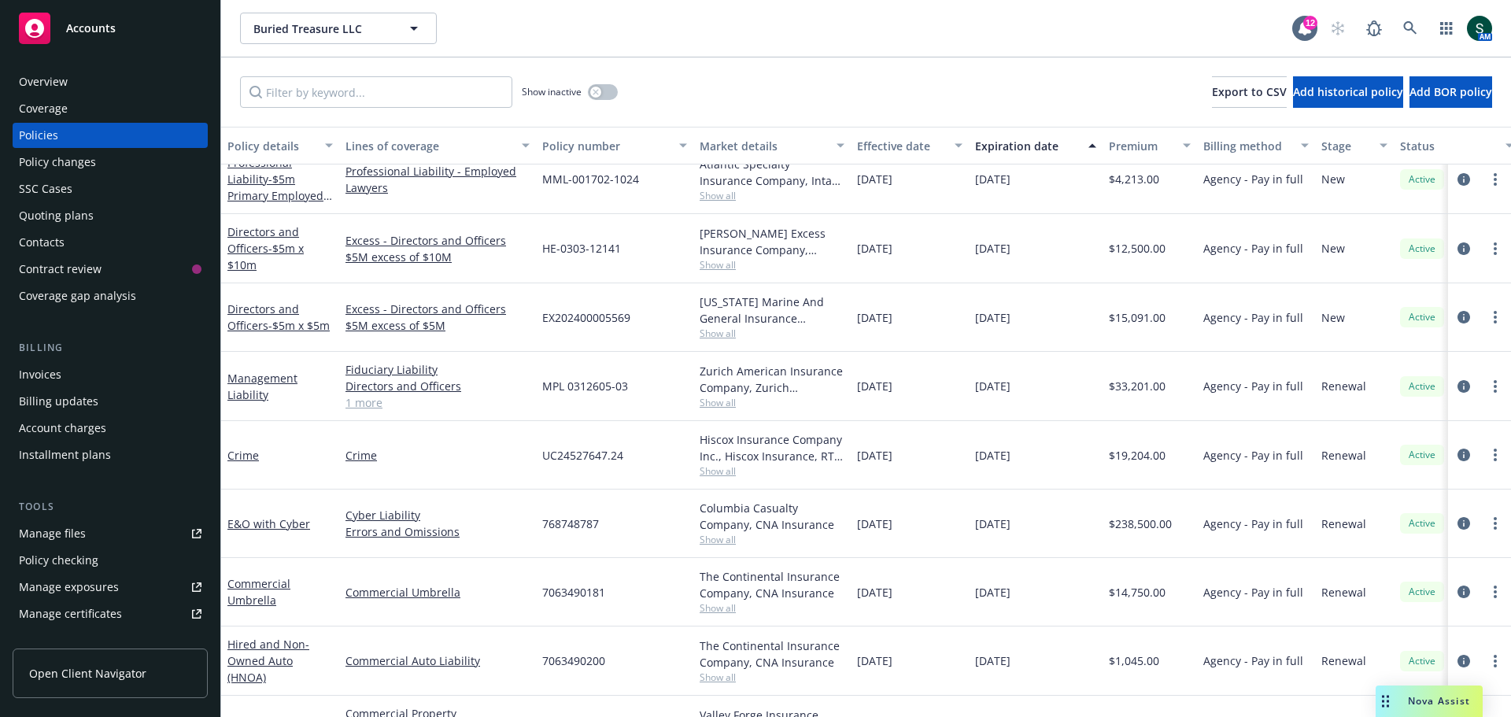
scroll to position [394, 0]
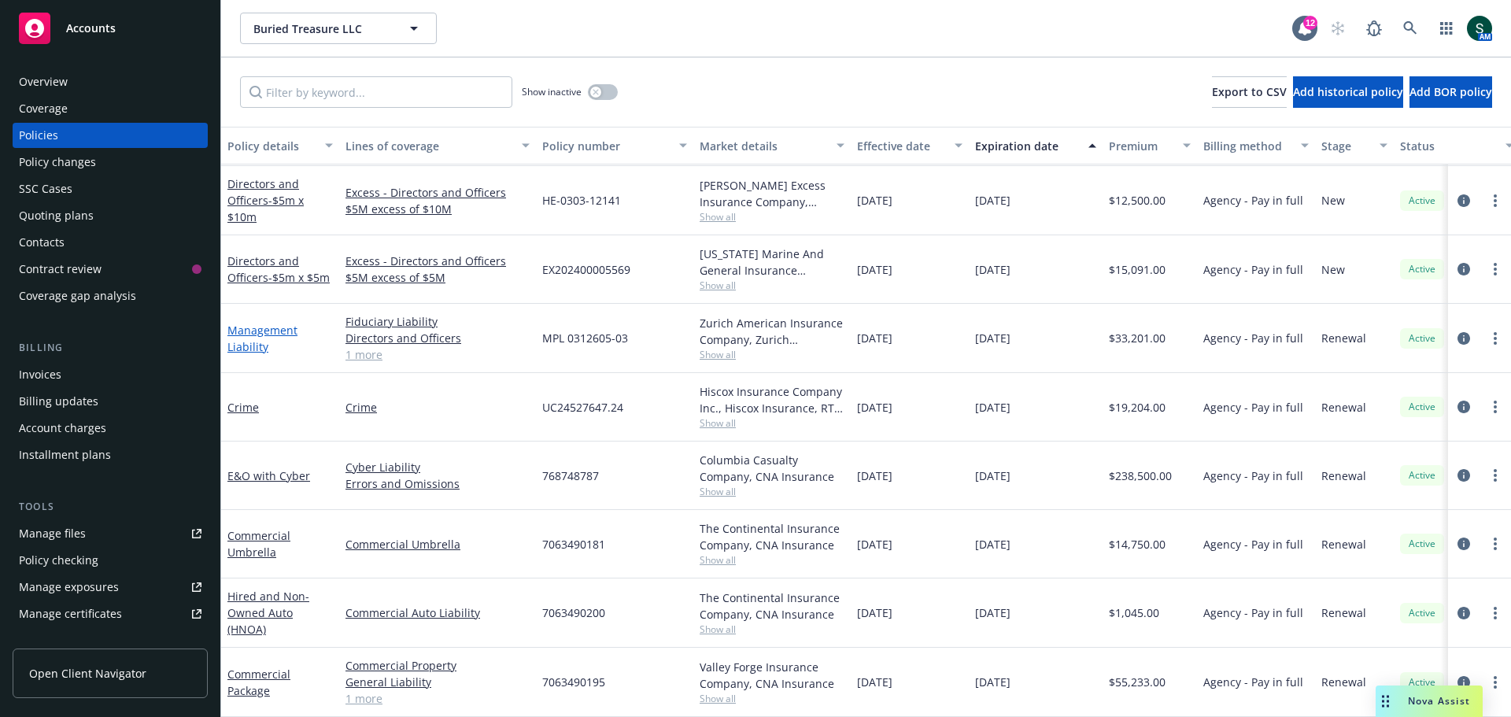
click at [257, 323] on link "Management Liability" at bounding box center [262, 338] width 70 height 31
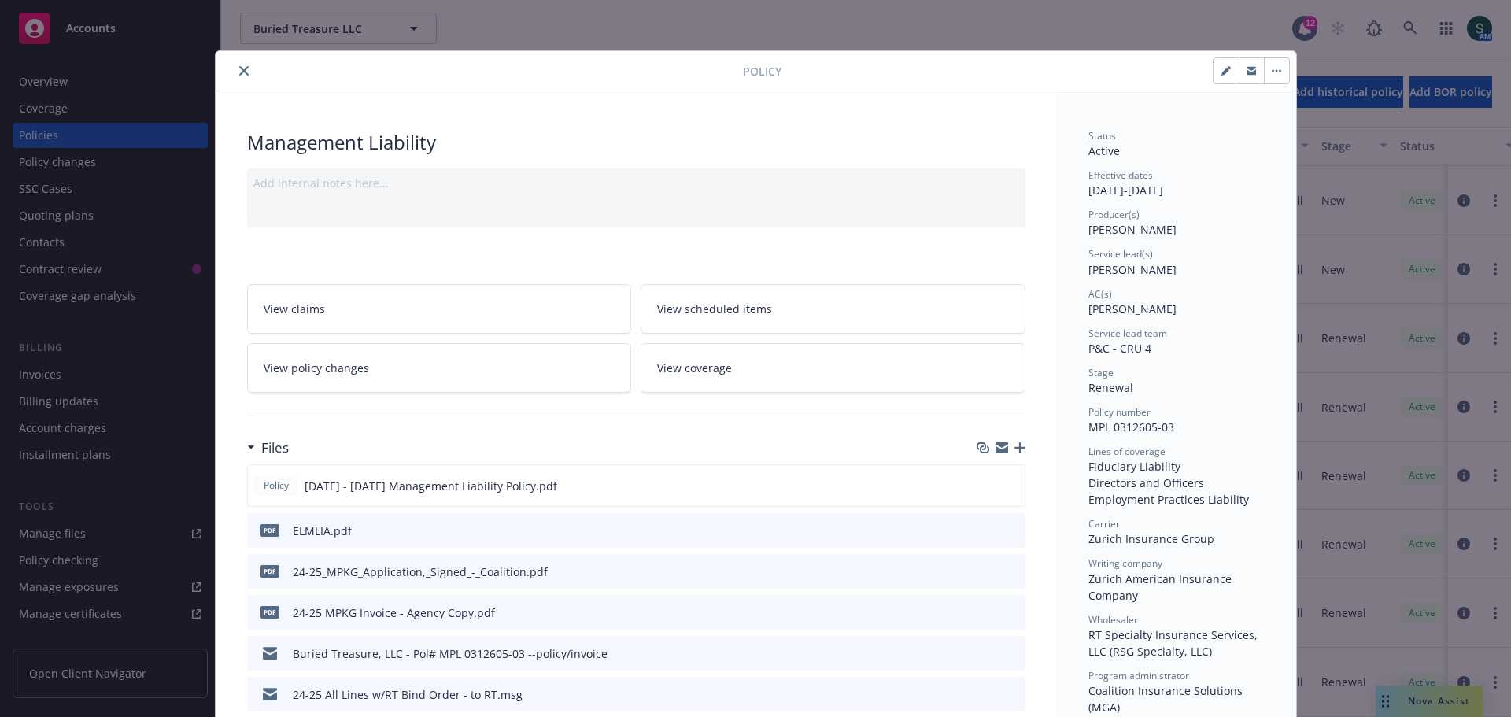
click at [239, 68] on icon "close" at bounding box center [243, 70] width 9 height 9
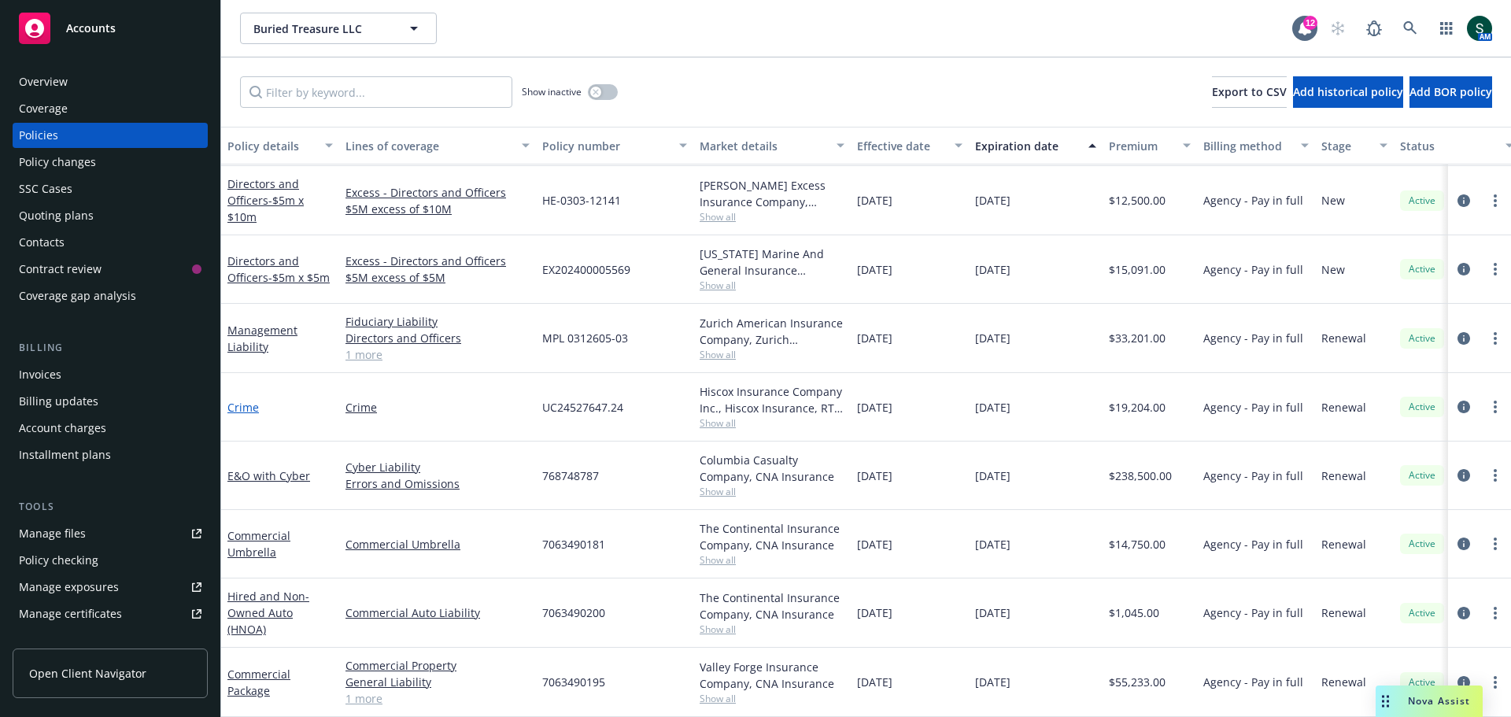
click at [242, 400] on link "Crime" at bounding box center [242, 407] width 31 height 15
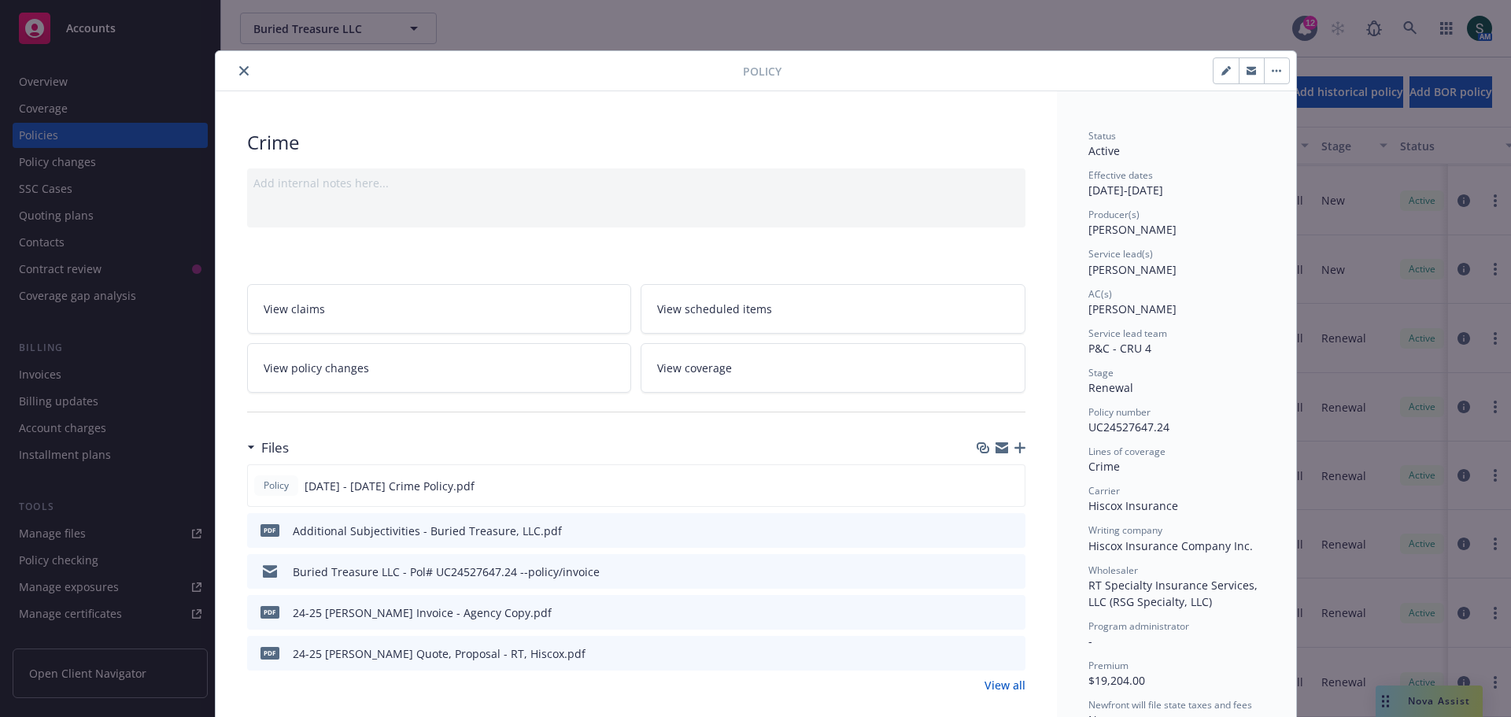
click at [239, 68] on icon "close" at bounding box center [243, 70] width 9 height 9
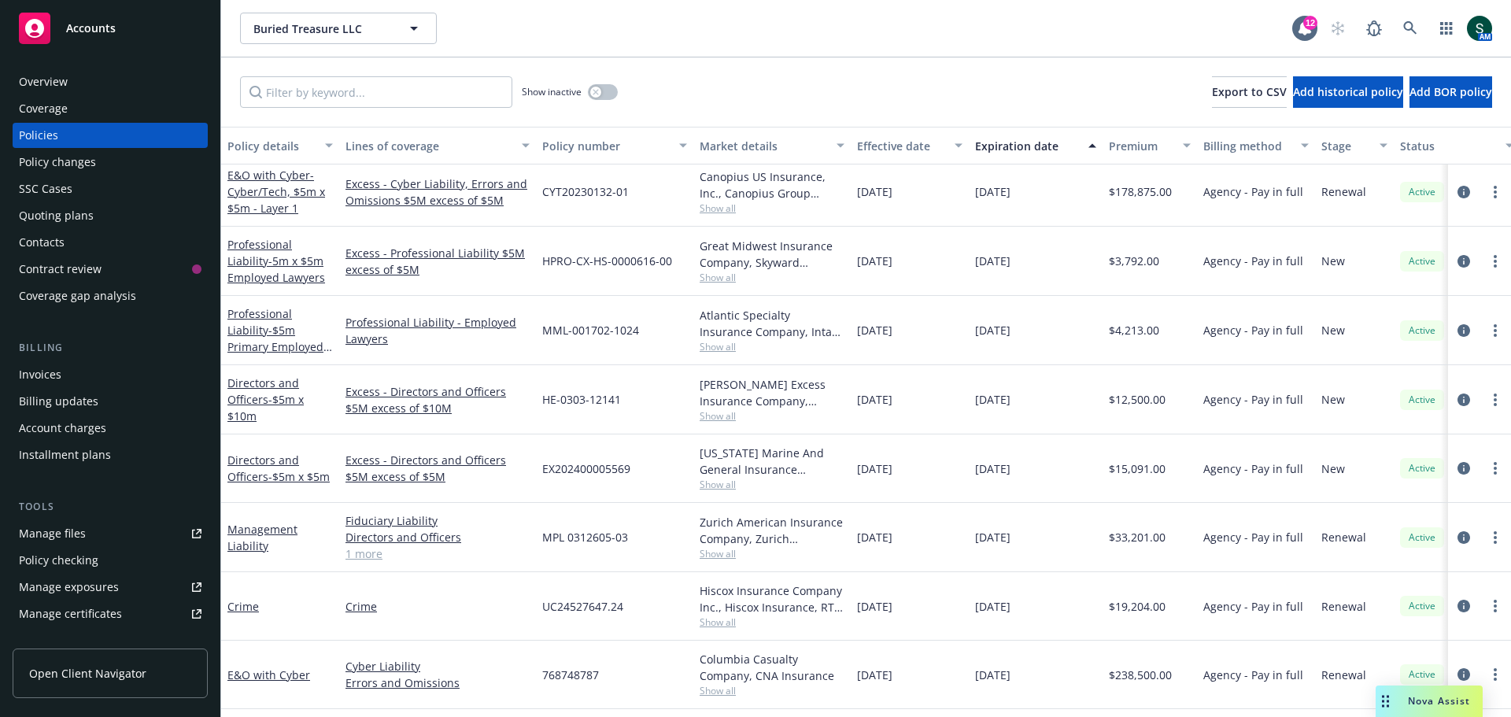
scroll to position [158, 0]
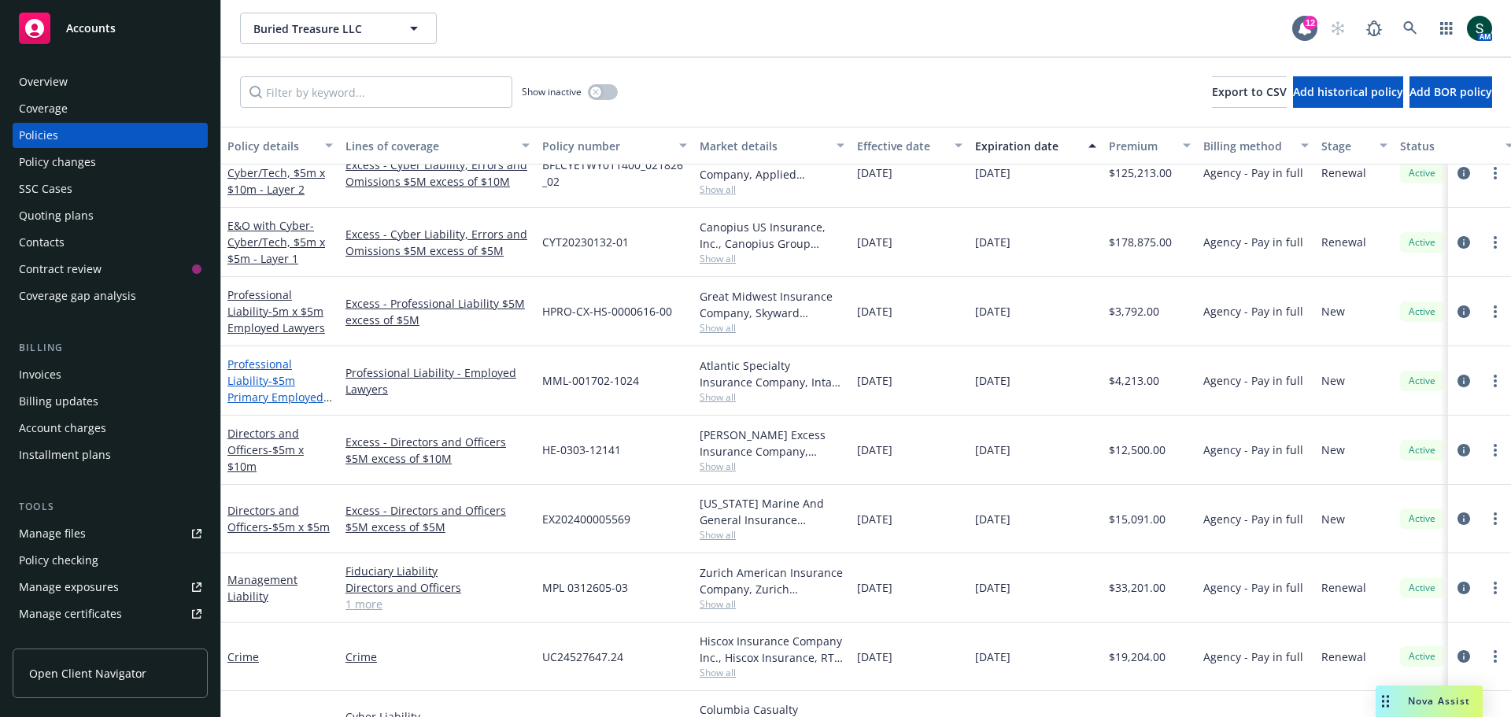
click at [251, 381] on span "- $5m Primary Employed Lawyers" at bounding box center [279, 397] width 105 height 48
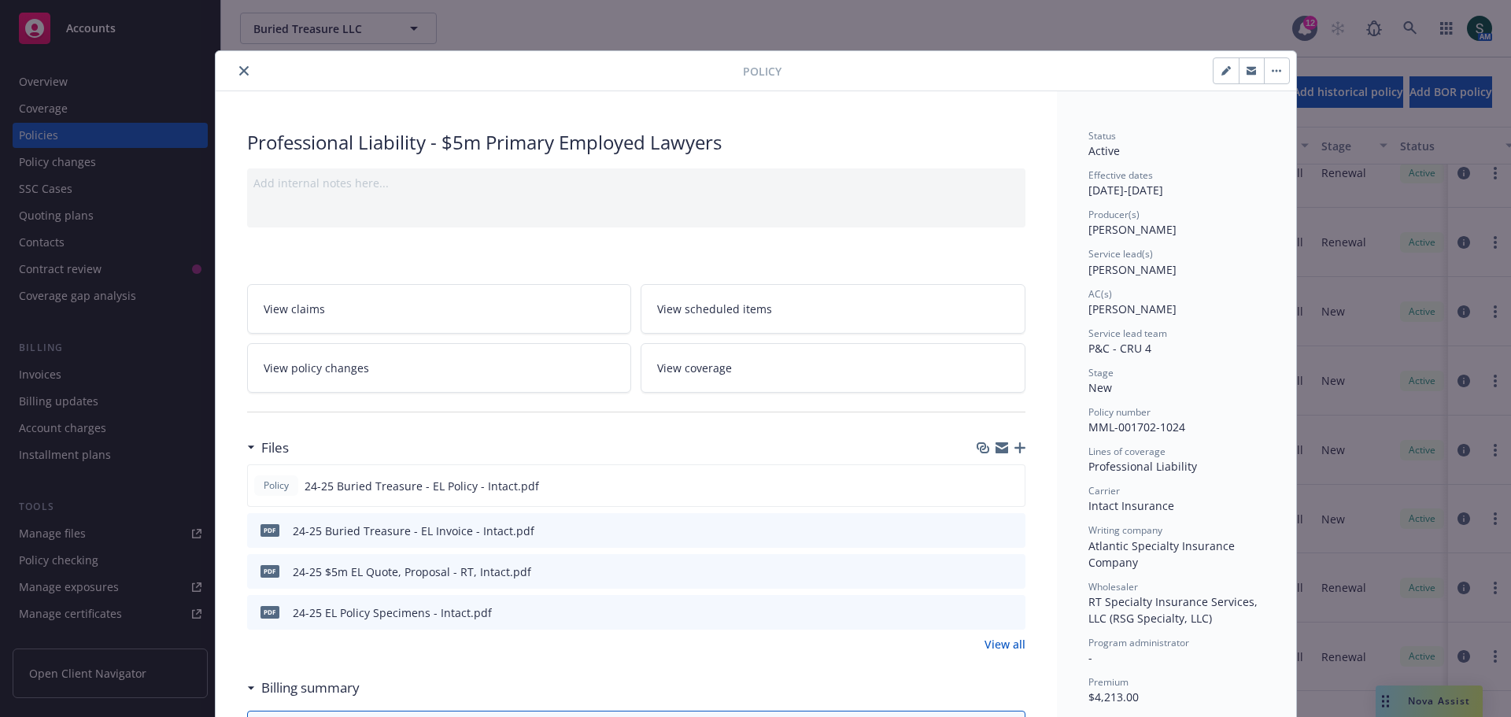
click at [236, 77] on button "close" at bounding box center [243, 70] width 19 height 19
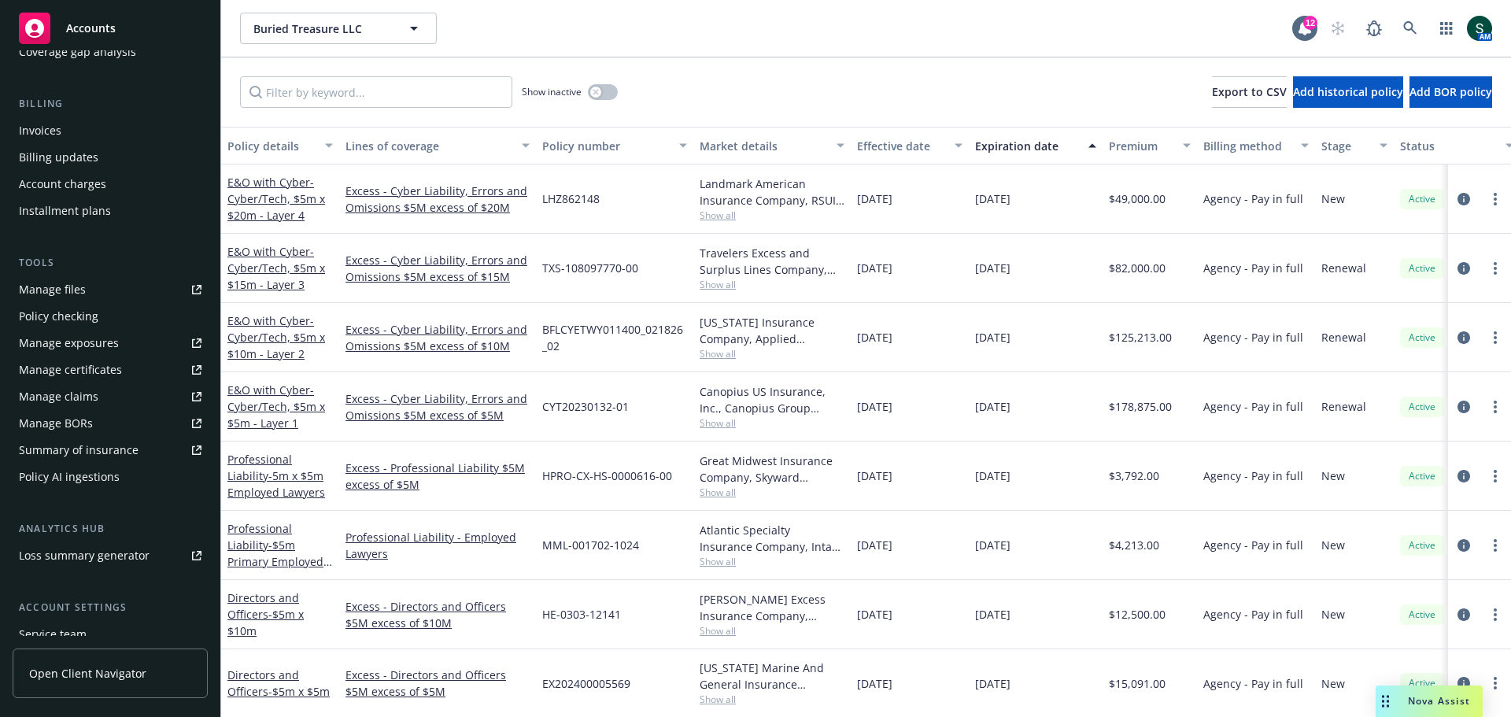
scroll to position [315, 0]
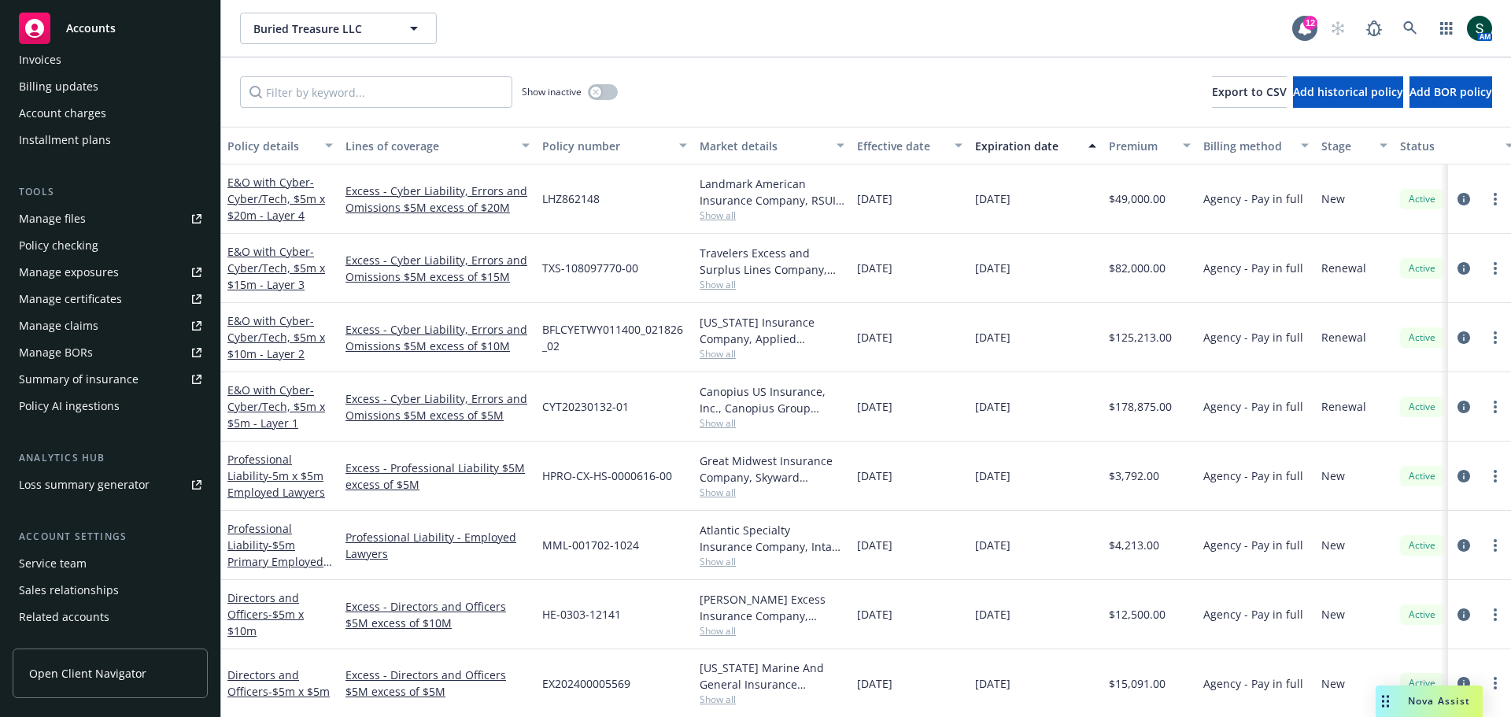
click at [43, 561] on div "Service team" at bounding box center [53, 563] width 68 height 25
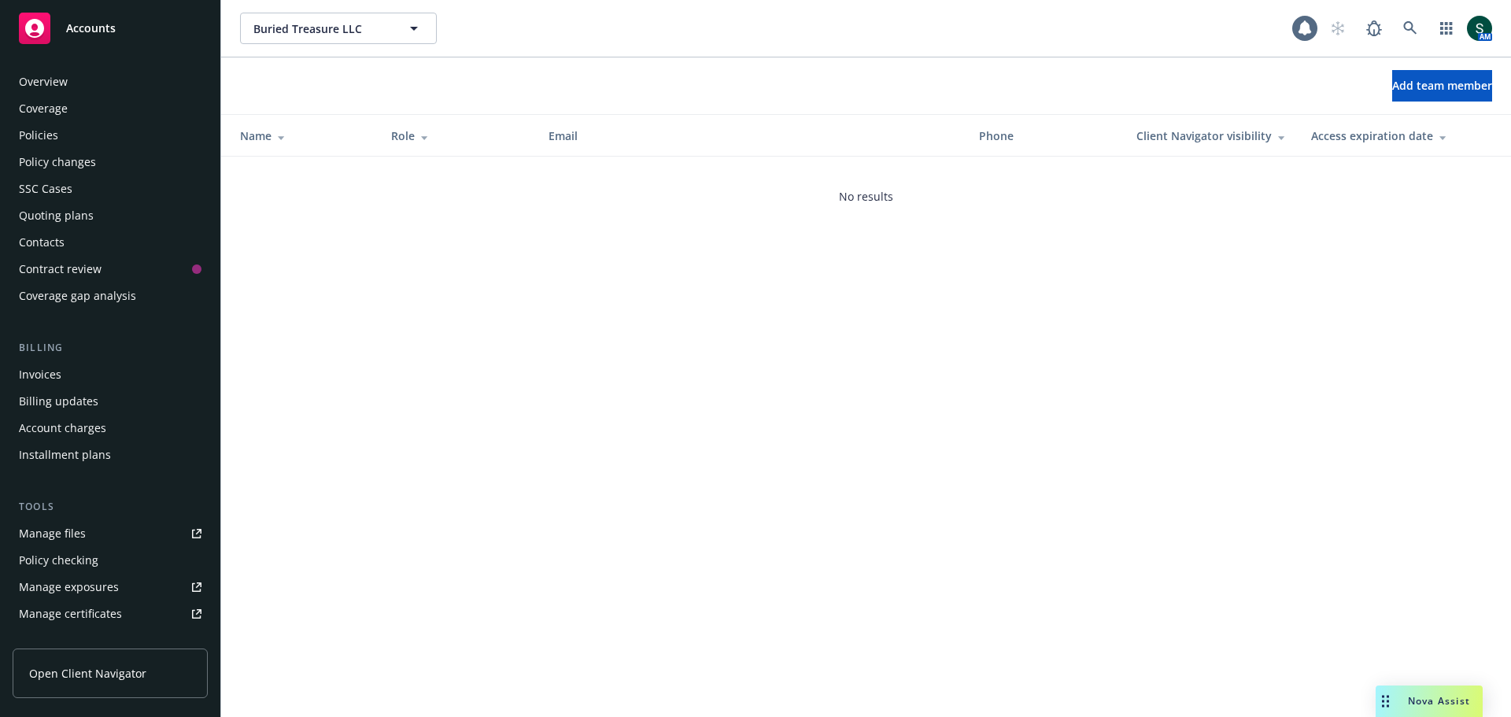
scroll to position [362, 0]
